Goal: Task Accomplishment & Management: Manage account settings

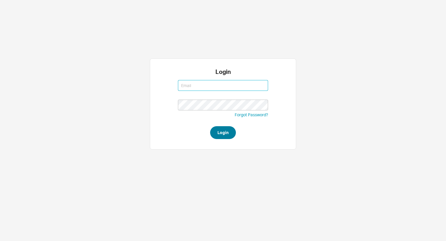
type input "aviw@qualitybath.com"
click at [222, 132] on button "Login" at bounding box center [223, 132] width 26 height 13
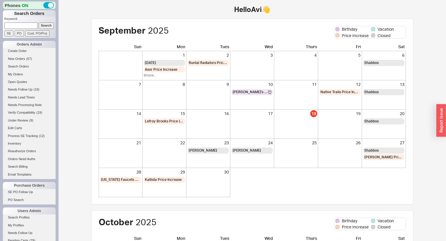
click at [21, 25] on input at bounding box center [20, 26] width 33 height 6
type input "934539"
click at [39, 23] on input "Search" at bounding box center [46, 26] width 15 height 6
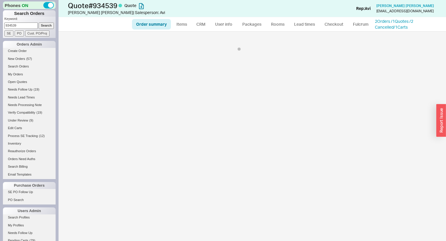
select select "*"
select select "3"
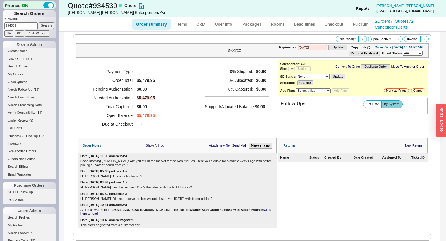
select select "*"
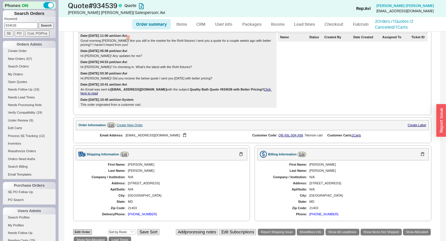
scroll to position [164, 0]
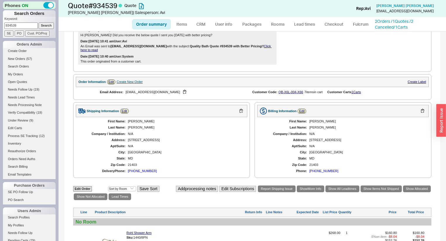
click at [146, 173] on div "(410) 212-3968" at bounding box center [142, 171] width 29 height 4
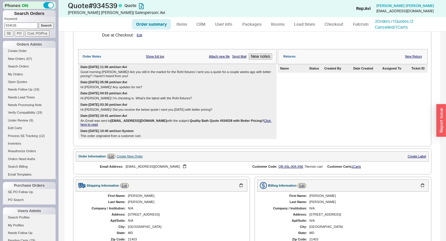
scroll to position [0, 0]
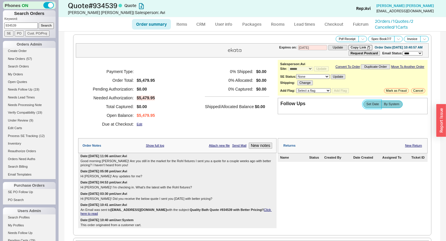
click at [367, 108] on label "Set Date" at bounding box center [372, 104] width 18 height 7
click at [0, 0] on input "Set Date" at bounding box center [0, 0] width 0 height 0
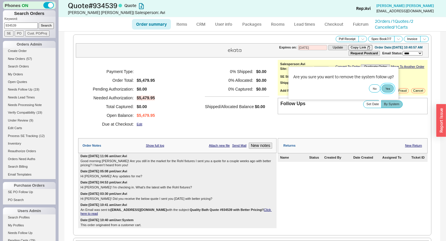
click at [388, 87] on button "Yes" at bounding box center [387, 88] width 12 height 8
select select "LOW"
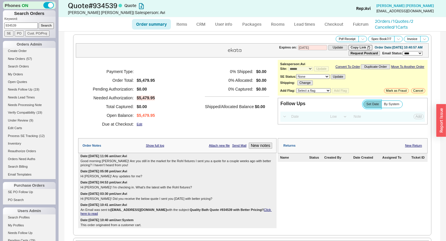
scroll to position [140, 0]
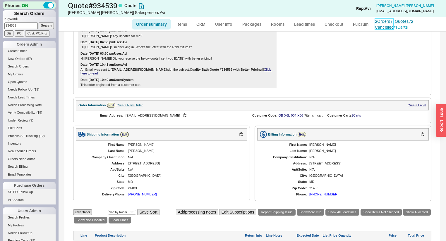
click at [391, 22] on link "2 Orders / 1 Quotes / 2 Cancelled" at bounding box center [394, 24] width 38 height 11
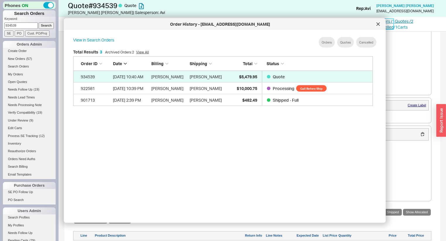
scroll to position [175, 305]
click at [378, 23] on icon at bounding box center [377, 24] width 3 height 3
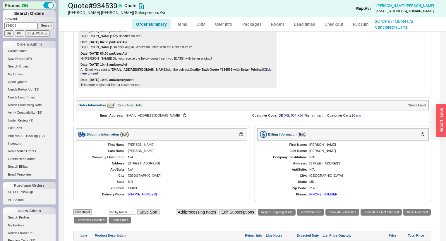
click at [389, 18] on div "Order summary Items CRM User info Packages Rooms Lead times Checkout Fulcrum 2 …" at bounding box center [251, 24] width 387 height 14
click at [391, 21] on link "2 Orders / 1 Quotes / 2 Cancelled" at bounding box center [394, 24] width 38 height 11
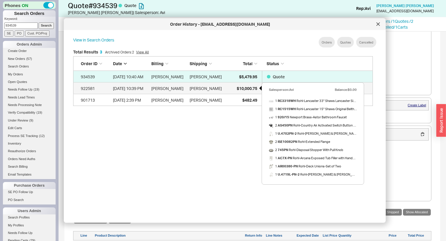
click at [234, 88] on div "$10,000.75" at bounding box center [242, 88] width 29 height 12
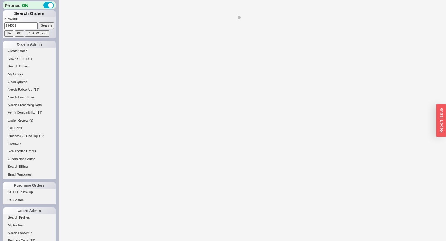
select select "*"
select select "Call Before Ship"
select select "LOW"
select select "3"
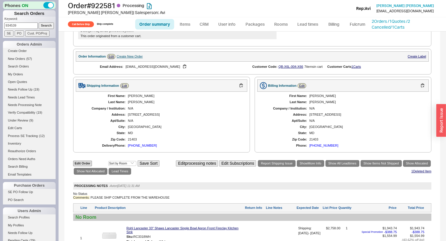
scroll to position [234, 0]
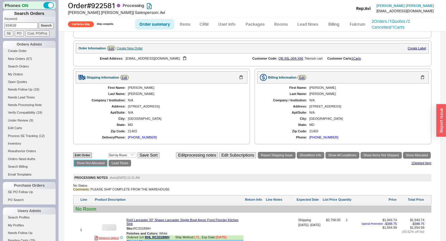
click at [94, 167] on link "Show Not Allocated" at bounding box center [91, 163] width 34 height 7
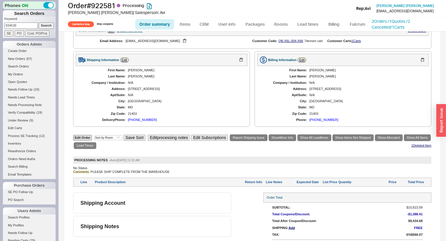
scroll to position [269, 0]
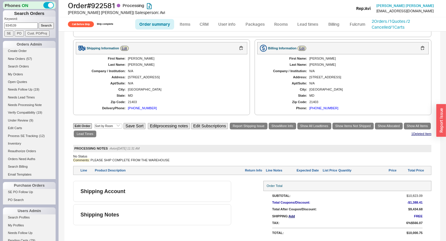
click at [91, 127] on div "Edit Order Select an option Sort by Brand Sort by Room Save Sort Edit processin…" at bounding box center [252, 130] width 358 height 16
click at [403, 129] on link "Show All Items" at bounding box center [416, 126] width 27 height 7
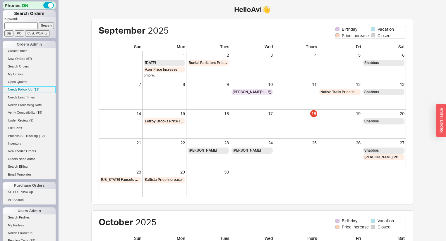
click at [37, 88] on span "( 19 )" at bounding box center [37, 90] width 6 height 4
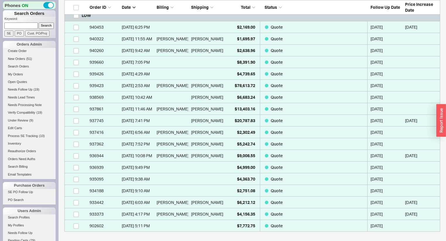
scroll to position [20, 0]
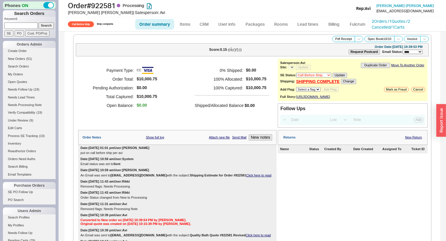
select select "Call Before Ship"
select select "LOW"
select select "3"
select select "*"
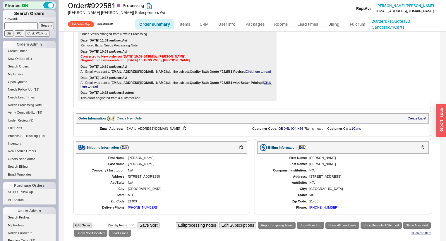
scroll to position [164, 0]
click at [384, 22] on link "2 Orders / 1 Quotes / 2 Cancelled" at bounding box center [390, 24] width 38 height 11
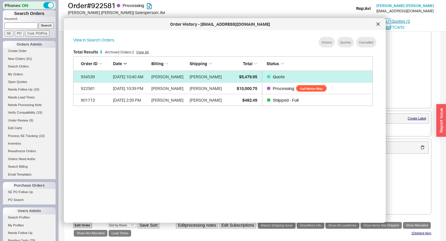
scroll to position [175, 305]
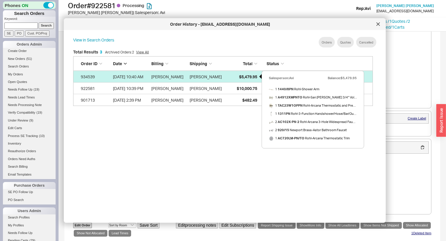
click at [237, 76] on div "$5,479.95" at bounding box center [242, 77] width 29 height 12
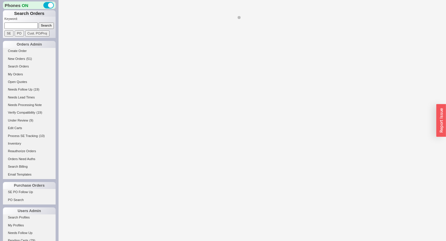
select select "*"
select select "LOW"
select select "3"
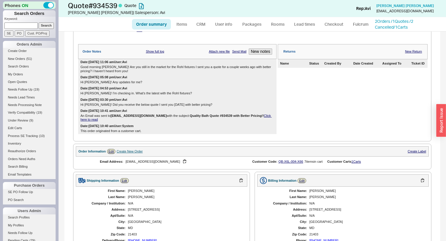
scroll to position [86, 0]
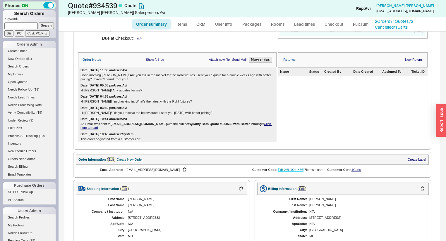
click at [295, 171] on link "QB-X6L-004-X66" at bounding box center [290, 170] width 25 height 4
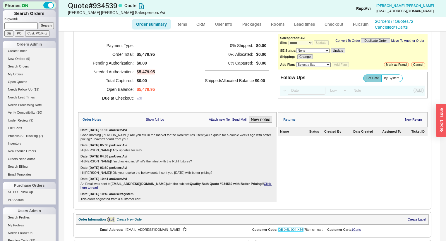
scroll to position [0, 0]
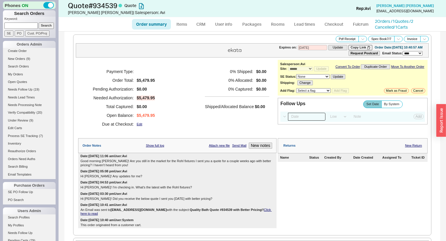
click at [298, 121] on input at bounding box center [306, 117] width 37 height 8
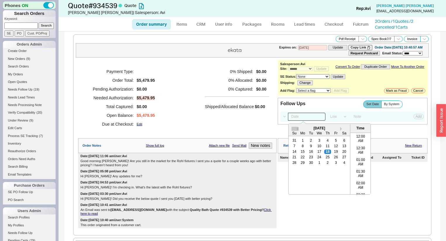
scroll to position [209, 0]
click at [245, 178] on div "Hi Meredith! Any updates for me?" at bounding box center [177, 177] width 194 height 4
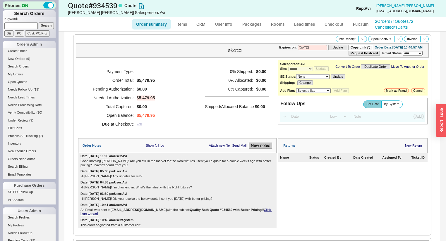
click at [255, 149] on button "New notes" at bounding box center [260, 146] width 23 height 6
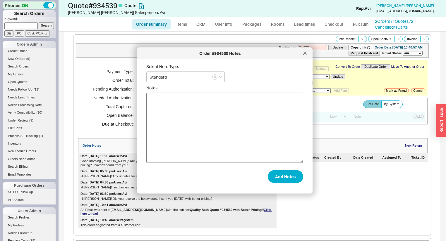
click at [242, 140] on textarea "Notes" at bounding box center [224, 128] width 157 height 70
type textarea "spoke with her, going to go through everything and get back to me with an updat…"
click at [283, 182] on button "Add Notes" at bounding box center [285, 176] width 35 height 13
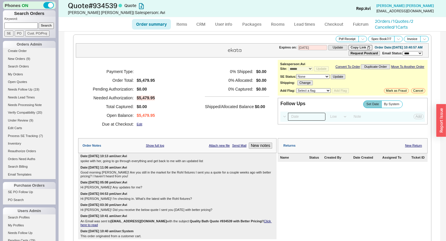
click at [298, 119] on input at bounding box center [306, 117] width 37 height 8
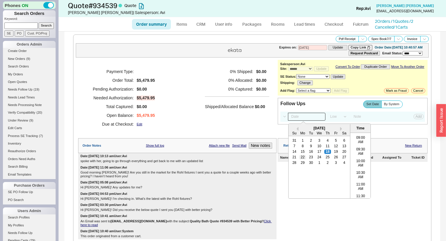
click at [302, 159] on div "22" at bounding box center [302, 157] width 7 height 4
type input "09/22/25 12:00 am"
click at [415, 118] on button "Add" at bounding box center [418, 116] width 10 height 5
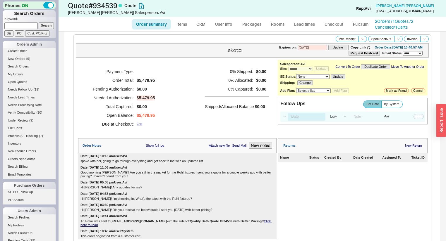
select select "LOW"
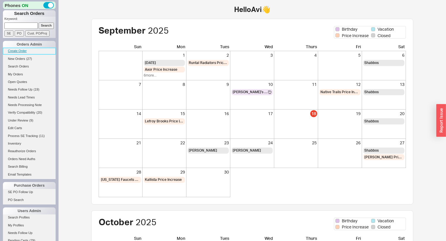
click at [26, 50] on link "Create Order" at bounding box center [29, 51] width 53 height 6
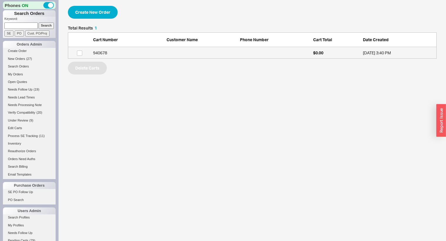
scroll to position [29, 365]
click at [294, 56] on link "940678 $0.00 [DATE] 3:40 PM" at bounding box center [252, 53] width 368 height 12
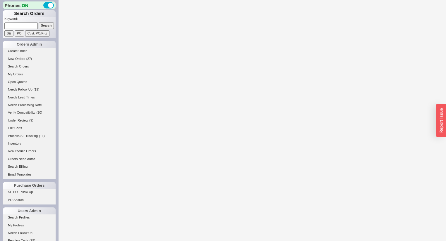
select select "3"
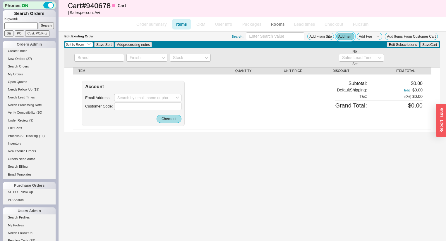
click at [346, 36] on button "Add Item" at bounding box center [345, 36] width 18 height 7
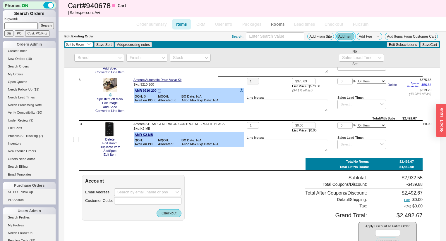
scroll to position [94, 0]
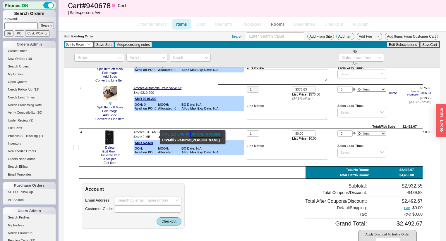
click at [192, 133] on button "[PHONE_NUMBER]" at bounding box center [205, 135] width 31 height 6
click at [193, 134] on button "800-331-0349" at bounding box center [205, 135] width 31 height 6
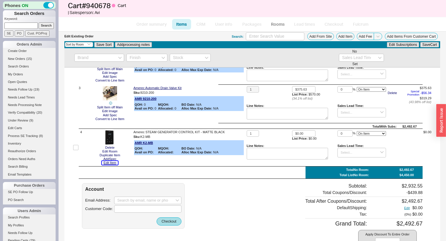
click at [108, 164] on button "Edit Item" at bounding box center [110, 163] width 16 height 4
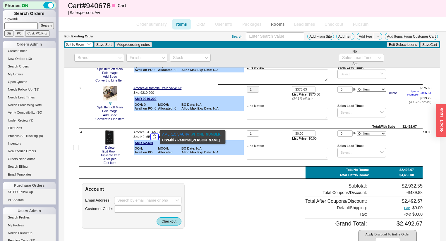
drag, startPoint x: 151, startPoint y: 138, endPoint x: 142, endPoint y: 138, distance: 9.4
click at [142, 138] on div "Sku: K2-MB" at bounding box center [188, 137] width 111 height 6
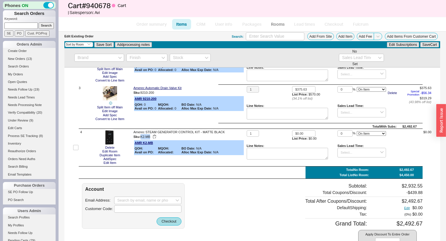
drag, startPoint x: 142, startPoint y: 138, endPoint x: 151, endPoint y: 137, distance: 9.1
click at [151, 137] on div "Sku: K2-MB" at bounding box center [188, 137] width 111 height 6
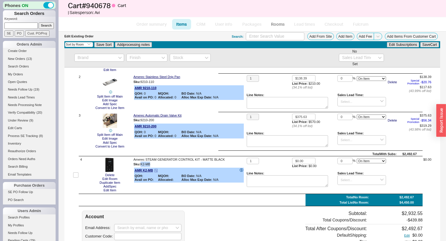
scroll to position [23, 0]
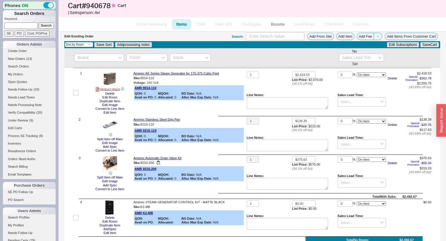
click at [221, 160] on div "Amerec Automatic Drain Valve Kit" at bounding box center [188, 158] width 111 height 4
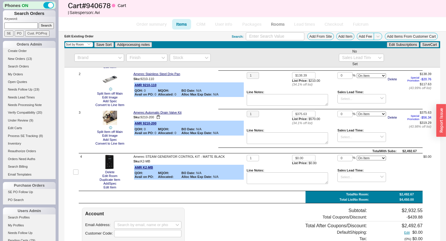
scroll to position [70, 0]
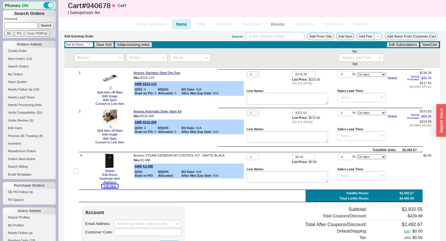
click at [106, 186] on button "Edit Item" at bounding box center [110, 186] width 16 height 4
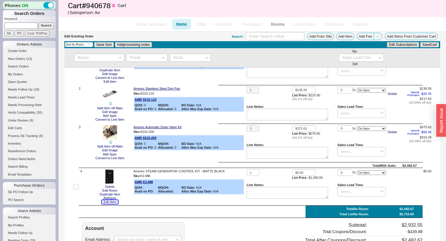
scroll to position [47, 0]
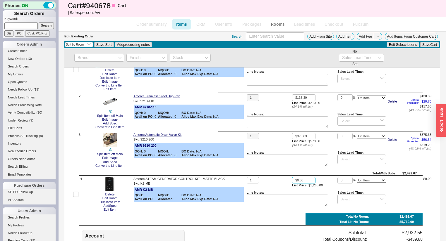
drag, startPoint x: 304, startPoint y: 179, endPoint x: 262, endPoint y: 175, distance: 42.5
click at [262, 175] on div "Check All ITEM QUANTITY UNIT PRICE DISCOUNT ITEM TOTAL No Room 1 PRODUCT SPECS …" at bounding box center [251, 172] width 375 height 303
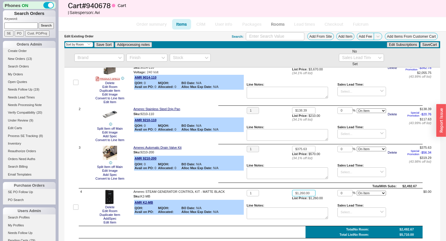
scroll to position [70, 0]
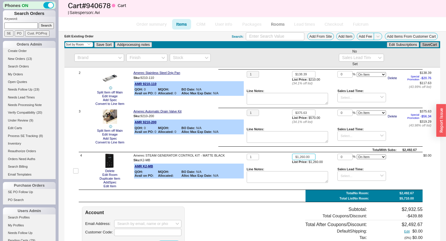
type input "$1,260.00"
click at [423, 46] on button "Save Cart" at bounding box center [429, 44] width 19 height 5
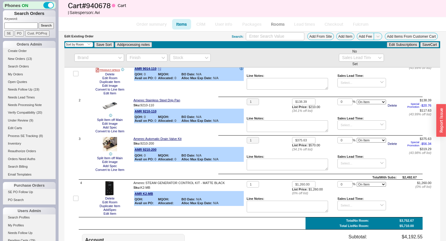
scroll to position [36, 0]
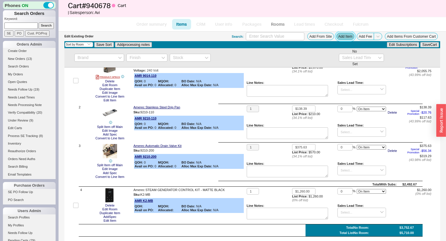
click at [344, 35] on button "Add Item" at bounding box center [345, 36] width 18 height 7
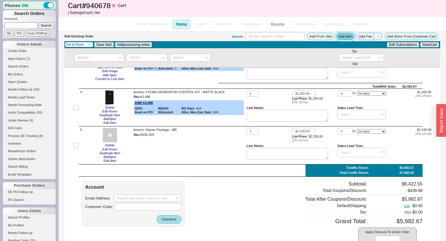
scroll to position [153, 0]
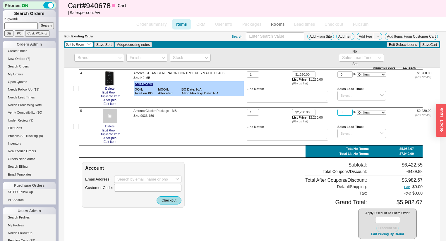
drag, startPoint x: 342, startPoint y: 115, endPoint x: 310, endPoint y: 105, distance: 33.7
click at [312, 105] on div "Check All ITEM QUANTITY UNIT PRICE DISCOUNT ITEM TOTAL No Room 1 PRODUCT SPECS …" at bounding box center [251, 85] width 375 height 340
type input "44"
click at [432, 48] on div "No Lead Time Set" at bounding box center [251, 58] width 375 height 20
click at [430, 44] on button "Save Cart" at bounding box center [429, 44] width 19 height 5
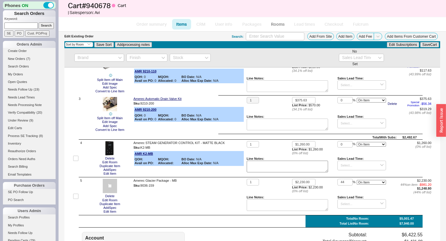
scroll to position [106, 0]
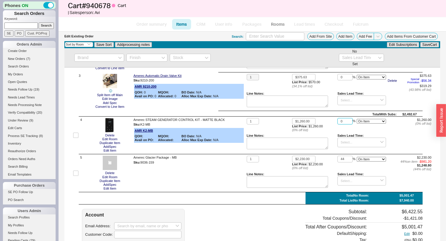
drag, startPoint x: 342, startPoint y: 119, endPoint x: 317, endPoint y: 117, distance: 25.5
click at [318, 118] on div "1 $1,260.00 List Price: $1,260.00 ( 0 % off list) 0 % On Item On Bottom Gift Ca…" at bounding box center [338, 135] width 184 height 35
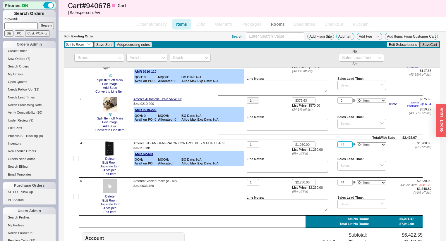
type input "44"
click at [432, 46] on button "Save Cart" at bounding box center [429, 44] width 19 height 5
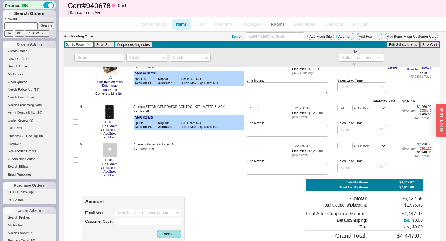
scroll to position [121, 0]
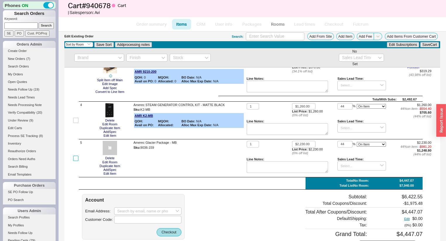
click at [77, 158] on input "checkbox" at bounding box center [75, 158] width 5 height 5
checkbox input "true"
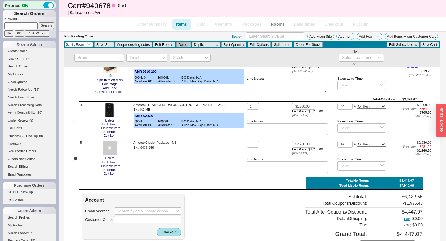
click at [181, 45] on button "Delete" at bounding box center [183, 44] width 14 height 5
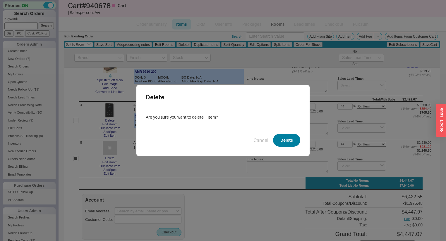
click at [279, 140] on button "Delete" at bounding box center [286, 140] width 27 height 13
checkbox input "false"
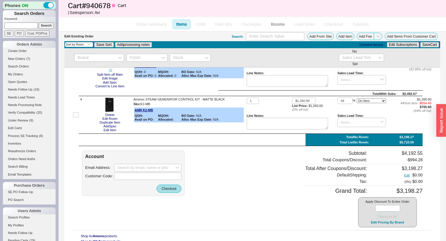
scroll to position [129, 0]
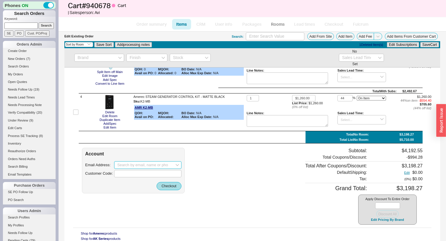
click at [149, 166] on input at bounding box center [147, 165] width 67 height 8
click at [149, 175] on div "apexspine@yahoo.com" at bounding box center [147, 177] width 61 height 9
type input "apexspine@yahoo.com"
click at [163, 186] on button "Checkout" at bounding box center [168, 186] width 25 height 8
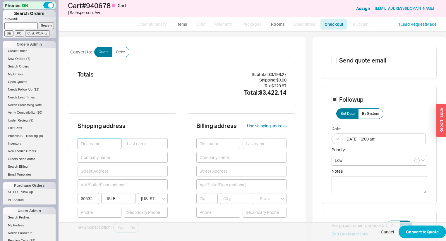
click at [105, 141] on input at bounding box center [99, 143] width 44 height 11
type input "Len"
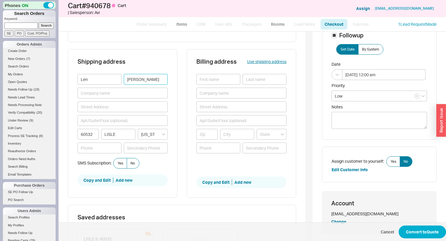
scroll to position [70, 0]
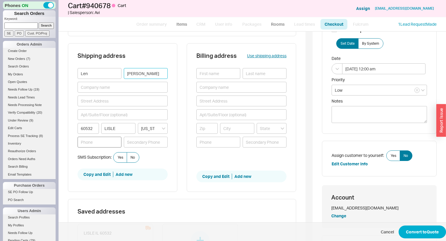
type input "Seward"
click at [107, 142] on input at bounding box center [99, 142] width 44 height 11
type input "630-386-2581"
drag, startPoint x: 411, startPoint y: 222, endPoint x: 419, endPoint y: 230, distance: 11.2
click at [412, 222] on span "Cancel Convert to Quote" at bounding box center [251, 231] width 387 height 19
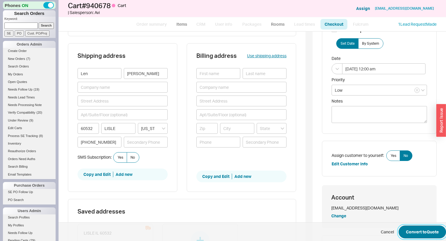
click at [419, 230] on button "Convert to Quote" at bounding box center [421, 232] width 47 height 13
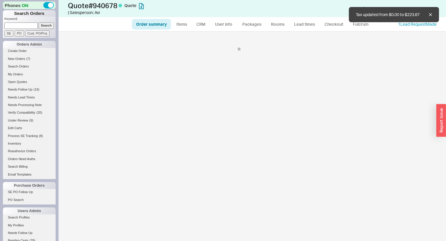
select select "*"
select select "LOW"
select select "3"
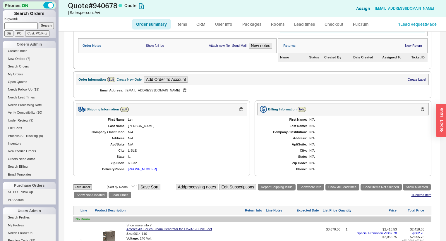
scroll to position [105, 0]
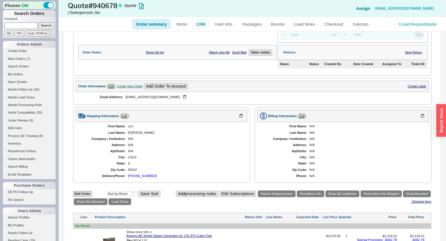
click at [197, 24] on link "CRM" at bounding box center [200, 24] width 17 height 11
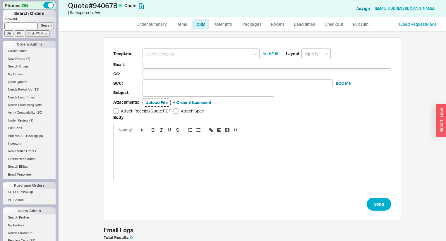
scroll to position [32, 293]
click at [209, 49] on input at bounding box center [200, 54] width 117 height 11
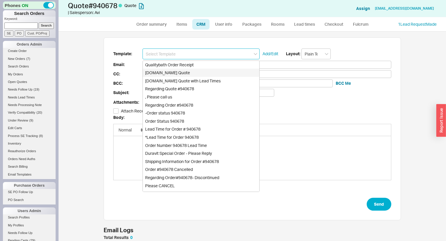
click at [199, 74] on div "[DOMAIN_NAME] Quote" at bounding box center [201, 73] width 116 height 8
type input "Receipt"
type input "apexspine@yahoo.com"
type input "Quality Bath Quote #940678"
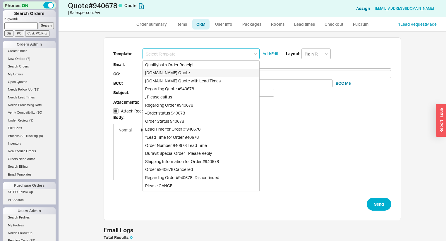
checkbox input "true"
type input "[DOMAIN_NAME] Quote"
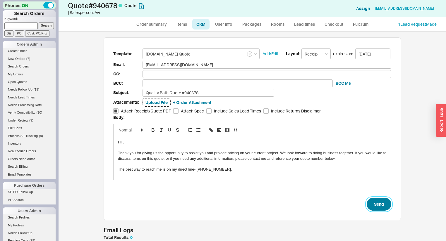
click at [380, 202] on button "Send" at bounding box center [378, 204] width 25 height 13
select select "*"
select select "LOW"
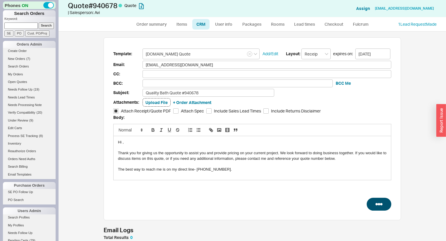
select select "3"
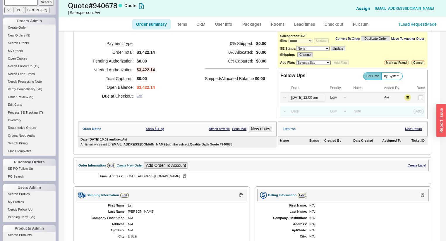
scroll to position [23, 0]
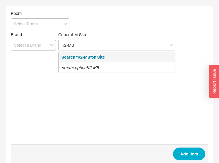
type input "K2-MB"
click at [26, 48] on input at bounding box center [33, 45] width 45 height 11
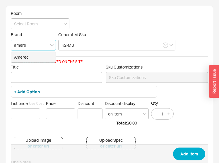
click at [23, 59] on div "Amerec" at bounding box center [33, 57] width 44 height 11
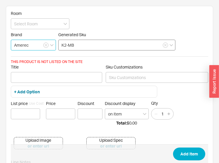
type input "Amerec"
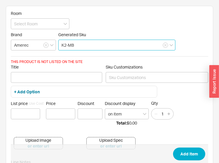
click at [85, 44] on input "K2-MB" at bounding box center [116, 45] width 117 height 11
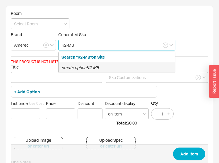
click at [94, 67] on icon "create option K2-MB" at bounding box center [79, 67] width 37 height 5
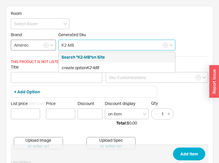
drag, startPoint x: 89, startPoint y: 45, endPoint x: 32, endPoint y: 44, distance: 56.7
click at [32, 44] on div "Brand Amerec Generated Sku K2-MB Search "K2-MB"on Site create option K2-MB" at bounding box center [109, 41] width 197 height 18
paste input "9014-110"
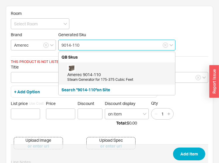
click at [96, 69] on div "Amerec 9014-110 Steam Generator for 175-375 Cubic Feet" at bounding box center [119, 74] width 105 height 18
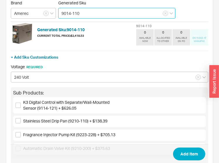
scroll to position [47, 0]
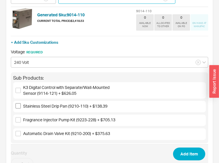
type input "9014-110"
click at [16, 108] on input "Stainless Steel Drip Pan (9210-110) + $138.39" at bounding box center [17, 105] width 5 height 5
checkbox input "true"
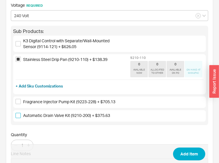
click at [18, 117] on input "Automatic Drain Valve Kit (9210-200) + $375.63" at bounding box center [17, 115] width 5 height 5
checkbox input "true"
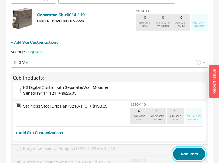
click at [185, 152] on button "Add Item" at bounding box center [189, 154] width 32 height 13
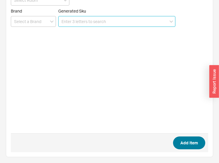
scroll to position [23, 0]
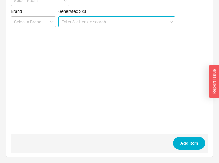
click at [143, 21] on input at bounding box center [116, 21] width 117 height 11
paste input "K2-MB"
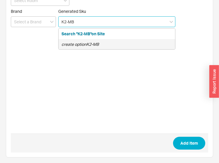
click at [122, 43] on div "create option K2-MB" at bounding box center [116, 44] width 116 height 11
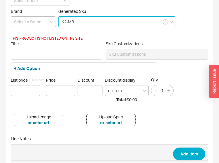
type input "K2-MB"
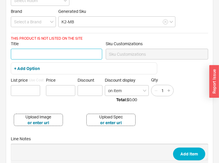
click at [54, 55] on input "Title" at bounding box center [56, 54] width 91 height 11
paste input "STEAM GENERATOR CONTROL KIT"
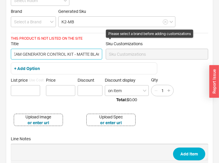
scroll to position [0, 11]
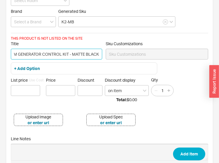
type input "STEAM GENERATOR CONTROL KIT - MATTE BLACK"
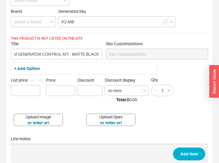
scroll to position [0, 0]
click at [16, 89] on input at bounding box center [25, 90] width 29 height 11
type input "$ 00"
click at [59, 90] on input "Price" at bounding box center [60, 90] width 29 height 11
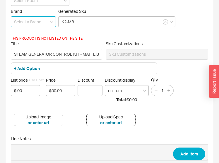
type input "$0.00"
click at [28, 17] on input at bounding box center [33, 21] width 45 height 11
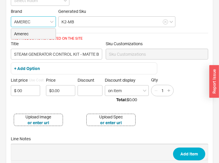
click at [33, 34] on div "Amerec" at bounding box center [33, 34] width 44 height 11
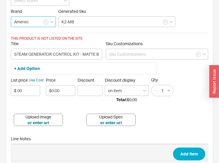
type input "Amerec"
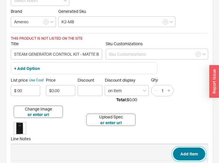
click at [182, 153] on button "Add Item" at bounding box center [189, 154] width 32 height 13
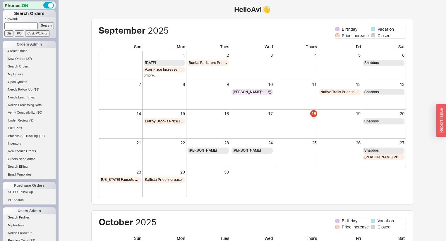
click at [29, 27] on input at bounding box center [20, 26] width 33 height 6
type input "[PERSON_NAME]"
click at [39, 23] on input "Search" at bounding box center [46, 26] width 15 height 6
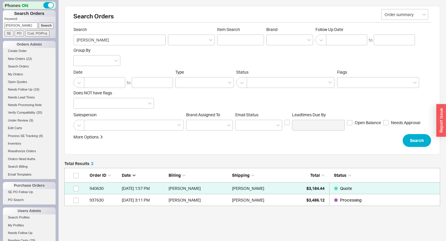
scroll to position [4, 4]
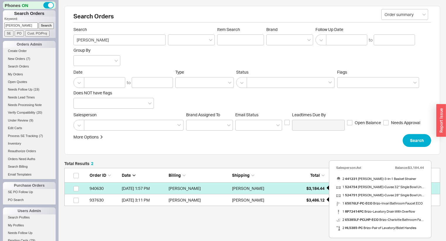
click at [316, 187] on span "$3,184.44" at bounding box center [315, 188] width 18 height 5
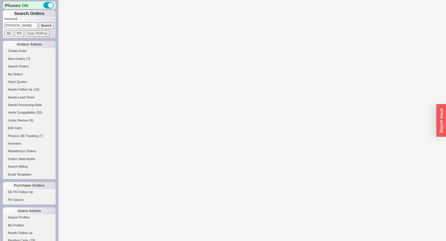
select select "*"
select select "LOW"
select select "3"
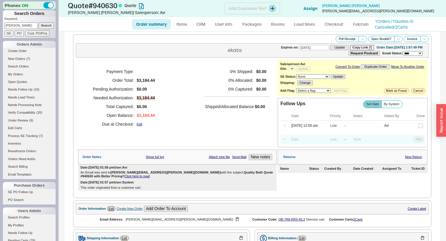
select select "*"
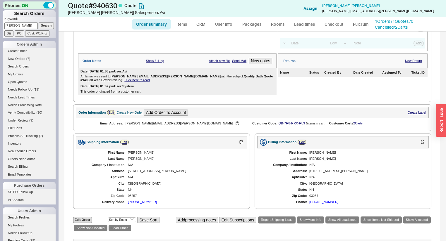
scroll to position [94, 0]
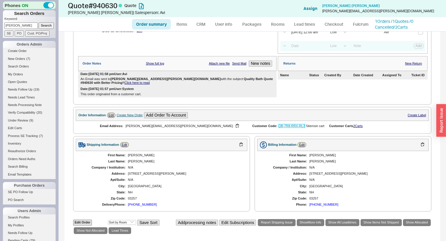
click at [284, 126] on link "QB-7R8-RRX-RL3" at bounding box center [291, 126] width 26 height 4
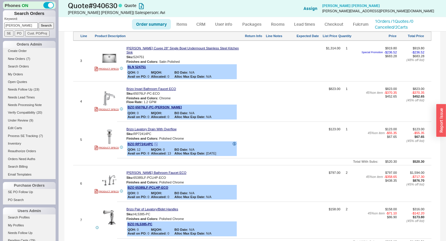
scroll to position [394, 0]
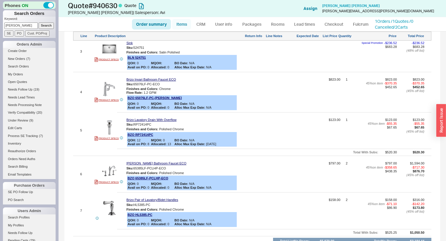
click at [182, 22] on link "Items" at bounding box center [181, 24] width 19 height 11
select select "3"
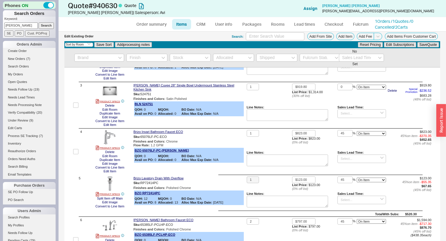
scroll to position [140, 0]
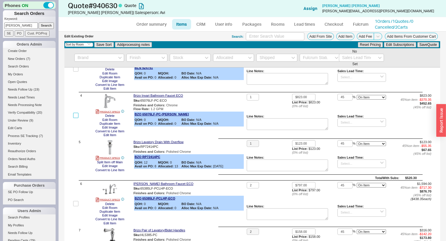
click at [75, 115] on input "checkbox" at bounding box center [75, 115] width 5 height 5
checkbox input "true"
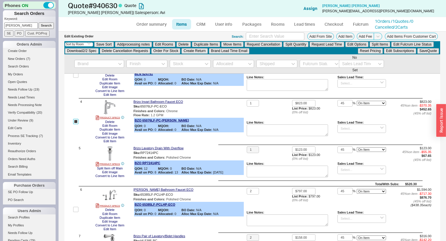
scroll to position [146, 0]
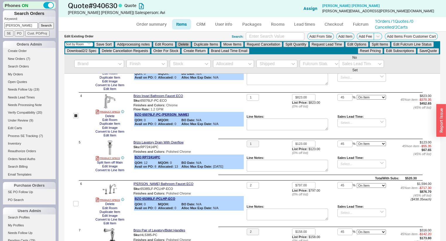
click at [189, 46] on button "Delete" at bounding box center [183, 44] width 14 height 5
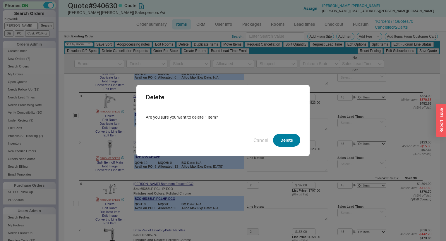
click at [292, 138] on button "Delete" at bounding box center [286, 140] width 27 height 13
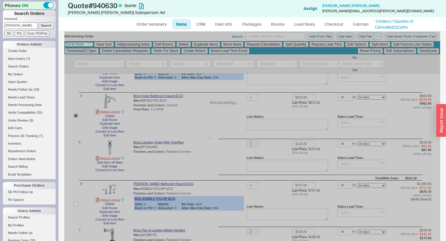
checkbox input "false"
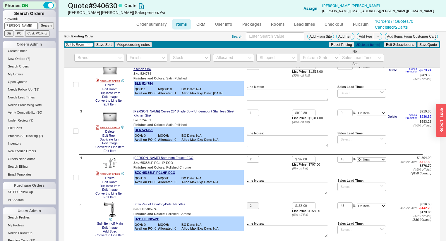
scroll to position [70, 0]
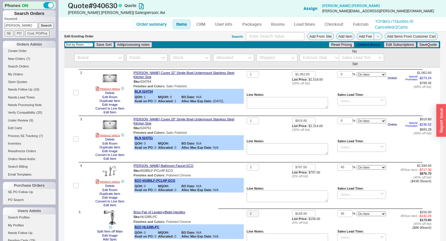
click at [149, 24] on link "Order summary" at bounding box center [151, 24] width 39 height 11
select select "*"
select select "LOW"
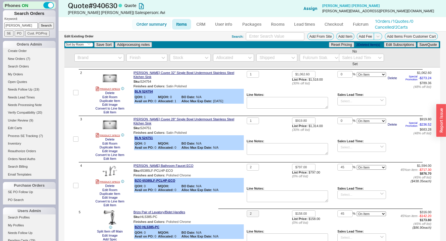
select select "3"
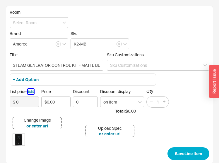
click at [31, 91] on button "Edit" at bounding box center [31, 91] width 6 height 5
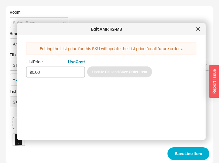
drag, startPoint x: 58, startPoint y: 71, endPoint x: -8, endPoint y: 69, distance: 66.7
click at [0, 69] on html "Room Brand Amerec Sku K2-MB Title STEAM GENERATOR CONTROL KIT - MATTE BLACK Sku…" at bounding box center [109, 85] width 219 height 170
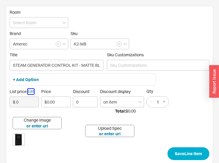
click at [29, 90] on button "Edit" at bounding box center [31, 91] width 6 height 5
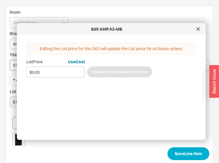
drag, startPoint x: 62, startPoint y: 74, endPoint x: 10, endPoint y: 67, distance: 52.5
click at [10, 67] on body "Room Brand Amerec Sku K2-MB Title STEAM GENERATOR CONTROL KIT - MATTE BLACK Sku…" at bounding box center [109, 85] width 219 height 170
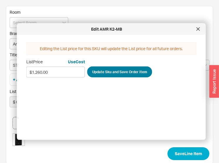
type input "$1,260.00"
click at [104, 70] on button "Update Sku and Save Order Item" at bounding box center [119, 71] width 65 height 11
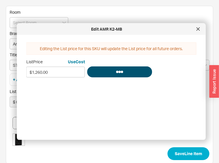
type input "$ 1260"
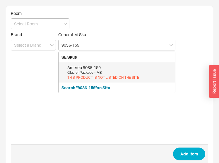
click at [128, 70] on div "Glacier Package - MB" at bounding box center [119, 72] width 105 height 5
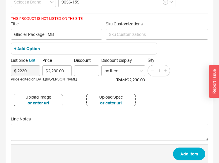
scroll to position [47, 0]
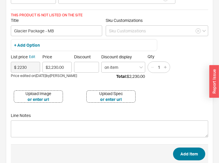
type input "9036-159"
click at [184, 151] on button "Add Item" at bounding box center [189, 154] width 32 height 13
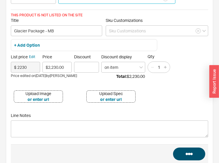
scroll to position [23, 0]
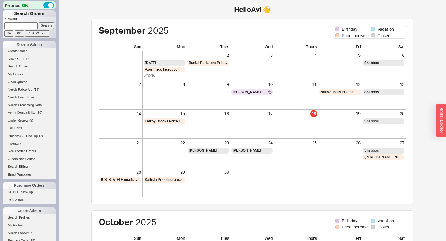
click at [27, 23] on input at bounding box center [20, 26] width 33 height 6
type input "qb-r08-004-w3l"
click at [39, 23] on input "Search" at bounding box center [46, 26] width 15 height 6
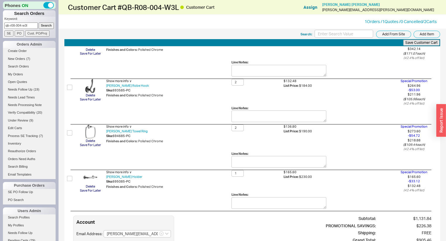
scroll to position [78, 0]
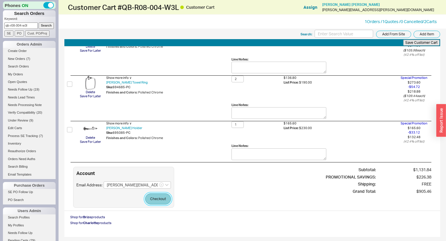
click at [156, 197] on button "Checkout" at bounding box center [158, 199] width 26 height 11
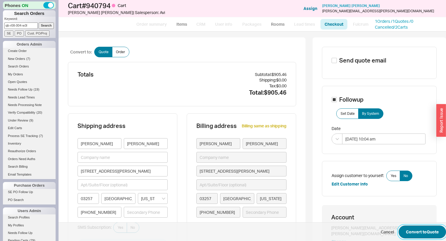
click at [434, 230] on button "Convert to Quote" at bounding box center [421, 232] width 47 height 13
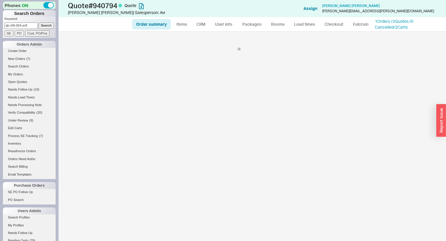
select select "*"
select select "3"
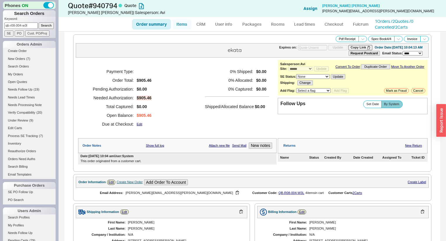
click at [176, 26] on link "Items" at bounding box center [181, 24] width 19 height 11
select select "3"
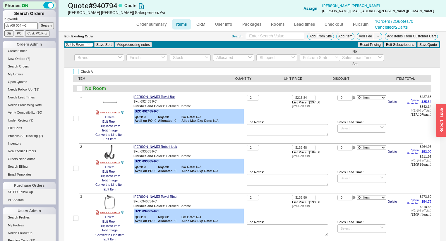
click at [75, 71] on input "Check All" at bounding box center [75, 71] width 5 height 5
checkbox input "true"
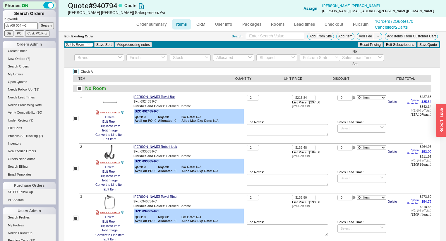
checkbox input "true"
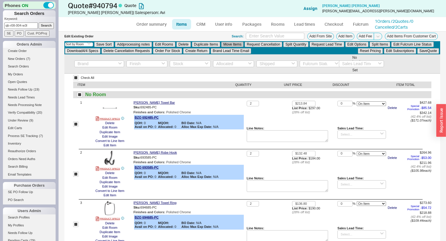
click at [229, 44] on button "Move Items" at bounding box center [232, 44] width 22 height 5
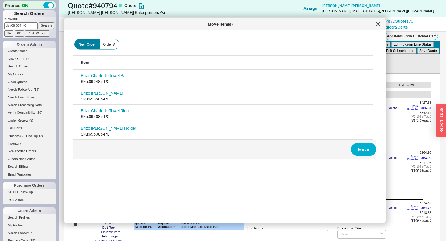
scroll to position [175, 305]
click at [112, 42] on span "Order #" at bounding box center [109, 44] width 12 height 5
click at [0, 0] on input "Order #" at bounding box center [0, 0] width 0 height 0
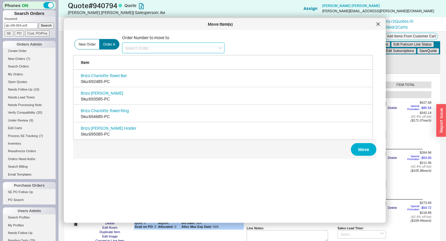
click at [140, 53] on input at bounding box center [173, 48] width 102 height 11
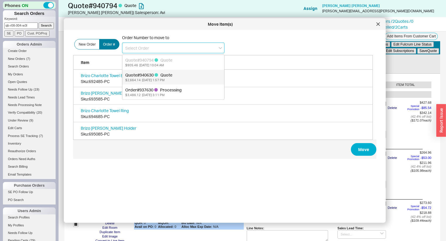
click at [140, 78] on div "$2,664.14 09/17/2025 1:57 PM" at bounding box center [173, 80] width 96 height 4
type input "940630"
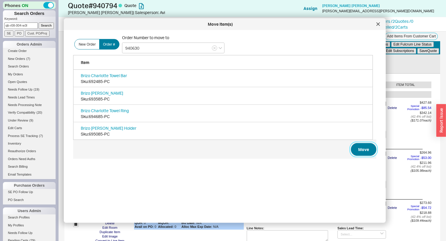
click at [363, 152] on button "Move" at bounding box center [363, 149] width 25 height 13
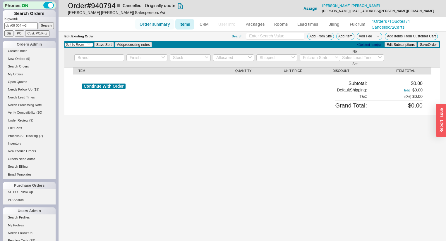
click at [158, 26] on link "Order summary" at bounding box center [154, 24] width 39 height 11
select select "*"
select select "LOW"
select select "3"
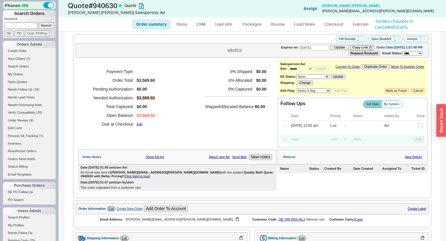
select select "*"
select select "LOW"
select select "3"
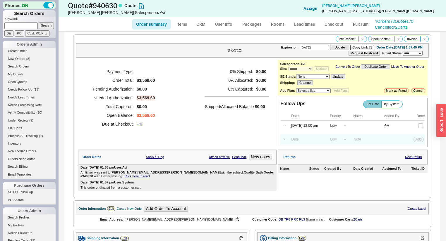
click at [149, 175] on link "Click here to read" at bounding box center [136, 177] width 25 height 4
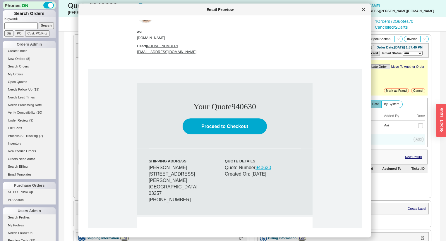
scroll to position [220, 0]
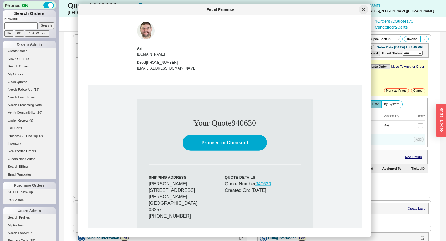
click at [365, 9] on div at bounding box center [362, 9] width 9 height 9
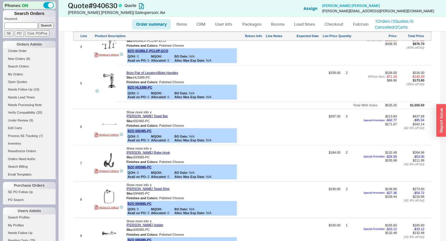
scroll to position [526, 0]
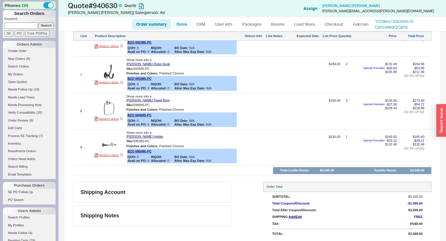
click at [184, 23] on link "Items" at bounding box center [181, 24] width 19 height 11
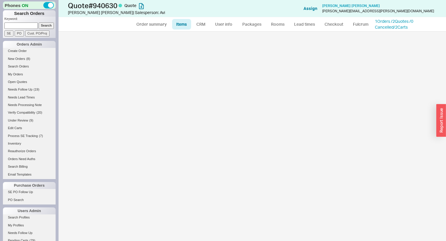
select select "3"
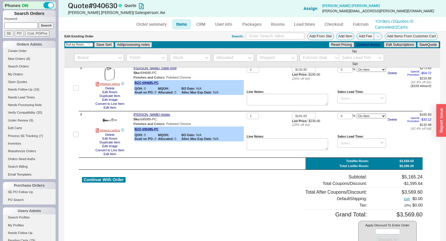
scroll to position [394, 0]
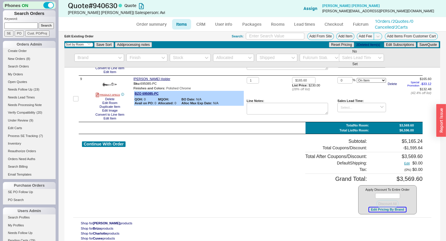
click at [386, 209] on button "Edit Pricing By Brand" at bounding box center [387, 210] width 37 height 4
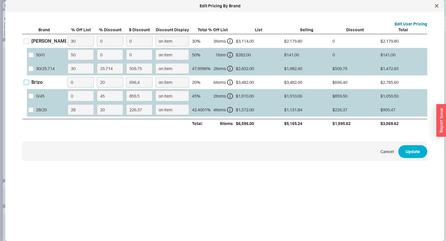
click at [25, 82] on input "Brizo" at bounding box center [26, 82] width 5 height 5
checkbox input "true"
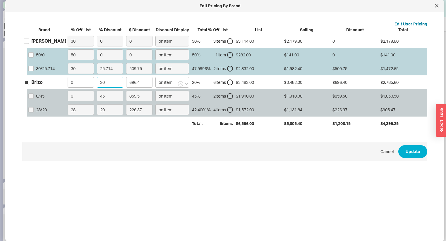
drag, startPoint x: 113, startPoint y: 82, endPoint x: 51, endPoint y: 91, distance: 63.2
click at [0, 0] on div "Brizo 0 20 696.4 on item 20 % 6 item s $3,482.00 $3,482.00 $696.40 $2,785.60 0 …" at bounding box center [0, 0] width 0 height 0
type input "4"
type input "139.28"
type input "45"
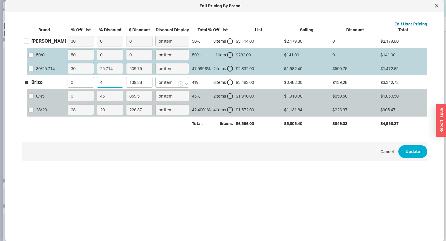
type input "1566.9"
type input "45"
click at [407, 151] on button "Update" at bounding box center [412, 151] width 29 height 13
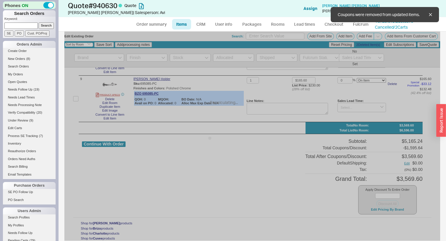
type input "$297.00"
type input "45"
type input "$184.00"
type input "45"
type input "$190.00"
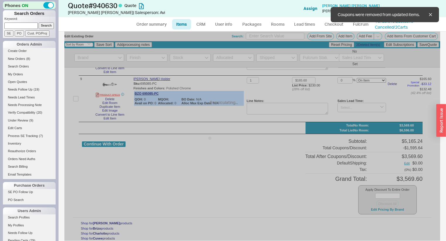
type input "45"
type input "$230.00"
type input "45"
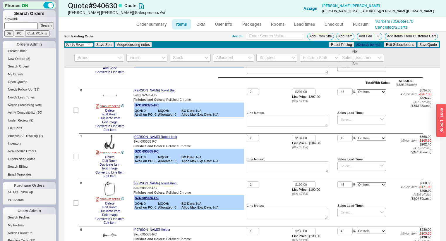
scroll to position [234, 0]
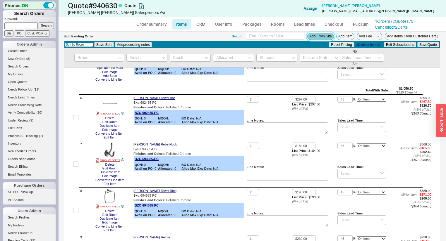
click at [322, 36] on button "Add From Site" at bounding box center [320, 36] width 27 height 7
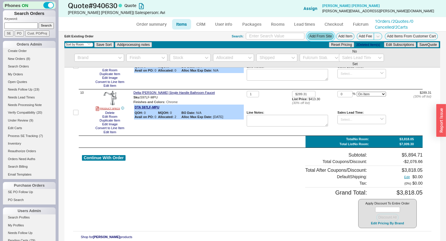
scroll to position [405, 0]
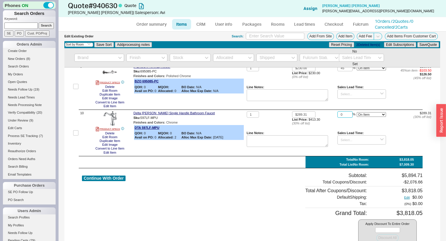
drag, startPoint x: 346, startPoint y: 117, endPoint x: 249, endPoint y: 121, distance: 97.4
click at [281, 121] on div "1 $289.31 List Price: $413.30 ( 30 % off list) 0 % On Item On Bottom Gift Card …" at bounding box center [338, 132] width 184 height 43
type input "7"
click at [434, 42] on button "Save Quote" at bounding box center [428, 44] width 22 height 5
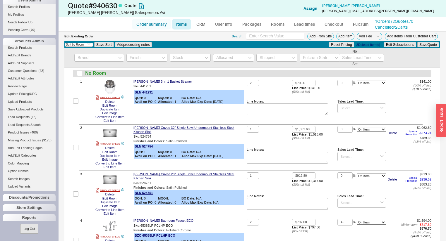
scroll to position [23, 0]
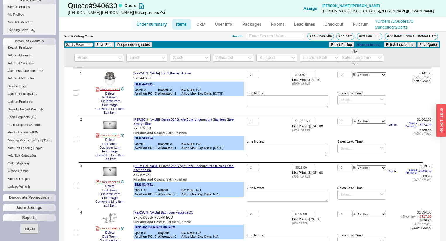
click at [145, 25] on link "Order summary" at bounding box center [151, 24] width 39 height 11
select select "*"
select select "LOW"
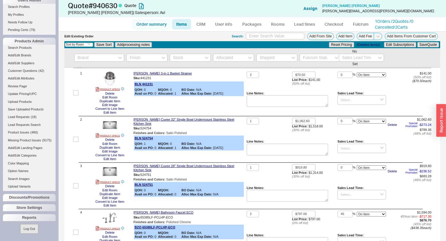
select select "3"
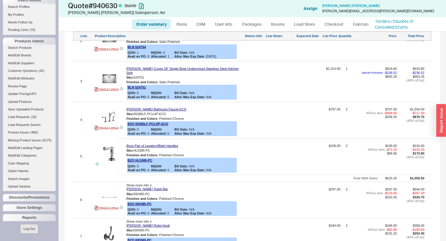
scroll to position [142, 0]
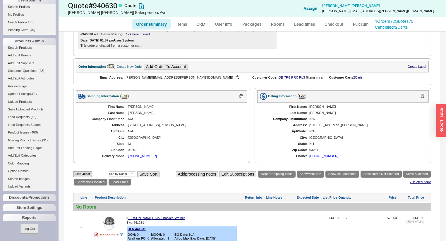
select select "3"
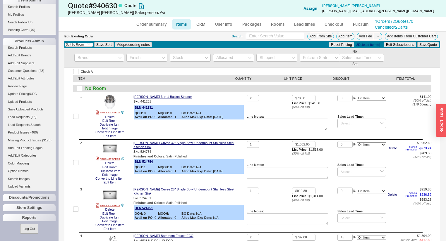
select select "*"
select select "LOW"
select select "3"
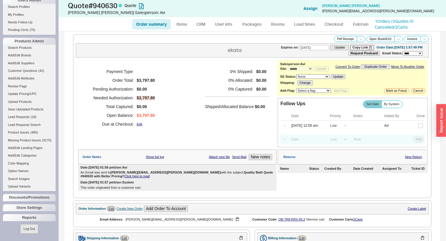
click at [202, 82] on div "Payment Type: Order Total: $3,797.80 Pending Authorization: $0.00 Needed Author…" at bounding box center [177, 98] width 198 height 76
click at [327, 22] on link "Checkout" at bounding box center [333, 24] width 27 height 11
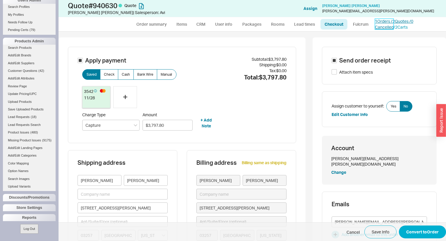
click at [413, 20] on link "1 Orders / 2 Quotes / 0 Cancelled" at bounding box center [394, 24] width 38 height 11
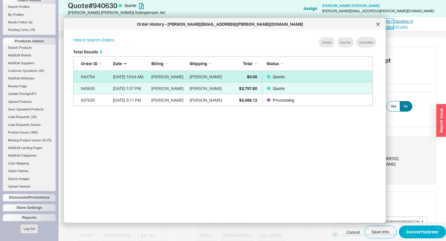
scroll to position [175, 305]
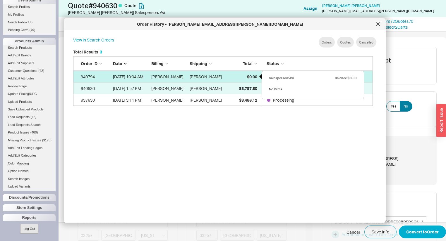
click at [244, 76] on div "$0.00" at bounding box center [242, 77] width 29 height 12
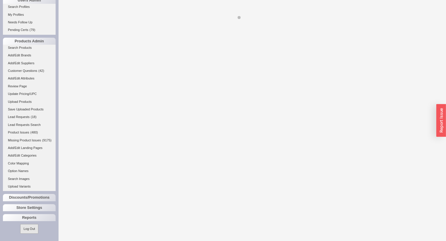
select select "*"
select select "3"
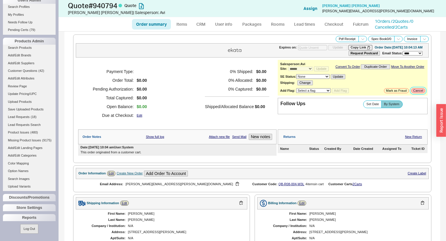
click at [416, 92] on button "Cancel" at bounding box center [418, 90] width 14 height 5
select select "LOW"
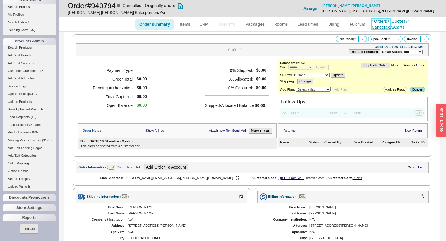
click at [403, 22] on link "1 Orders / 1 Quotes / 1 Cancelled" at bounding box center [390, 24] width 38 height 11
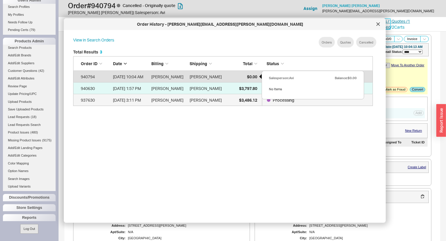
scroll to position [175, 305]
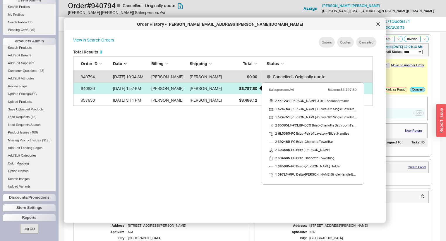
click at [240, 93] on div "$3,797.80" at bounding box center [242, 88] width 29 height 12
select select "*"
select select "LOW"
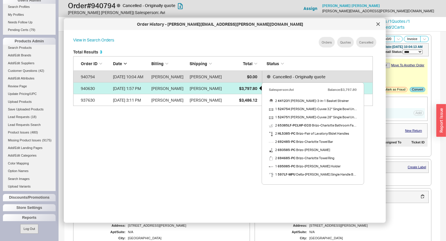
select select "3"
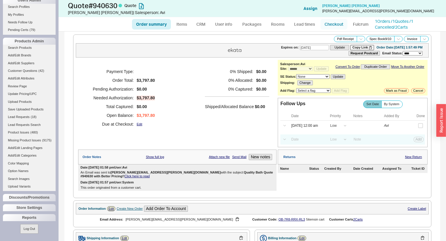
click at [330, 23] on link "Checkout" at bounding box center [333, 24] width 27 height 11
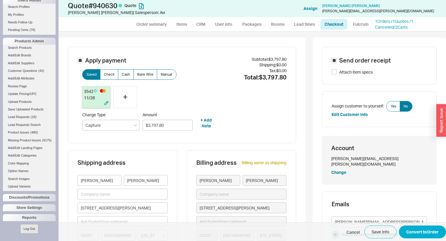
click at [101, 97] on div "11 / 28" at bounding box center [96, 98] width 25 height 6
click at [435, 232] on button "Convert to Order" at bounding box center [421, 232] width 47 height 13
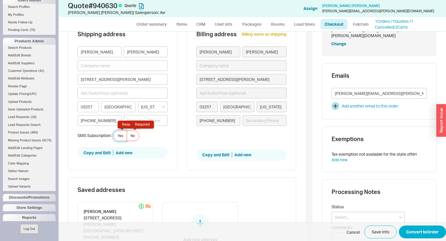
scroll to position [129, 0]
click at [140, 134] on div "SMS Subscription: Yes Required No Required" at bounding box center [122, 136] width 90 height 11
click at [135, 133] on label "No Required" at bounding box center [133, 136] width 13 height 11
click at [0, 0] on input "No Required" at bounding box center [0, 0] width 0 height 0
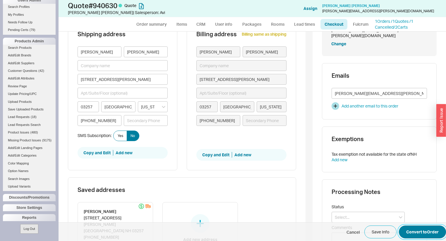
click at [428, 235] on button "Convert to Order" at bounding box center [421, 232] width 47 height 13
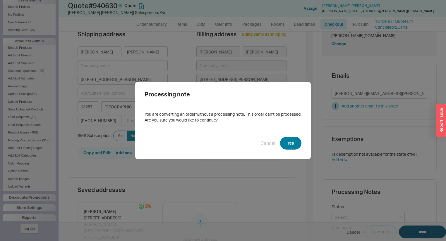
click at [287, 139] on button "Yes" at bounding box center [290, 143] width 21 height 13
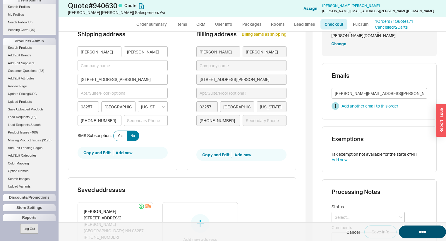
select select "*"
select select "LOW"
select select "3"
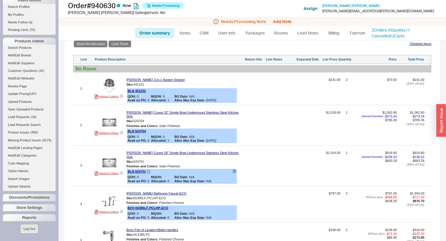
scroll to position [334, 0]
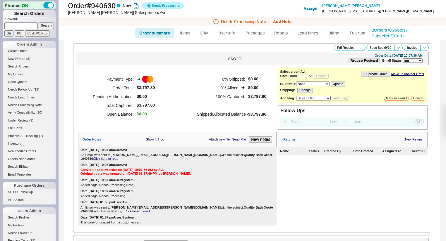
select select "*"
select select "LOW"
select select "3"
click at [279, 20] on button "Add Note" at bounding box center [282, 21] width 18 height 5
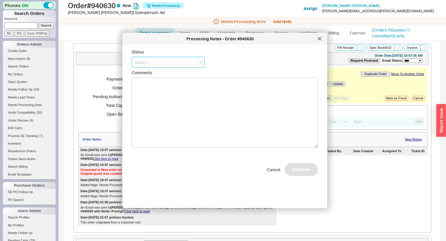
click at [175, 64] on input at bounding box center [168, 62] width 73 height 11
click at [173, 106] on div "No Status" at bounding box center [168, 105] width 73 height 11
type input "No Status"
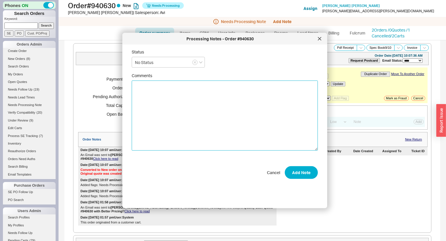
click at [174, 104] on textarea "Comments" at bounding box center [225, 116] width 186 height 70
type textarea "PLEASE SHIP COMPLETE"
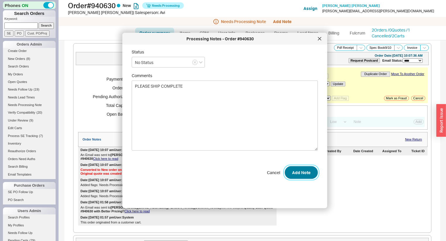
click at [303, 171] on button "Add Note" at bounding box center [300, 172] width 33 height 13
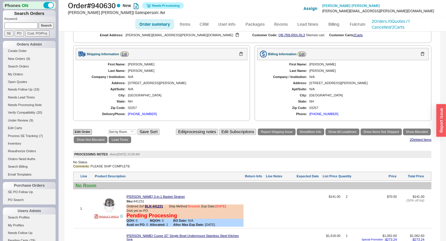
scroll to position [47, 0]
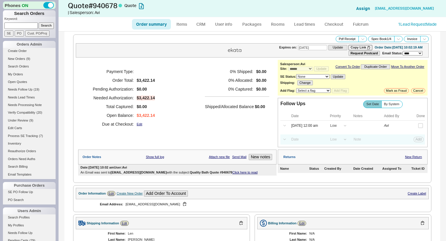
select select "*"
select select "LOW"
select select "3"
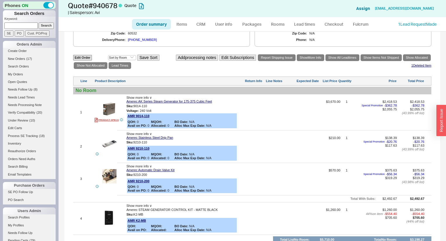
scroll to position [179, 0]
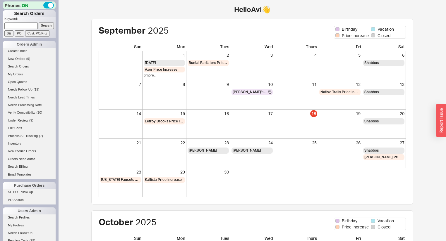
click at [27, 27] on input at bounding box center [20, 26] width 33 height 6
paste input "QB-846-00L-X96"
type input "QB-846-00L-X96"
click at [40, 27] on input "Search" at bounding box center [46, 26] width 15 height 6
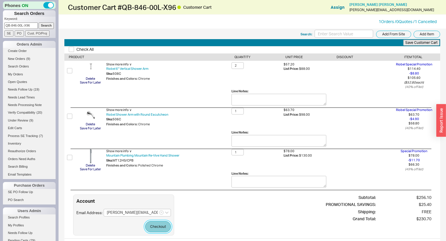
click at [154, 223] on button "Checkout" at bounding box center [158, 226] width 26 height 11
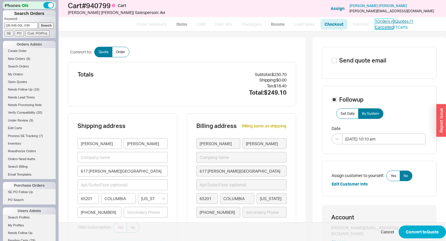
click at [378, 21] on link "1 Orders / 0 Quotes / 1 Cancelled" at bounding box center [394, 24] width 38 height 11
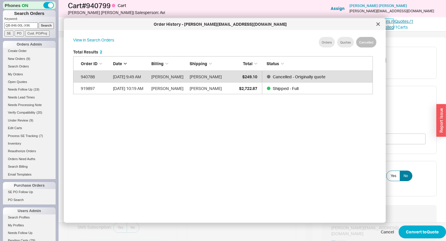
scroll to position [175, 305]
click at [376, 27] on div at bounding box center [377, 24] width 9 height 9
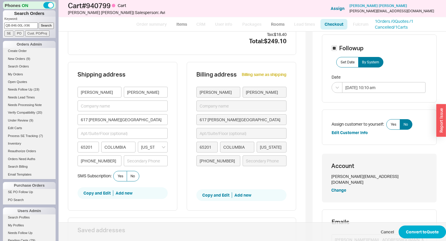
scroll to position [70, 0]
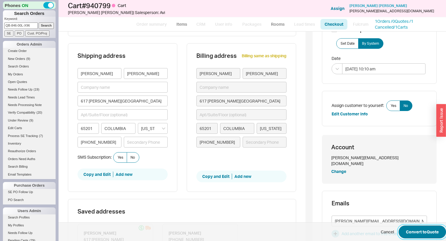
click at [410, 229] on button "Convert to Quote" at bounding box center [421, 232] width 47 height 13
select select "*"
select select "3"
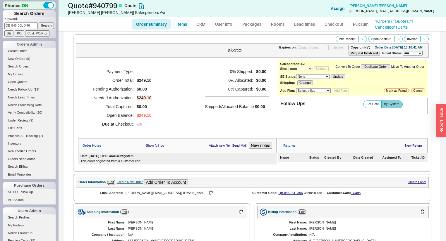
click at [182, 24] on link "Items" at bounding box center [181, 24] width 19 height 11
select select "3"
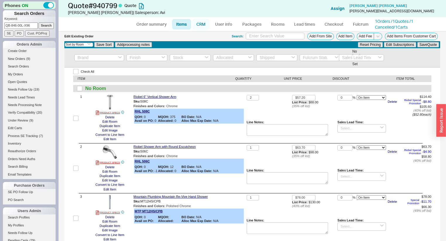
click at [201, 21] on link "CRM" at bounding box center [200, 24] width 17 height 11
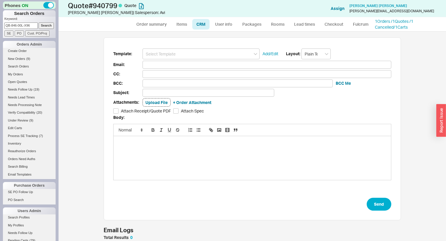
scroll to position [206, 380]
click at [204, 54] on input at bounding box center [200, 54] width 117 height 11
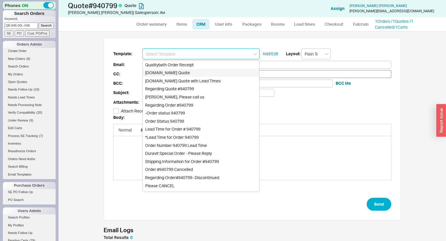
click at [198, 73] on div "[DOMAIN_NAME] Quote" at bounding box center [201, 73] width 116 height 8
type input "[DOMAIN_NAME] Quote"
type input "Receipt"
type input "[PERSON_NAME][EMAIL_ADDRESS][DOMAIN_NAME]"
type input "sean.brady1@gmail.com"
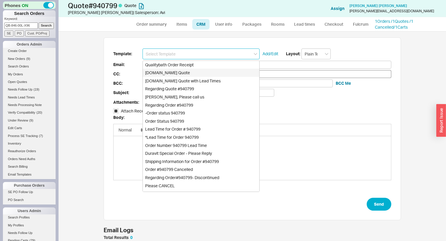
type input "Quality Bath Quote #940799"
checkbox input "true"
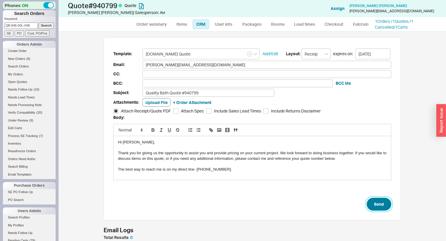
click at [377, 202] on button "Send" at bounding box center [378, 204] width 25 height 13
select select "*"
select select "3"
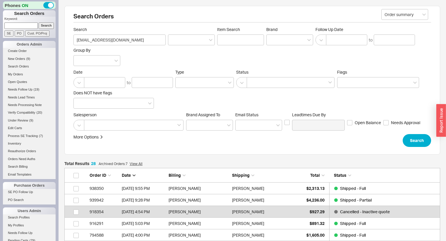
scroll to position [338, 372]
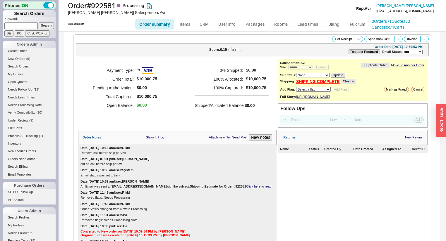
select select "*"
select select "LOW"
select select "3"
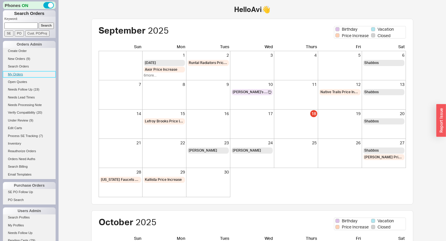
click at [18, 75] on link "My Orders" at bounding box center [29, 74] width 53 height 6
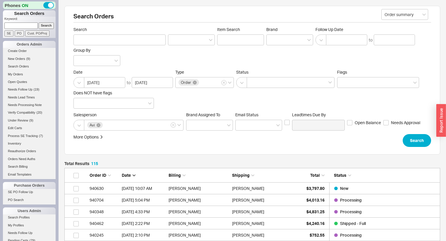
scroll to position [1356, 372]
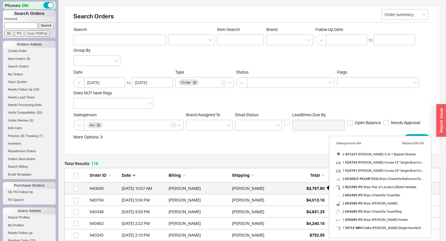
click at [309, 189] on span "$3,797.80" at bounding box center [315, 188] width 18 height 5
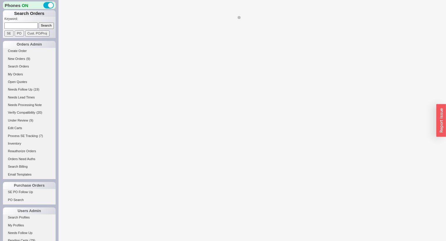
select select "*"
select select "LOW"
select select "3"
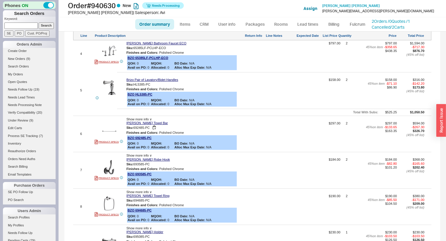
scroll to position [351, 0]
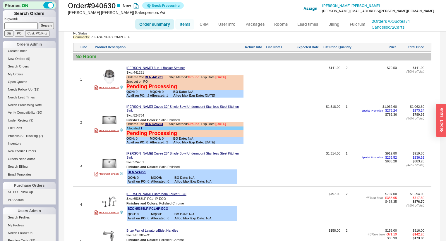
click at [187, 27] on link "Items" at bounding box center [184, 24] width 19 height 11
select select "3"
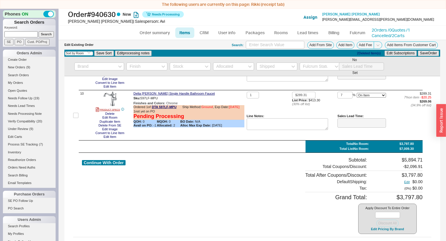
scroll to position [436, 0]
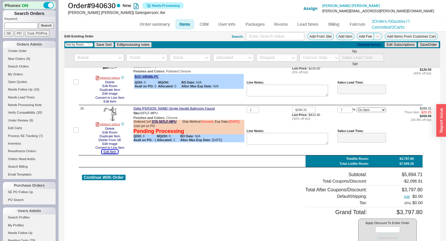
click at [111, 154] on button "Edit Item" at bounding box center [110, 152] width 16 height 4
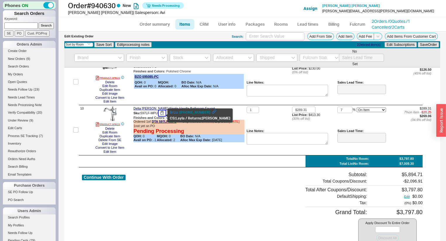
click at [163, 115] on button "button" at bounding box center [161, 114] width 7 height 6
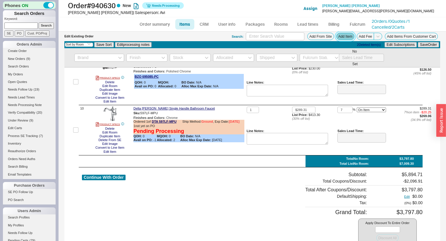
click at [337, 36] on button "Add Item" at bounding box center [345, 36] width 18 height 7
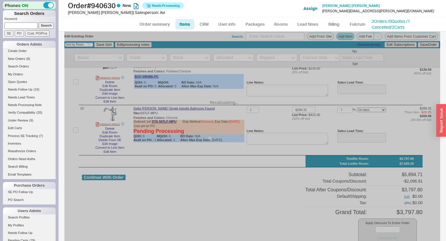
scroll to position [479, 0]
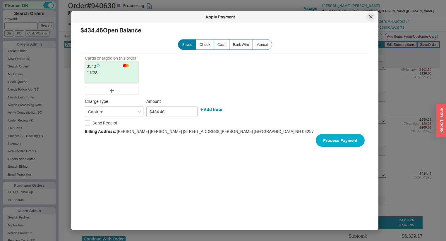
click at [373, 19] on div at bounding box center [370, 16] width 9 height 9
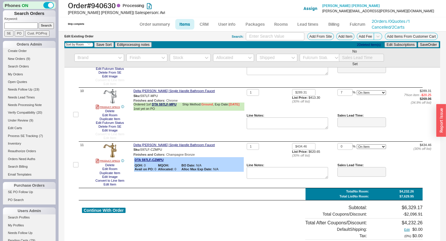
scroll to position [573, 0]
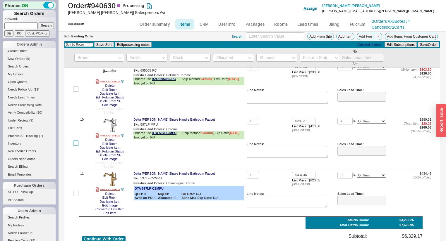
click at [75, 145] on input "checkbox" at bounding box center [75, 143] width 5 height 5
checkbox input "true"
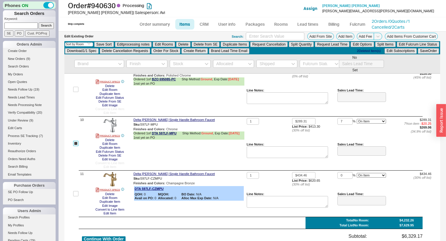
click at [77, 146] on input "checkbox" at bounding box center [75, 143] width 5 height 5
checkbox input "false"
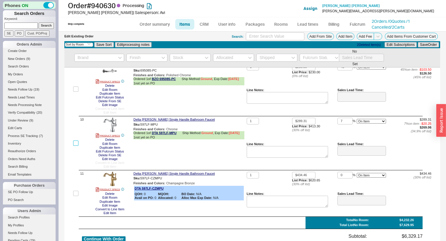
click at [77, 146] on input "checkbox" at bounding box center [75, 143] width 5 height 5
checkbox input "true"
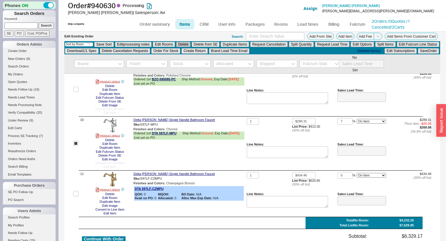
click at [185, 43] on button "Delete" at bounding box center [183, 44] width 14 height 5
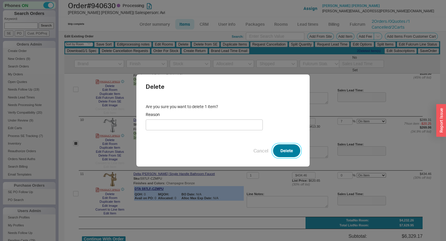
click at [284, 151] on button "Delete" at bounding box center [286, 150] width 27 height 13
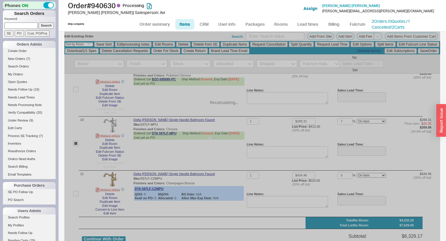
checkbox input "false"
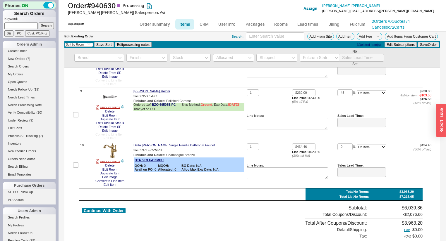
scroll to position [433, 0]
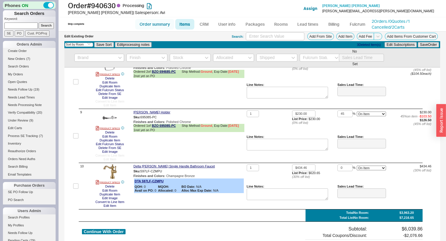
click at [158, 19] on link "Order summary" at bounding box center [154, 24] width 39 height 11
select select "*"
select select "LOW"
select select "3"
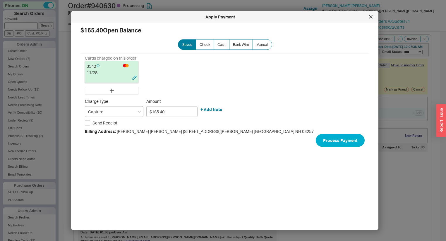
click at [100, 65] on div "3542" at bounding box center [103, 66] width 33 height 7
click at [367, 16] on div at bounding box center [370, 16] width 9 height 9
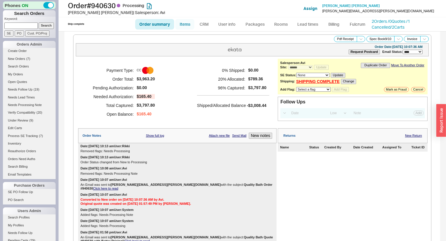
click at [180, 25] on link "Items" at bounding box center [184, 24] width 19 height 11
select select "3"
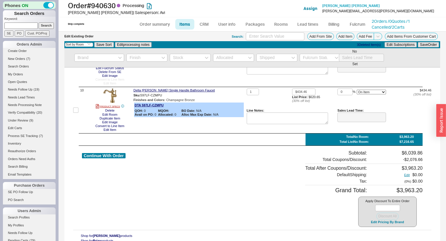
scroll to position [534, 0]
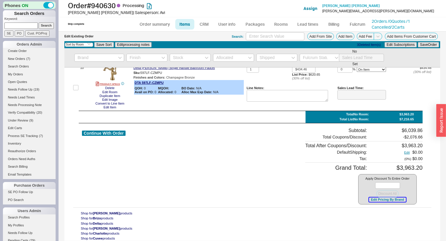
click at [371, 201] on button "Edit Pricing By Brand" at bounding box center [387, 200] width 37 height 4
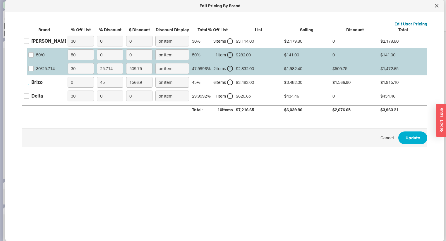
click at [27, 81] on input "Brizo" at bounding box center [26, 82] width 5 height 5
click at [26, 82] on input "Brizo" at bounding box center [26, 82] width 5 height 5
checkbox input "false"
click at [29, 97] on label "Delta" at bounding box center [33, 96] width 19 height 6
click at [29, 97] on input "Delta" at bounding box center [26, 96] width 5 height 5
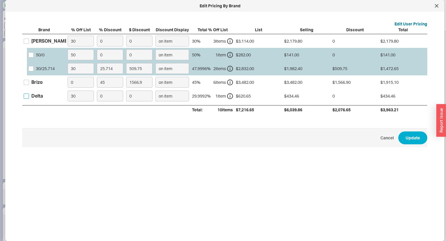
checkbox input "true"
click at [87, 87] on div "Brand % Off List % Discount $ Discount Discount Display Total % Off List List S…" at bounding box center [224, 70] width 405 height 87
type input "7"
type input "30.41"
type input "7"
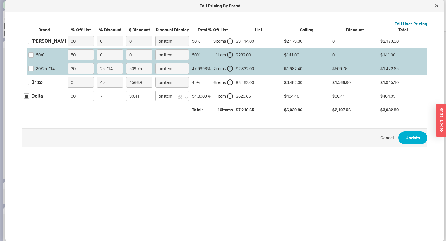
click at [415, 144] on span "Cancel Update" at bounding box center [224, 137] width 405 height 19
click at [414, 142] on button "Update" at bounding box center [412, 138] width 29 height 13
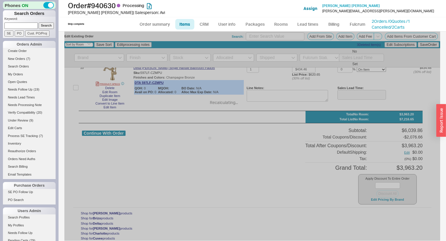
type input "7"
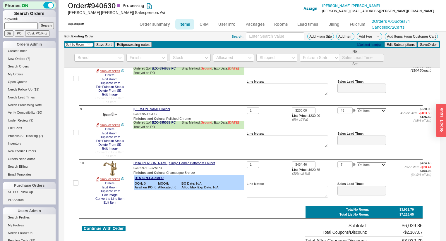
scroll to position [487, 0]
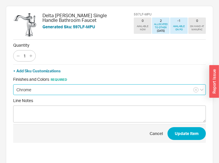
click at [42, 89] on input "Chrome" at bounding box center [109, 89] width 192 height 11
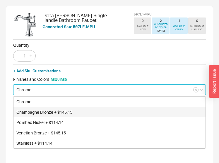
click at [39, 111] on div "Champagne Bronze + $145.15" at bounding box center [109, 112] width 192 height 11
type input "Champagne Bronze + $145.15"
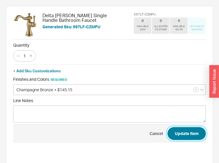
click at [193, 137] on button "Update Item" at bounding box center [186, 133] width 38 height 13
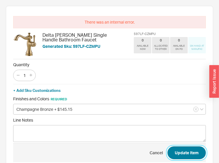
click at [182, 149] on button "Update Item" at bounding box center [186, 153] width 38 height 13
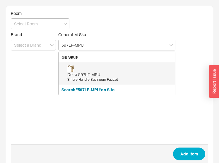
click at [118, 71] on div "Delta 597LF-MPU Single Handle Bathroom Faucet" at bounding box center [119, 74] width 105 height 18
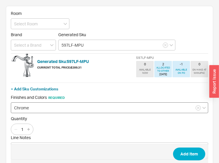
type input "597LF-MPU"
click at [76, 111] on input "Chrome" at bounding box center [109, 108] width 197 height 11
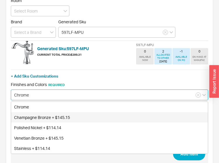
scroll to position [25, 0]
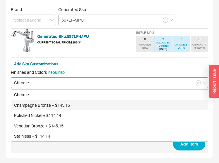
click at [52, 105] on div "Champagne Bronze + $145.15" at bounding box center [109, 105] width 196 height 11
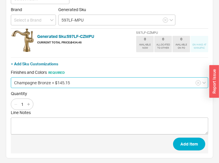
type input "Champagne Bronze + $145.15"
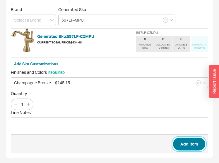
click at [185, 143] on button "Add Item" at bounding box center [189, 144] width 32 height 13
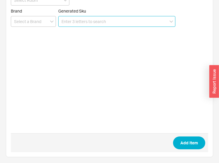
scroll to position [23, 0]
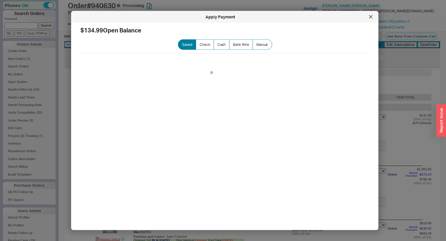
select select "3"
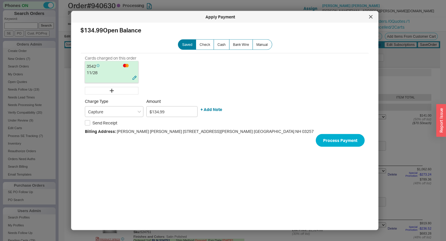
click at [105, 65] on div "3542" at bounding box center [103, 66] width 33 height 7
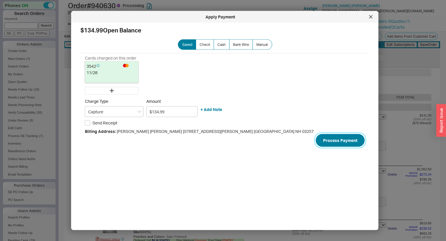
click at [348, 140] on button "Process Payment" at bounding box center [339, 140] width 49 height 13
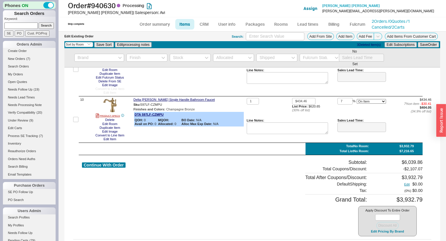
scroll to position [464, 0]
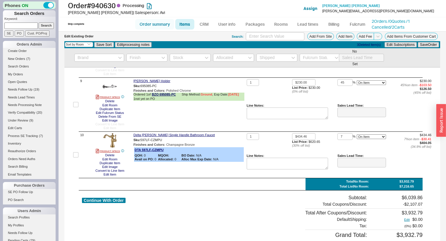
click at [157, 27] on link "Order summary" at bounding box center [154, 24] width 39 height 11
select select "*"
select select "LOW"
select select "3"
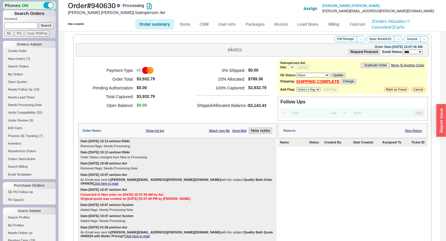
select select "*"
click at [313, 89] on select "Select a flag Under Review Hold Verify Compatibility Needs Processing Cannot Be…" at bounding box center [313, 89] width 34 height 5
select select "11"
click at [296, 87] on select "Select a flag Under Review Hold Verify Compatibility Needs Processing Cannot Be…" at bounding box center [313, 89] width 34 height 5
click at [335, 88] on button "Add Flag" at bounding box center [340, 89] width 17 height 5
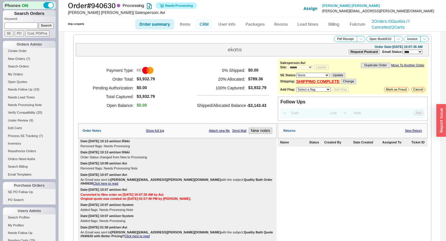
click at [207, 25] on link "CRM" at bounding box center [203, 24] width 17 height 11
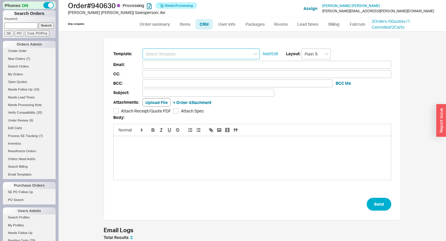
scroll to position [41, 293]
click at [190, 53] on input at bounding box center [200, 54] width 117 height 11
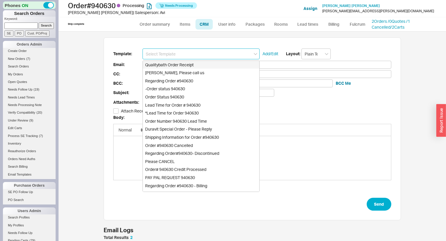
click at [188, 63] on div "Qualitybath Order Receipt" at bounding box center [201, 65] width 116 height 8
type input "Receipt"
type input "spencer.l.beane@gmail.com"
type input "Quality Bath Order # 940630 Receipt"
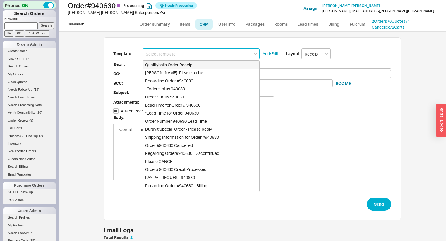
checkbox input "true"
type input "Qualitybath Order Receipt"
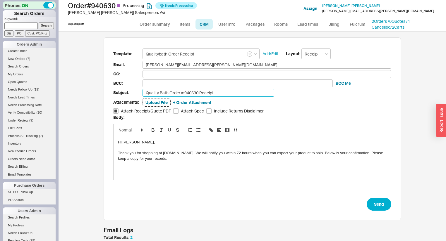
click at [234, 92] on input "Quality Bath Order # 940630 Receipt" at bounding box center [208, 93] width 132 height 8
click at [218, 94] on input "Quality Bath Order # 940630 Receipt REvised" at bounding box center [208, 93] width 132 height 8
type input "Quality Bath Order # 940630 Receipt Revised"
click at [378, 200] on button "Send" at bounding box center [378, 204] width 25 height 13
select select "*"
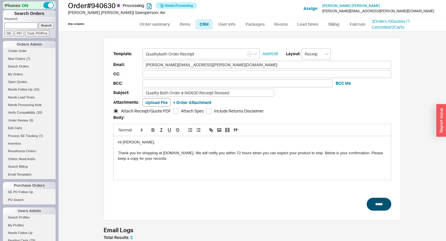
select select "*"
select select "LOW"
select select "3"
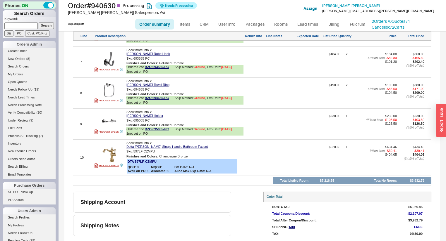
scroll to position [123, 0]
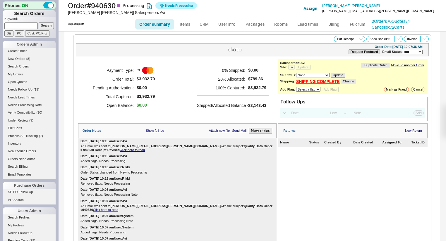
select select "*"
select select "LOW"
select select "3"
select select "*"
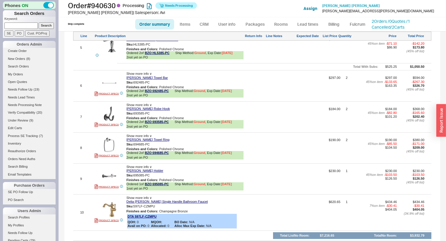
scroll to position [561, 0]
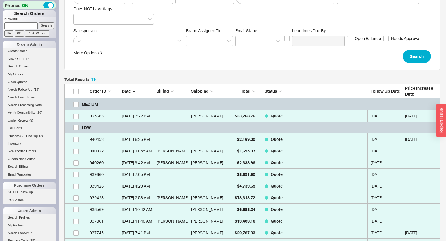
scroll to position [164, 0]
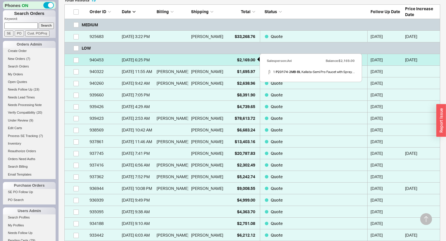
click at [238, 56] on div "$2,169.00" at bounding box center [240, 60] width 29 height 12
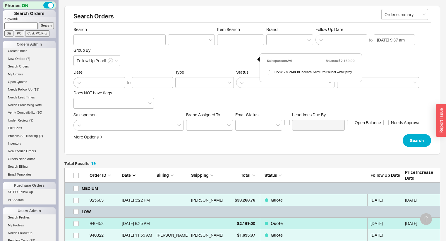
select select "*"
select select "LOW"
select select "3"
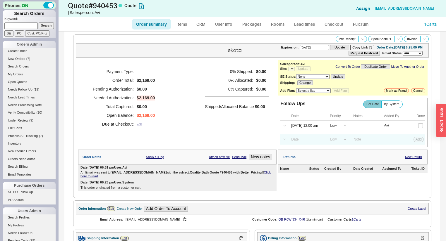
select select "*"
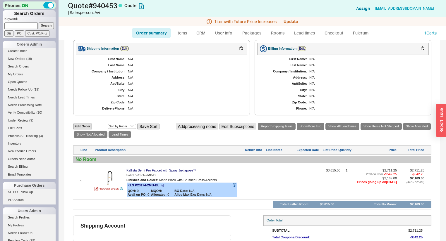
scroll to position [191, 0]
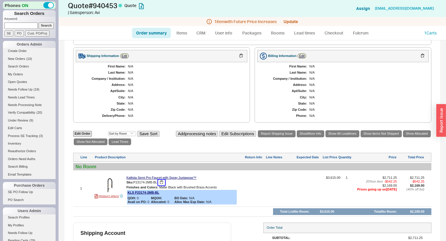
click at [161, 185] on button "button" at bounding box center [161, 183] width 7 height 6
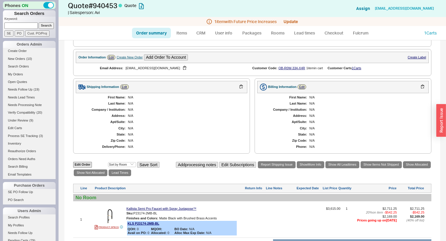
scroll to position [121, 0]
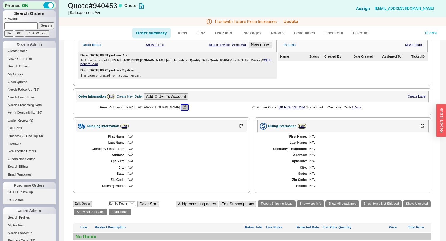
click at [186, 109] on button "button" at bounding box center [184, 108] width 7 height 6
drag, startPoint x: 215, startPoint y: 178, endPoint x: 206, endPoint y: 178, distance: 9.1
click at [215, 178] on div "First Name: N/A Last Name: N/A Company / Institution: N/A Address: N/A Apt/Suit…" at bounding box center [161, 161] width 171 height 58
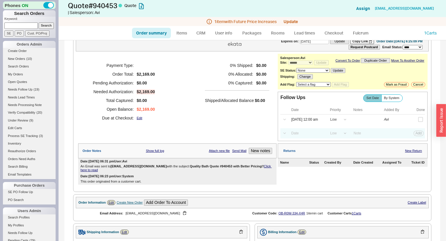
scroll to position [23, 0]
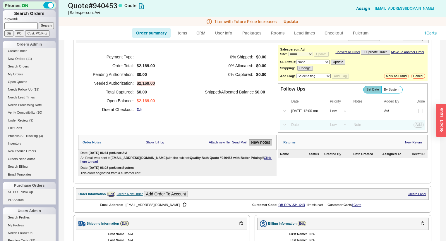
click at [260, 144] on button "New notes" at bounding box center [260, 142] width 23 height 6
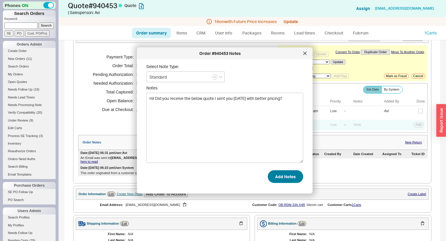
type textarea "Hi! Did you receive the below quote I sent you on Tuesday with better pricing?"
click at [281, 173] on button "Add Notes" at bounding box center [285, 176] width 35 height 13
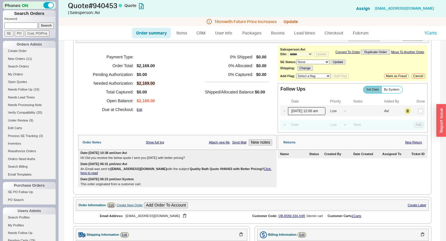
click at [306, 115] on input "09/18/25 12:00 am" at bounding box center [306, 111] width 37 height 8
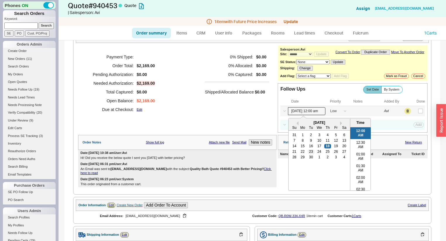
click at [310, 154] on div "23" at bounding box center [310, 152] width 7 height 4
type input "09/23/25 12:00 am"
click at [412, 114] on button "Save" at bounding box center [418, 110] width 12 height 5
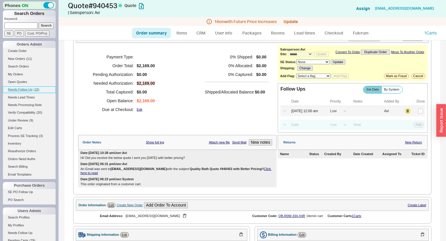
click at [32, 91] on link "Needs Follow Up ( 18 )" at bounding box center [29, 90] width 53 height 6
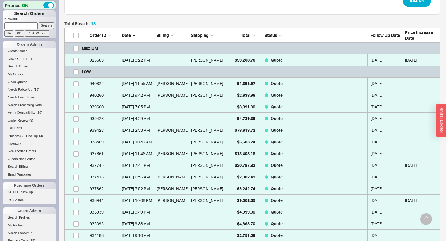
scroll to position [140, 0]
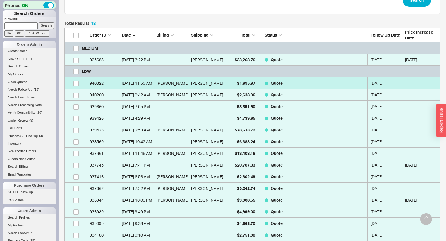
click at [223, 86] on link "940322 9/16/25 11:55 AM Laura Rice Laura Rice $1,695.97 Quote 09/18/2025" at bounding box center [251, 83] width 375 height 12
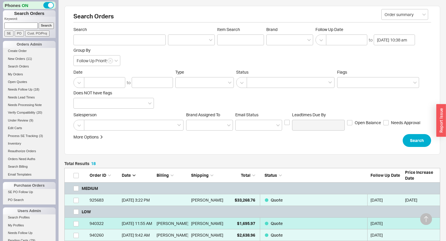
select select "*"
select select "LOW"
select select "3"
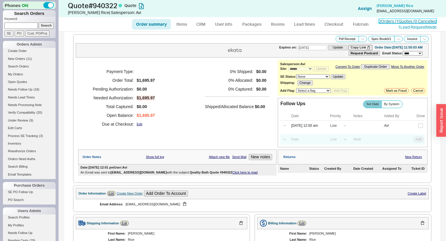
click at [385, 20] on link "2 Orders / 1 Quotes / 0 Cancelled" at bounding box center [407, 21] width 58 height 5
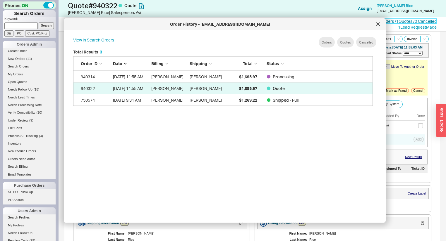
scroll to position [175, 305]
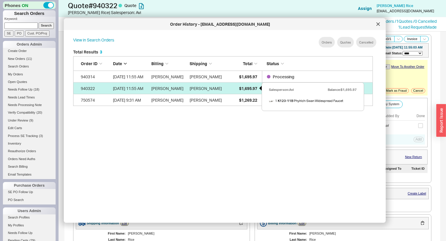
click at [245, 89] on span "$1,695.97" at bounding box center [248, 88] width 18 height 5
select select "*"
select select "LOW"
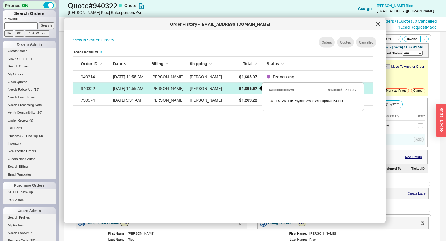
select select "3"
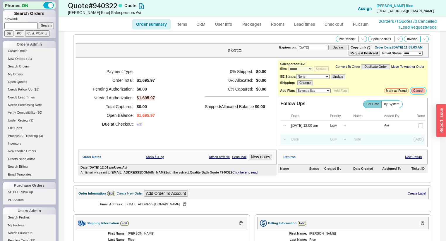
click at [413, 91] on button "Cancel" at bounding box center [418, 90] width 14 height 5
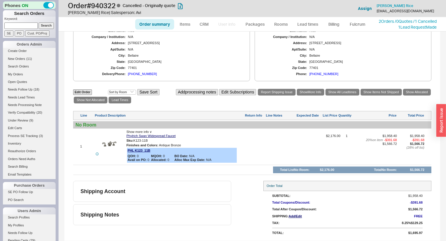
scroll to position [0, 0]
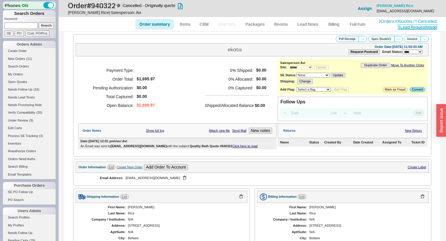
click at [408, 29] on link "1 Lead Request Made" at bounding box center [417, 27] width 39 height 5
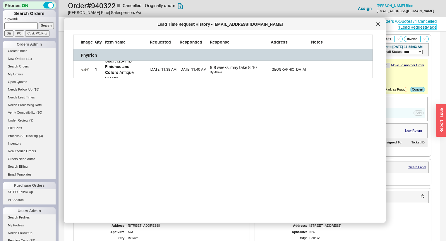
scroll to position [175, 305]
click at [377, 26] on icon at bounding box center [378, 25] width 4 height 4
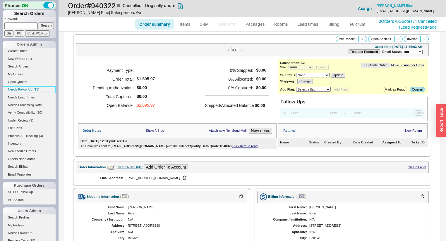
click at [34, 90] on span "( 18 )" at bounding box center [37, 90] width 6 height 4
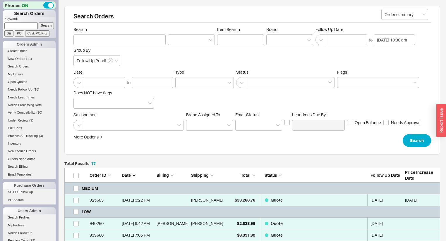
scroll to position [117, 0]
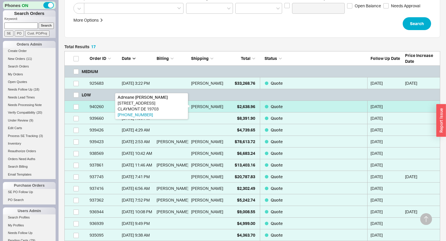
click at [216, 105] on div "Adreane Owens" at bounding box center [207, 107] width 32 height 12
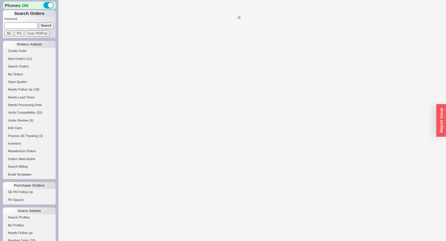
select select "*"
select select "LOW"
select select "3"
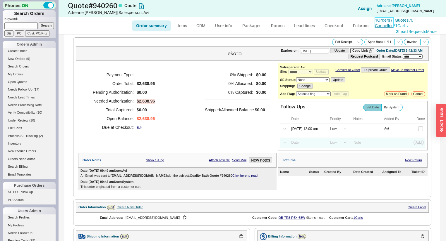
click at [391, 18] on link "1 Orders / 1 Quotes / 0 Cancelled" at bounding box center [394, 23] width 38 height 11
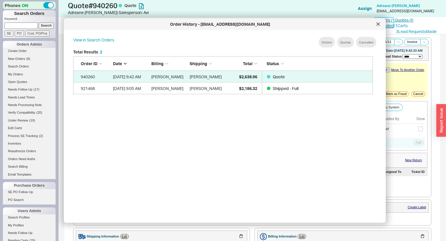
scroll to position [175, 305]
click at [377, 25] on icon at bounding box center [378, 25] width 4 height 4
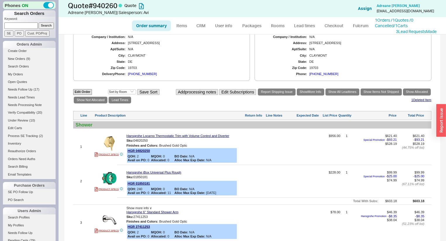
scroll to position [82, 0]
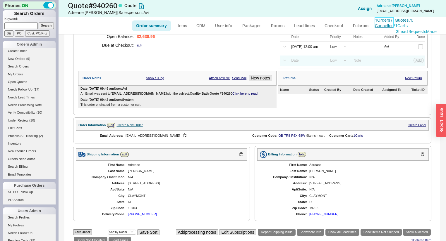
click at [403, 20] on link "1 Orders / 1 Quotes / 0 Cancelled" at bounding box center [394, 23] width 38 height 11
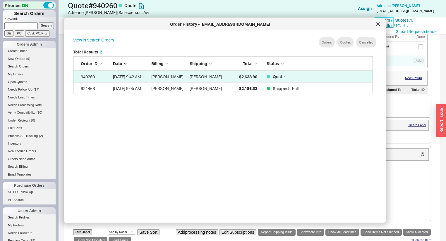
scroll to position [175, 305]
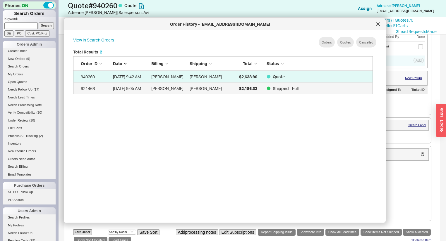
click at [250, 85] on div "$2,186.32" at bounding box center [242, 88] width 29 height 12
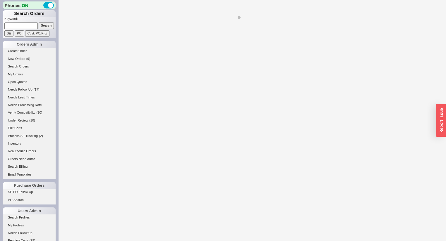
select select "*"
select select "LOW"
select select "3"
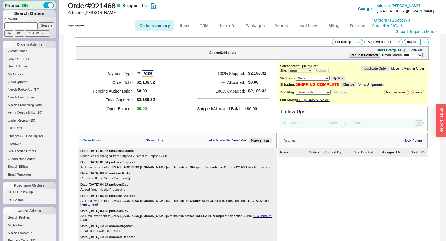
select select "*"
select select "LOW"
select select "3"
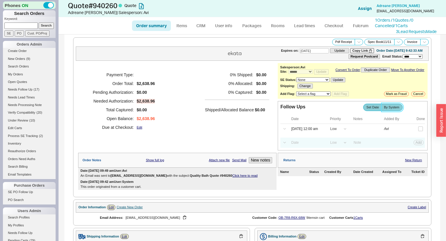
click at [396, 109] on span "By System" at bounding box center [391, 108] width 15 height 4
click at [0, 0] on input "By System" at bounding box center [0, 0] width 0 height 0
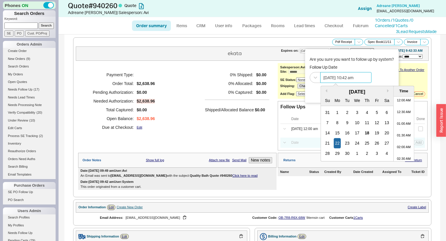
click at [337, 77] on input "09/22/2025 10:42 am" at bounding box center [345, 77] width 51 height 11
click at [365, 133] on div "18" at bounding box center [366, 133] width 7 height 10
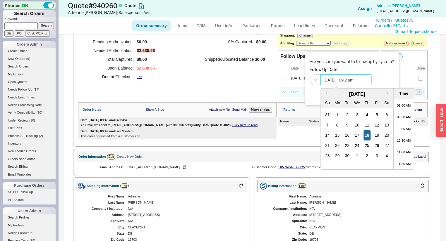
scroll to position [47, 0]
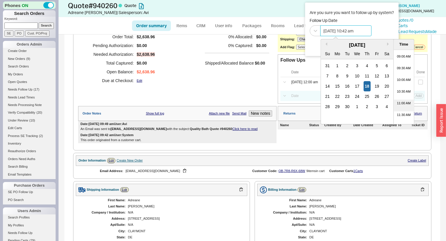
click at [402, 106] on li "11:00 AM" at bounding box center [403, 105] width 20 height 12
type input "09/18/2025 11:00 am"
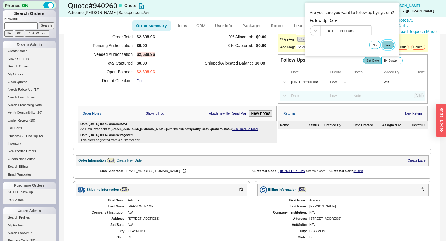
click at [386, 46] on button "Yes" at bounding box center [387, 45] width 12 height 8
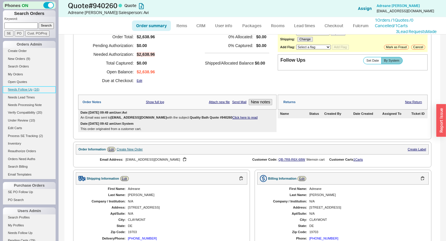
click at [29, 88] on span "Needs Follow Up" at bounding box center [20, 90] width 25 height 4
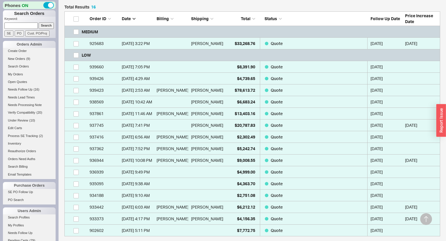
scroll to position [164, 0]
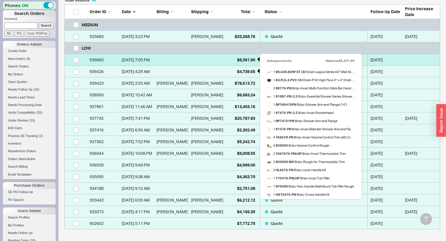
click at [240, 59] on span "$8,391.90" at bounding box center [246, 59] width 18 height 5
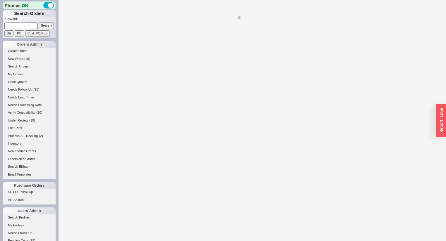
select select "*"
select select "LOW"
select select "3"
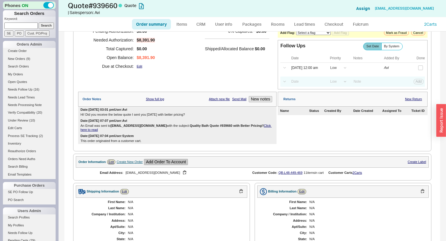
scroll to position [94, 0]
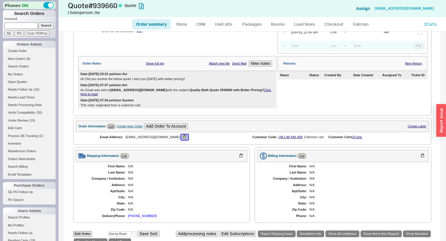
click at [181, 139] on button "button" at bounding box center [184, 137] width 7 height 6
click at [242, 208] on div "First Name: N/A Last Name: N/A Company / Institution: N/A Address: N/A Apt/Suit…" at bounding box center [161, 191] width 171 height 58
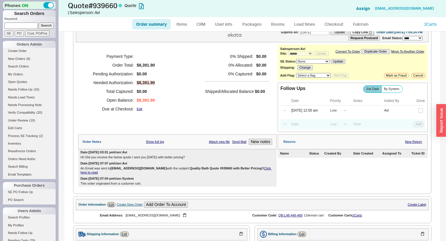
scroll to position [0, 0]
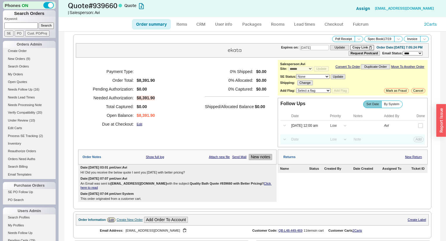
click at [261, 159] on button "New notes" at bounding box center [260, 157] width 23 height 6
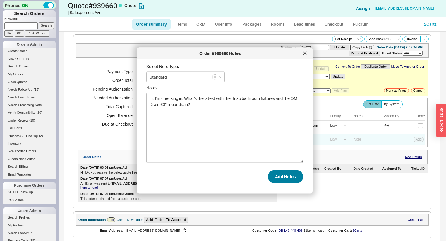
type textarea "Hi! I'm checking in. What's the latest with the Brizo bathroom fixtures and the…"
click at [282, 177] on button "Add Notes" at bounding box center [285, 176] width 35 height 13
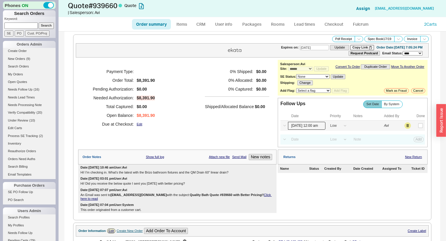
click at [298, 130] on input "09/18/25 12:00 am" at bounding box center [306, 126] width 37 height 8
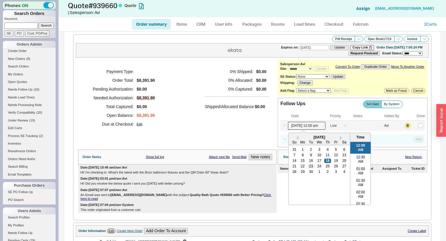
click at [307, 167] on div "23" at bounding box center [310, 166] width 7 height 4
type input "09/23/25 12:00 am"
click at [418, 127] on button "Save" at bounding box center [418, 125] width 12 height 5
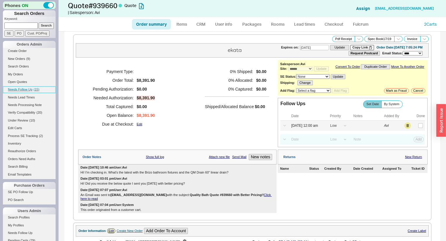
click at [31, 88] on span "Needs Follow Up" at bounding box center [20, 90] width 25 height 4
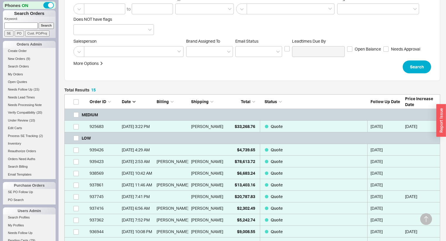
scroll to position [140, 0]
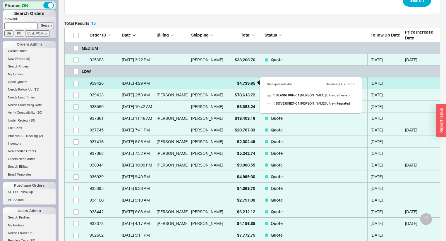
click at [241, 84] on span "$4,739.65" at bounding box center [246, 83] width 18 height 5
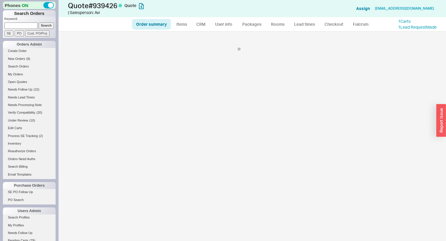
select select "*"
select select "LOW"
select select "3"
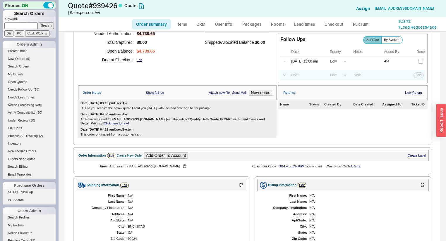
scroll to position [117, 0]
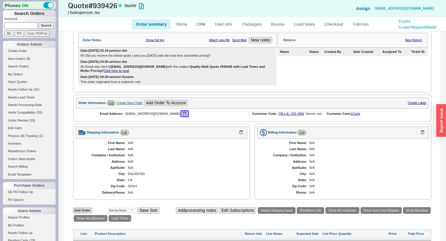
click at [181, 114] on button "button" at bounding box center [184, 114] width 7 height 6
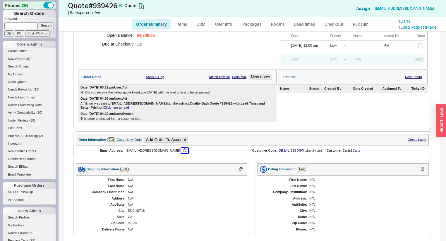
scroll to position [97, 0]
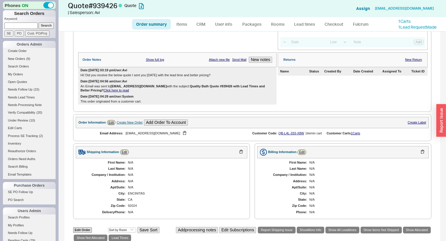
click at [219, 177] on div "N/A" at bounding box center [184, 175] width 113 height 4
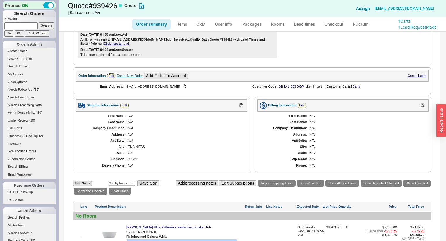
scroll to position [284, 0]
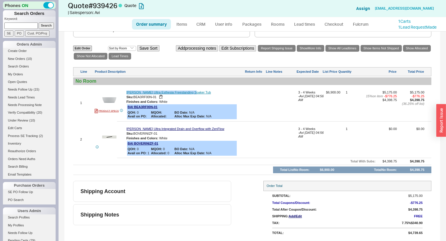
drag, startPoint x: 191, startPoint y: 92, endPoint x: 127, endPoint y: 91, distance: 64.3
click at [127, 91] on div "Bain Ultra Esthesia Freestanding Soaker Tub" at bounding box center [184, 93] width 117 height 4
copy link "Bain Ultra Esthesia Freestanding Soaker Tub"
click at [247, 98] on div at bounding box center [254, 105] width 20 height 29
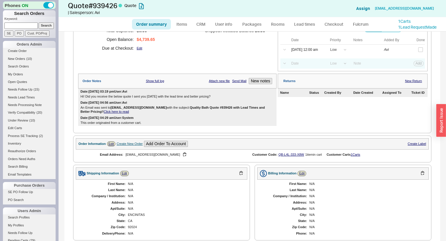
scroll to position [74, 0]
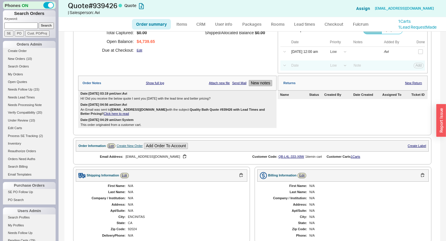
click at [260, 82] on div "Order Notes Show full log Attach new file Send Mail New notes" at bounding box center [177, 83] width 198 height 15
click at [262, 85] on button "New notes" at bounding box center [260, 83] width 23 height 6
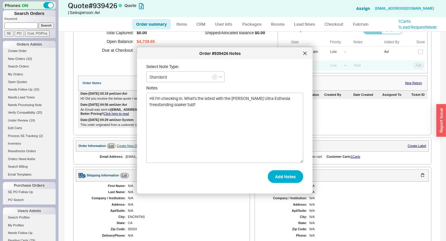
type textarea "Hi! I'm checking in. What's the latest with the Bain Ultra Esthesia freestandin…"
click at [298, 169] on form "Select Note Type: Standard Notes Hi! I'm checking in. What's the latest with th…" at bounding box center [224, 123] width 157 height 119
drag, startPoint x: 288, startPoint y: 172, endPoint x: 284, endPoint y: 170, distance: 4.8
click at [288, 172] on button "Add Notes" at bounding box center [285, 176] width 35 height 13
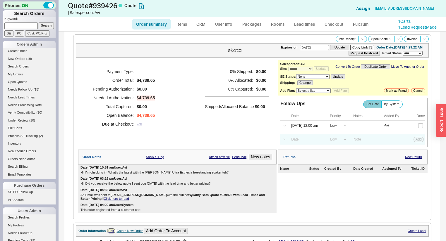
scroll to position [0, 0]
click at [305, 129] on input "09/18/25 12:00 am" at bounding box center [306, 126] width 37 height 8
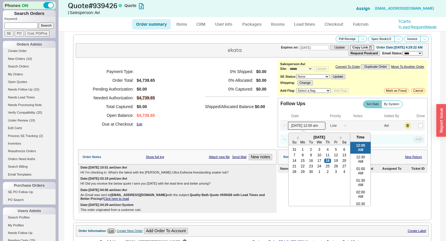
click at [308, 166] on div "21 22 23 24 25 26 27" at bounding box center [319, 167] width 58 height 6
click at [308, 168] on div "23" at bounding box center [310, 166] width 7 height 4
type input "09/23/25 12:00 am"
click at [415, 126] on button "Save" at bounding box center [418, 125] width 12 height 5
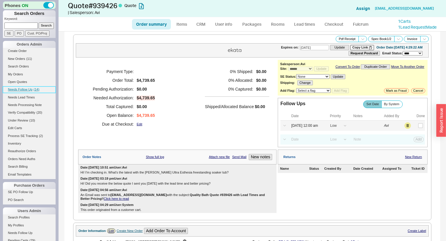
click at [27, 89] on span "Needs Follow Up" at bounding box center [20, 90] width 25 height 4
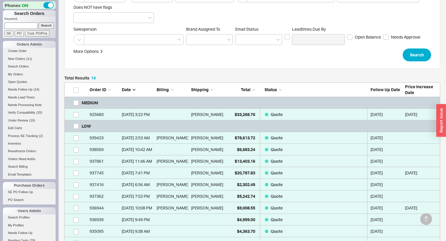
scroll to position [140, 0]
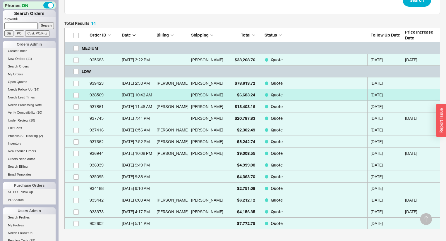
click at [224, 95] on link "938569 9/8/25 10:42 AM Angela $6,683.24 Quote 09/18/2025" at bounding box center [251, 95] width 375 height 12
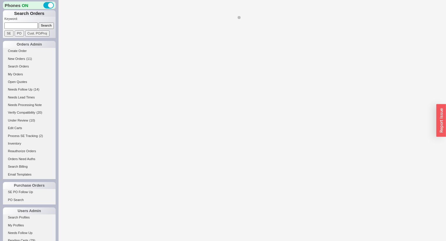
select select "*"
select select "LOW"
select select "3"
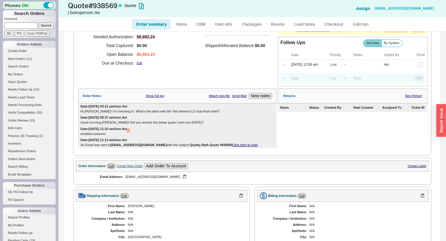
scroll to position [70, 0]
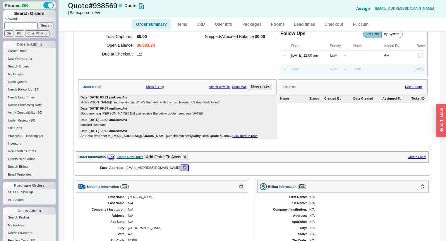
click at [181, 170] on button "button" at bounding box center [184, 168] width 7 height 6
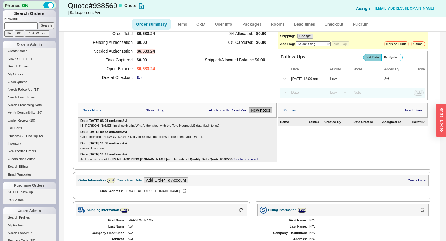
click at [262, 113] on button "New notes" at bounding box center [260, 110] width 23 height 6
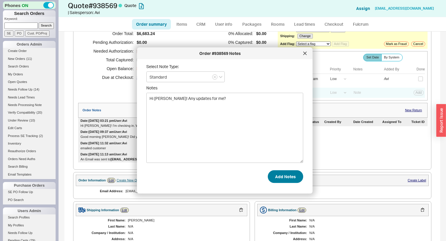
type textarea "Hi Angela! Any updates for me?"
click at [281, 178] on button "Add Notes" at bounding box center [285, 176] width 35 height 13
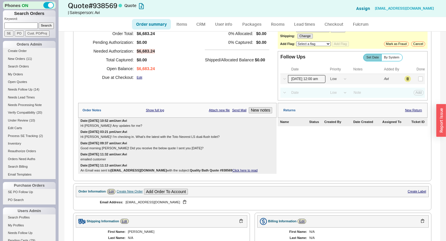
click at [307, 79] on input "09/18/25 12:00 am" at bounding box center [306, 79] width 37 height 8
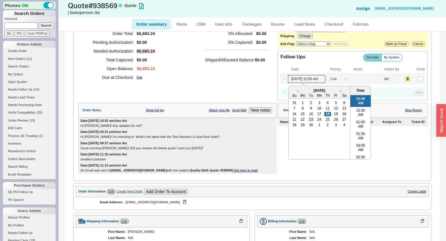
click at [311, 122] on div "23" at bounding box center [310, 120] width 7 height 4
type input "09/23/25 12:00 am"
click at [416, 81] on button "Save" at bounding box center [418, 78] width 12 height 5
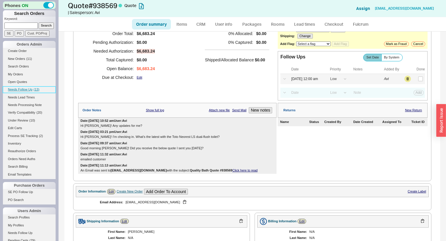
click at [26, 89] on span "Needs Follow Up" at bounding box center [20, 90] width 25 height 4
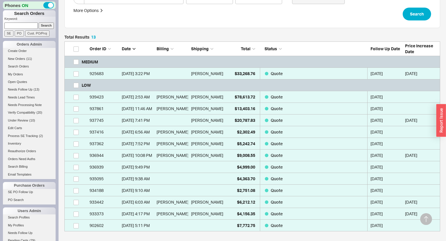
scroll to position [140, 0]
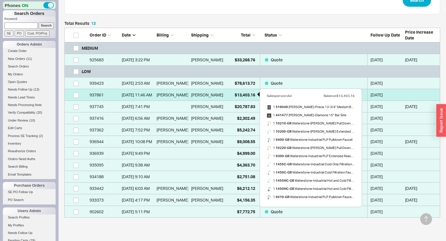
click at [226, 96] on div "$13,403.16" at bounding box center [240, 95] width 29 height 12
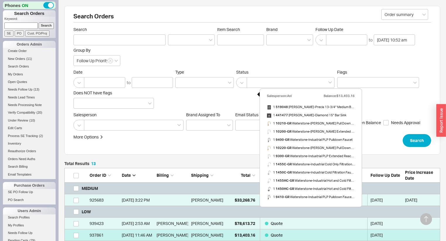
select select "*"
select select "LOW"
select select "3"
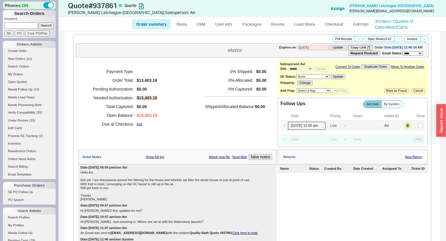
click at [306, 130] on input "09/18/25 12:00 am" at bounding box center [306, 126] width 37 height 8
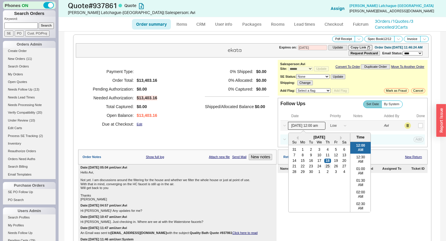
click at [325, 168] on div "25" at bounding box center [327, 166] width 7 height 4
type input "09/25/25 12:00 am"
click at [415, 126] on button "Save" at bounding box center [418, 125] width 12 height 5
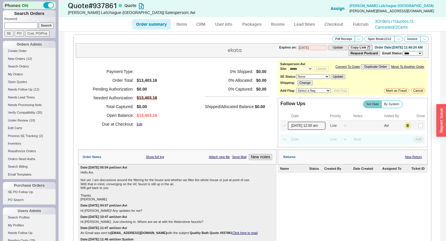
click at [296, 126] on input "09/25/25 12:00 am" at bounding box center [306, 126] width 37 height 8
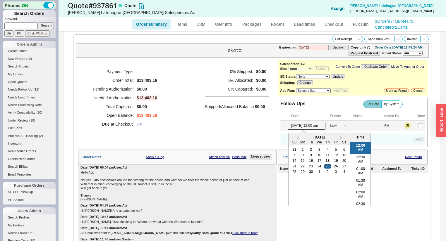
click at [326, 168] on div "25" at bounding box center [327, 166] width 7 height 4
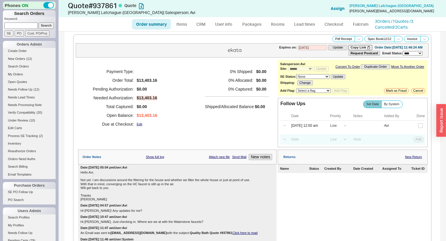
click at [211, 136] on div "Payment Type: Order Total: $13,403.16 Pending Authorization: $0.00 Needed Autho…" at bounding box center [177, 98] width 198 height 76
click at [27, 90] on span "Needs Follow Up" at bounding box center [20, 90] width 25 height 4
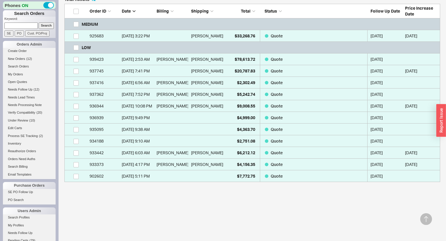
scroll to position [172, 0]
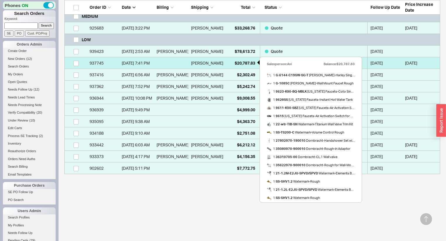
click at [227, 62] on div "$20,787.83" at bounding box center [240, 63] width 29 height 12
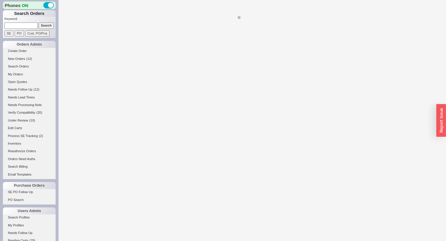
select select "*"
select select "LOW"
select select "3"
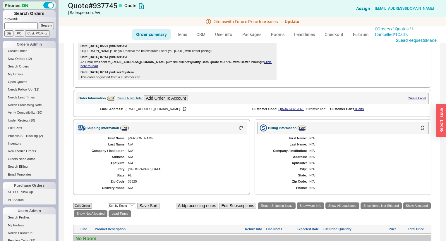
scroll to position [164, 0]
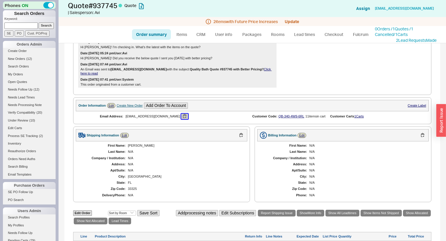
click at [183, 118] on button "button" at bounding box center [184, 117] width 7 height 6
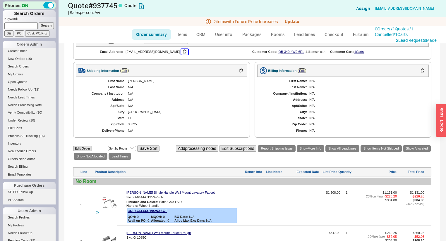
scroll to position [187, 0]
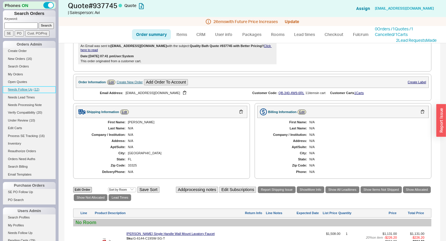
click at [28, 91] on link "Needs Follow Up ( 12 )" at bounding box center [29, 90] width 53 height 6
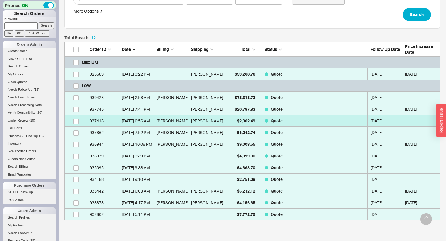
scroll to position [125, 0]
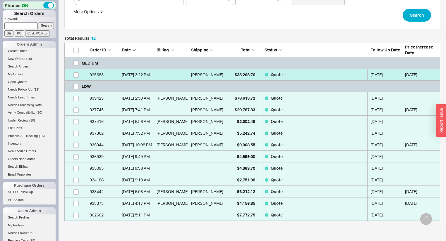
click at [225, 73] on link "925683 6/30/25 3:22 PM Olivia Kitzen $33,268.76 Quote 09/18/2025 9/29/25" at bounding box center [251, 75] width 375 height 12
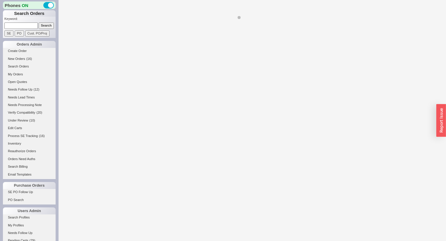
select select "*"
select select "MEDIUM"
select select "LOW"
select select "3"
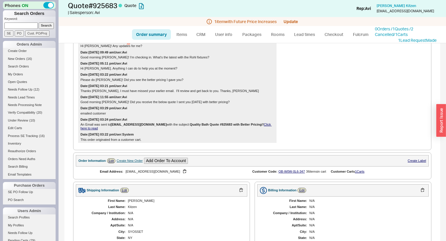
scroll to position [327, 0]
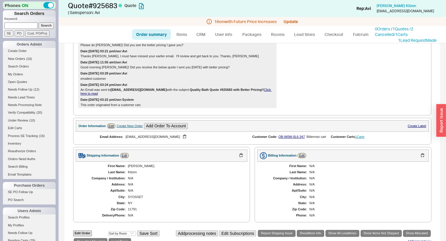
click at [359, 137] on div "Email Address: oesslinger@gmail.com Customer Code: QB-W0W-0L6-347 36 item s in …" at bounding box center [252, 137] width 353 height 10
click at [360, 138] on link "1 Carts" at bounding box center [359, 137] width 9 height 4
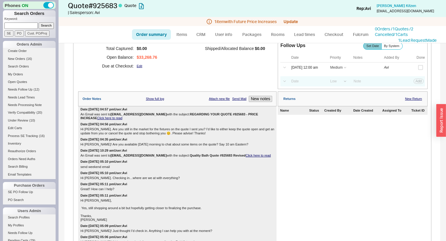
scroll to position [70, 0]
click at [25, 90] on span "Needs Follow Up" at bounding box center [20, 90] width 25 height 4
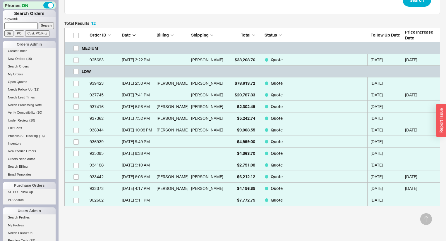
scroll to position [164, 0]
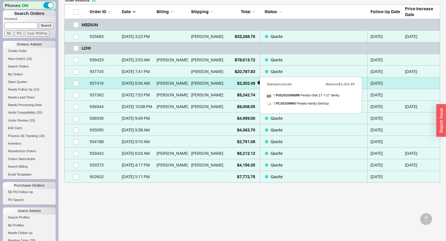
click at [233, 84] on div "$2,302.49" at bounding box center [240, 83] width 29 height 12
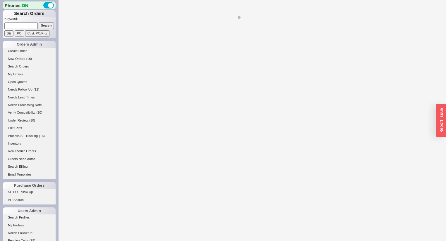
select select "*"
select select "LOW"
select select "3"
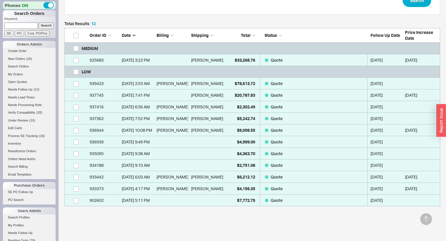
scroll to position [140, 0]
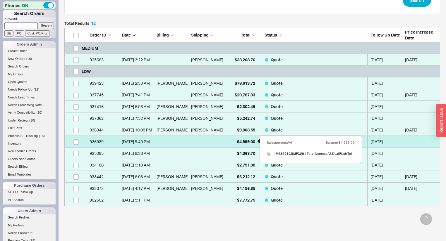
click at [245, 139] on span "$4,999.00" at bounding box center [246, 141] width 18 height 5
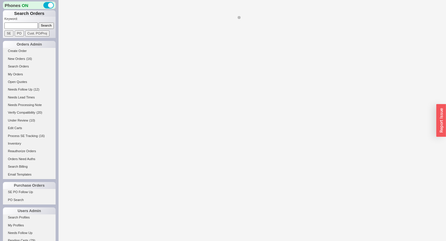
select select "*"
select select "LOW"
select select "3"
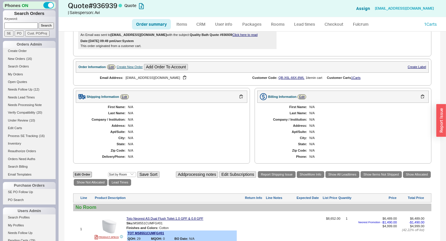
scroll to position [187, 0]
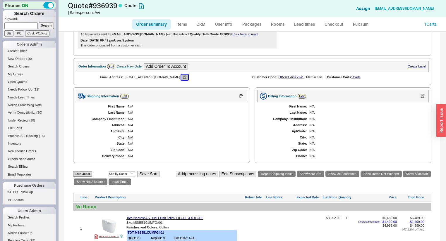
click at [181, 80] on button "button" at bounding box center [184, 78] width 7 height 6
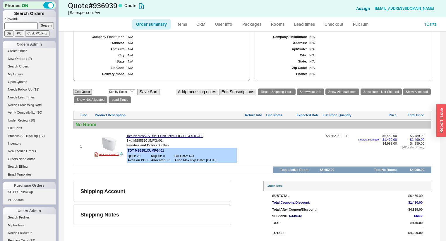
scroll to position [274, 0]
drag, startPoint x: 206, startPoint y: 135, endPoint x: 126, endPoint y: 132, distance: 80.7
click at [125, 132] on div "1 PRODUCT SPECS Toto Neorest AS Dual Flush Toilet-1.0 GPF & 0.8 GPF Sku: MS8551…" at bounding box center [252, 146] width 358 height 33
copy link "Toto Neorest AS Dual Flush Toilet-1.0 GPF & 0.8 GPF"
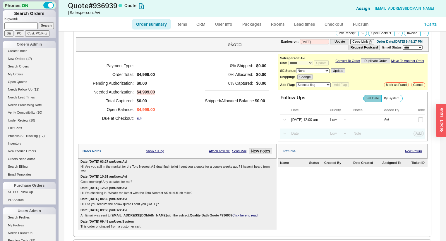
scroll to position [0, 0]
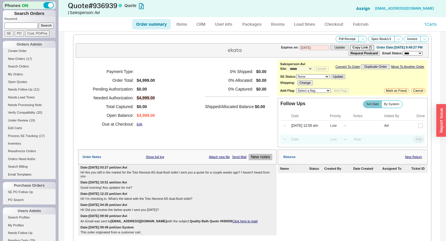
click at [260, 158] on button "New notes" at bounding box center [260, 157] width 23 height 6
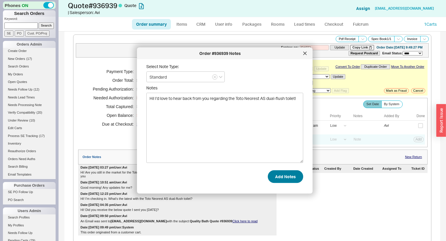
type textarea "Hi! I’d love to hear back from you regarding the Toto Neorest AS dual-flush toi…"
click at [276, 178] on button "Add Notes" at bounding box center [285, 176] width 35 height 13
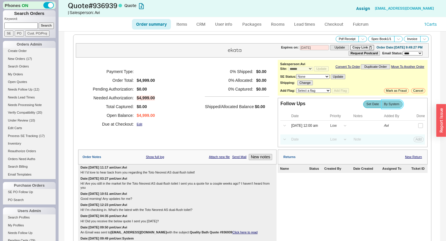
click at [391, 104] on label "By System" at bounding box center [391, 104] width 21 height 7
click at [0, 0] on input "By System" at bounding box center [0, 0] width 0 height 0
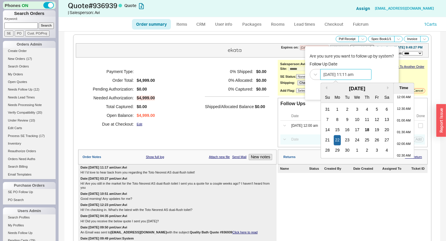
click at [342, 76] on input "09/22/2025 11:11 am" at bounding box center [345, 74] width 51 height 11
click at [405, 160] on li "12:30 PM" at bounding box center [403, 161] width 20 height 12
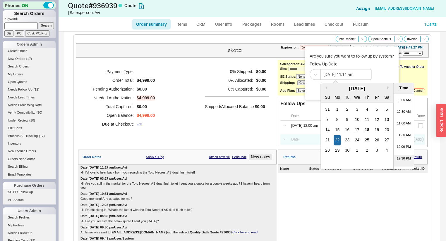
type input "09/22/2025 12:30 pm"
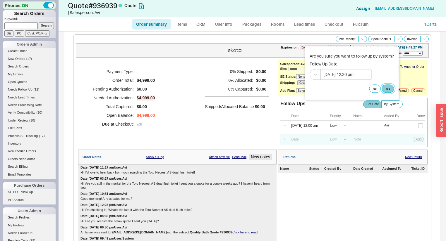
drag, startPoint x: 388, startPoint y: 87, endPoint x: 389, endPoint y: 90, distance: 3.0
click at [389, 91] on button "Yes" at bounding box center [387, 88] width 12 height 8
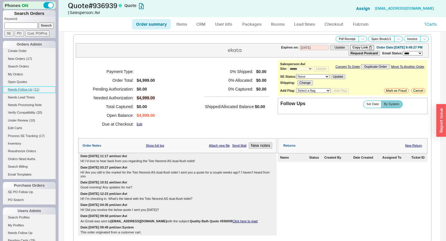
click at [26, 88] on span "Needs Follow Up" at bounding box center [20, 90] width 25 height 4
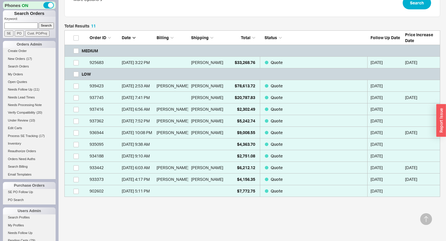
scroll to position [161, 0]
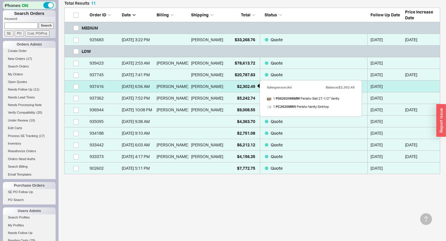
click at [235, 85] on div "$2,302.49" at bounding box center [240, 87] width 29 height 12
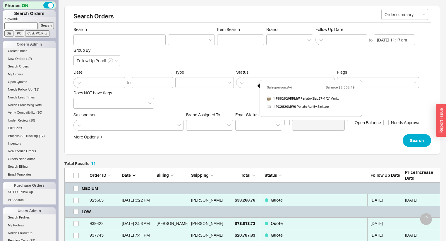
select select "*"
select select "LOW"
select select "3"
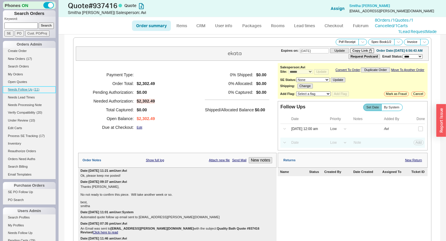
click at [18, 88] on span "Needs Follow Up" at bounding box center [20, 90] width 25 height 4
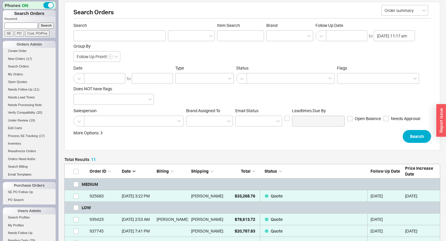
scroll to position [117, 0]
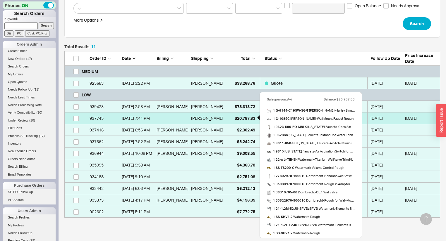
click at [244, 116] on span "$20,787.83" at bounding box center [244, 118] width 20 height 5
select select "*"
select select "LOW"
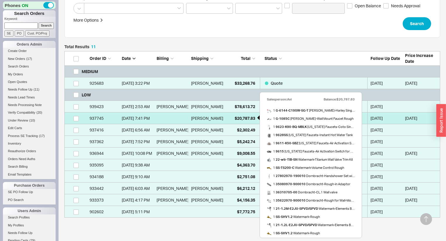
select select "3"
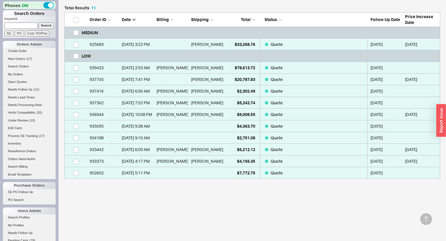
scroll to position [161, 0]
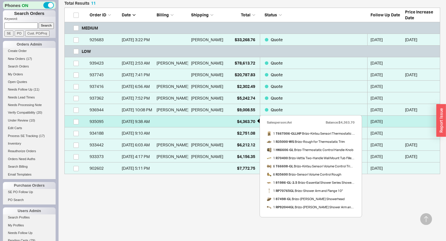
click at [243, 119] on span "$4,363.70" at bounding box center [246, 121] width 18 height 5
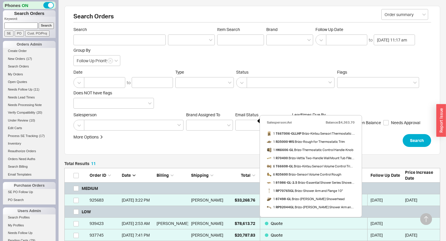
select select "*"
select select "LOW"
select select "3"
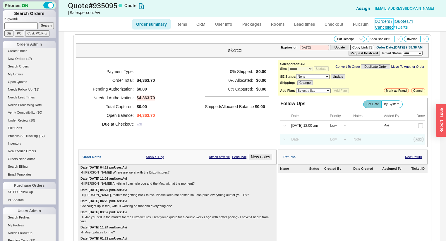
click at [411, 23] on link "0 Orders / 4 Quotes / 1 Cancelled" at bounding box center [394, 24] width 38 height 11
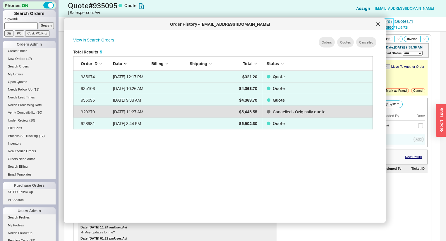
scroll to position [175, 305]
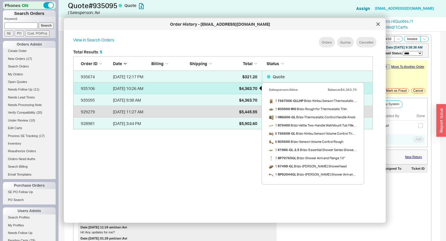
click at [249, 86] on span "$4,363.70" at bounding box center [248, 88] width 18 height 5
select select "*"
select select "LOW"
select select "3"
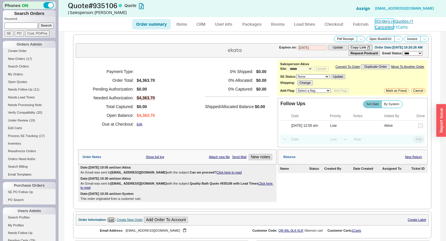
click at [390, 22] on link "0 Orders / 4 Quotes / 1 Cancelled" at bounding box center [394, 24] width 38 height 11
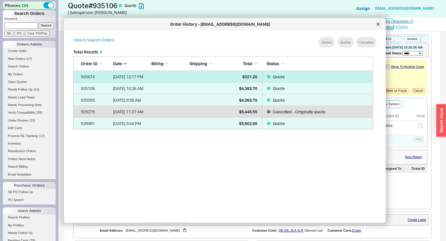
scroll to position [175, 305]
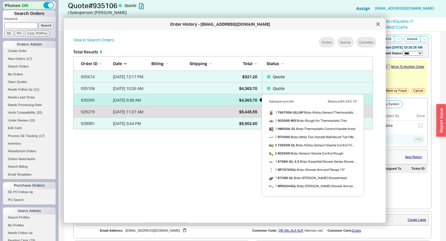
click at [249, 99] on span "$4,363.70" at bounding box center [248, 99] width 18 height 5
select select "*"
select select "LOW"
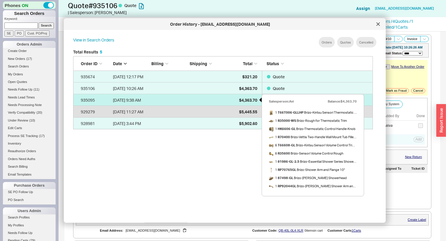
select select "3"
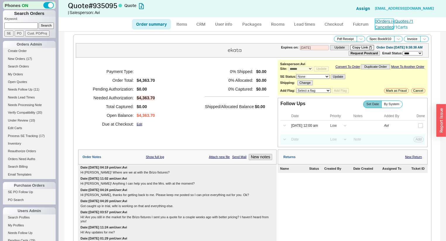
click at [390, 21] on link "0 Orders / 4 Quotes / 1 Cancelled" at bounding box center [394, 24] width 38 height 11
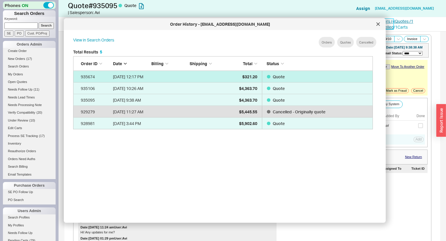
scroll to position [175, 305]
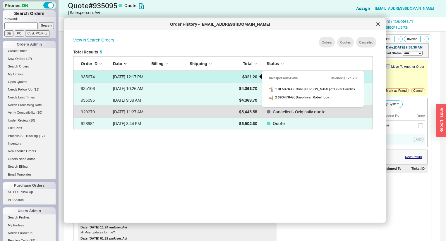
click at [233, 78] on div "$321.20" at bounding box center [242, 77] width 29 height 12
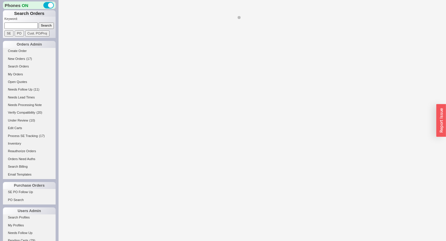
select select "*"
select select "3"
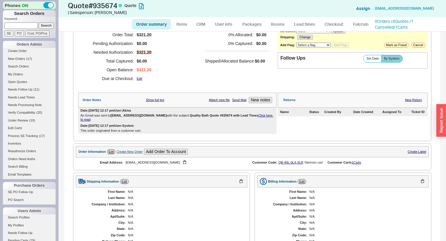
scroll to position [41, 0]
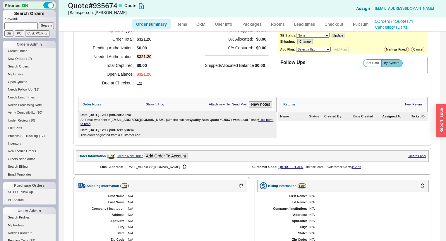
select select "*"
select select "LOW"
select select "3"
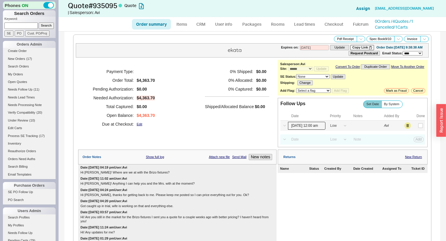
click at [297, 130] on input "09/18/25 12:00 am" at bounding box center [306, 126] width 37 height 8
click at [205, 129] on div "0 % Shipped: $0.00 0 % Allocated: $0.00 0 % Captured: $0.00 Shipped/Allocated B…" at bounding box center [237, 97] width 64 height 61
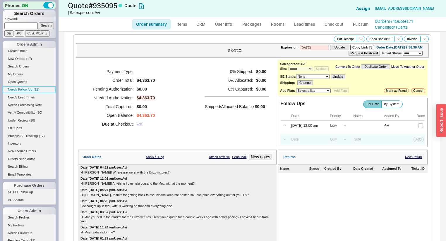
click at [25, 88] on span "Needs Follow Up" at bounding box center [20, 90] width 25 height 4
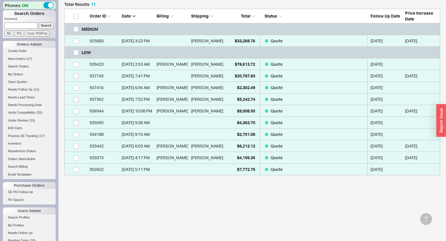
scroll to position [161, 0]
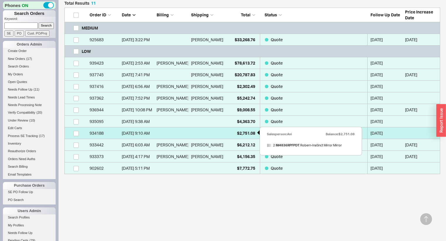
click at [242, 133] on span "$2,751.08" at bounding box center [246, 133] width 18 height 5
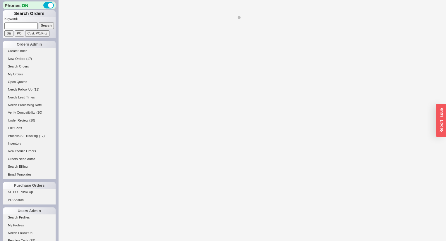
select select "*"
select select "LOW"
select select "3"
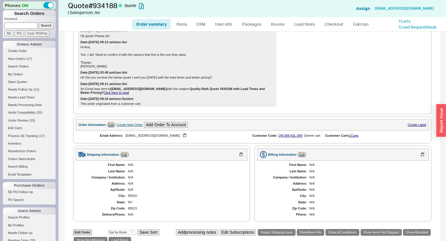
scroll to position [234, 0]
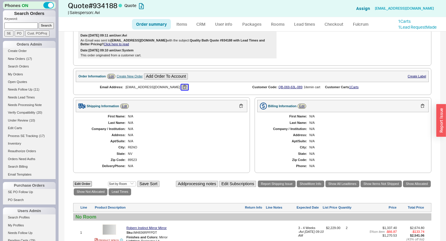
click at [181, 87] on button "button" at bounding box center [184, 87] width 7 height 6
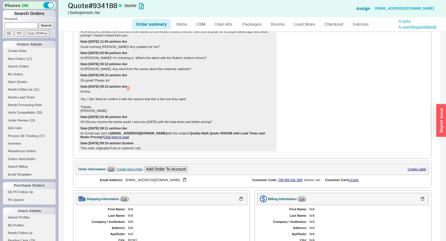
scroll to position [164, 0]
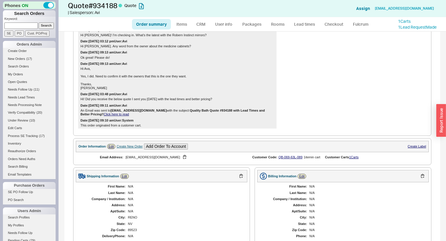
click at [220, 211] on div "N/A" at bounding box center [184, 212] width 113 height 4
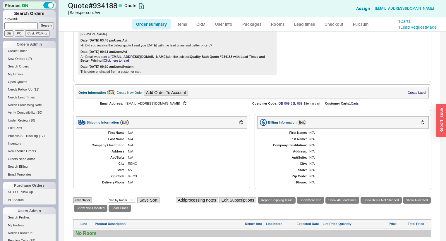
scroll to position [304, 0]
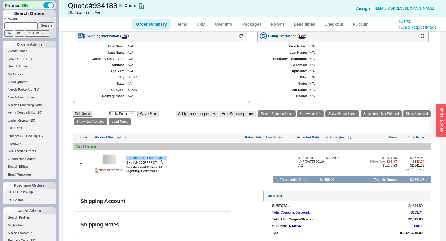
drag, startPoint x: 167, startPoint y: 163, endPoint x: 126, endPoint y: 163, distance: 40.9
click at [126, 160] on div "Robern Instinct Mirror Mirror" at bounding box center [184, 158] width 117 height 4
copy link "Robern Instinct Mirror Mirror"
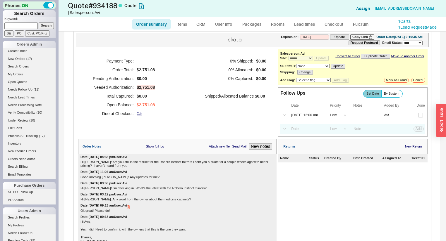
scroll to position [0, 0]
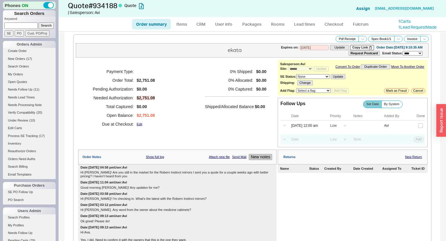
click at [249, 158] on button "New notes" at bounding box center [260, 157] width 23 height 6
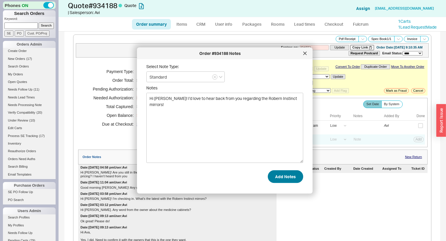
type textarea "Hi Chris! I’d love to hear back from you regarding the Robern Instinct mirrors!"
click at [281, 177] on button "Add Notes" at bounding box center [285, 176] width 35 height 13
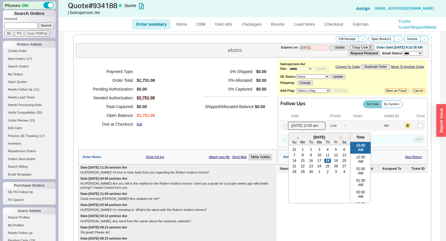
click at [296, 130] on input "09/18/25 12:00 am" at bounding box center [306, 126] width 37 height 8
click at [299, 167] on div "22" at bounding box center [302, 166] width 7 height 4
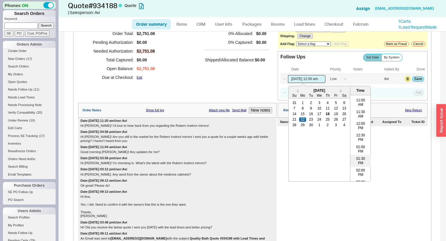
scroll to position [257, 0]
click at [357, 119] on li "11:30 AM" at bounding box center [360, 113] width 20 height 12
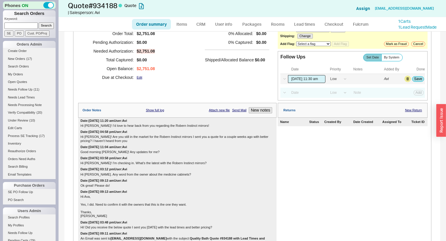
click at [306, 83] on input "09/22/25 11:30 am" at bounding box center [306, 79] width 37 height 8
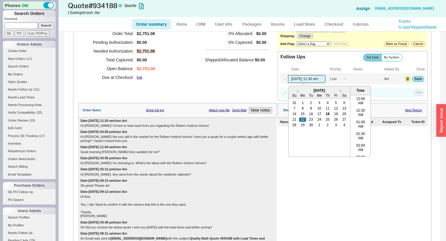
scroll to position [244, 0]
click at [358, 150] on li "12:30 PM" at bounding box center [360, 149] width 20 height 12
type input "09/22/25 12:30 pm"
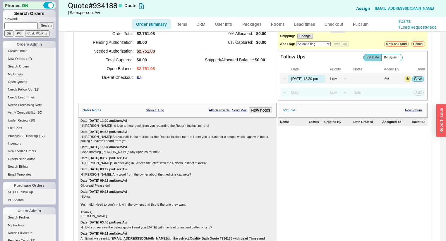
click at [425, 77] on div "**********" at bounding box center [252, 126] width 358 height 277
click at [413, 81] on button "Save" at bounding box center [418, 78] width 12 height 5
click at [22, 89] on span "Needs Follow Up" at bounding box center [20, 90] width 25 height 4
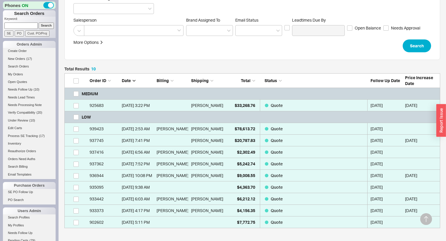
scroll to position [149, 0]
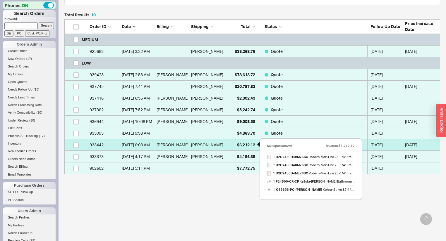
click at [235, 143] on div "$6,212.12" at bounding box center [240, 145] width 29 height 12
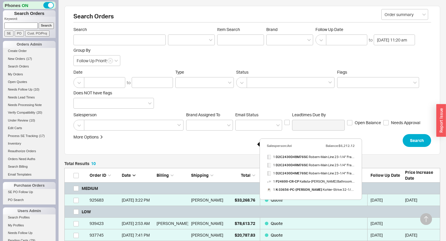
select select "*"
select select "LOW"
select select "3"
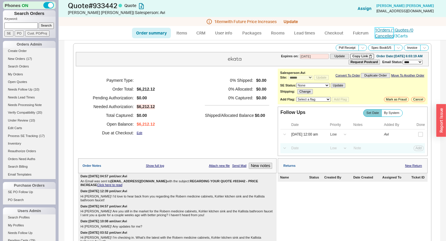
click at [382, 27] on link "1 Orders / 1 Quotes / 0 Cancelled" at bounding box center [394, 32] width 38 height 11
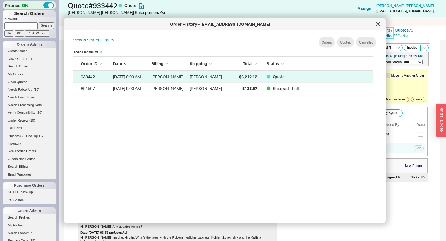
scroll to position [175, 305]
click at [376, 23] on icon at bounding box center [378, 25] width 4 height 4
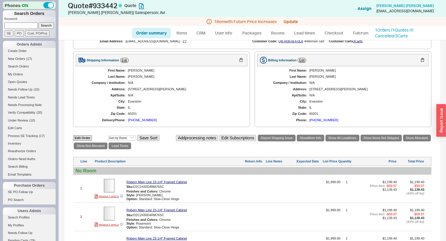
scroll to position [234, 0]
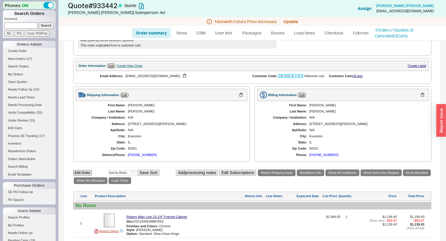
click at [290, 77] on link "QB-R08-0L4-0L8" at bounding box center [290, 76] width 25 height 4
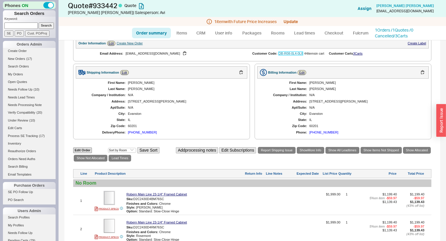
scroll to position [164, 0]
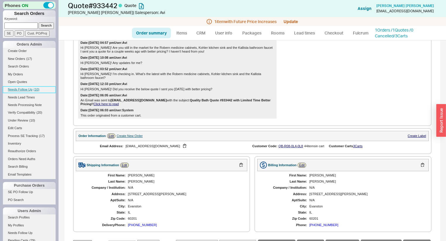
click at [35, 88] on span "( 10 )" at bounding box center [37, 90] width 6 height 4
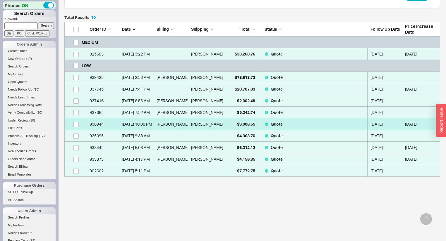
scroll to position [149, 0]
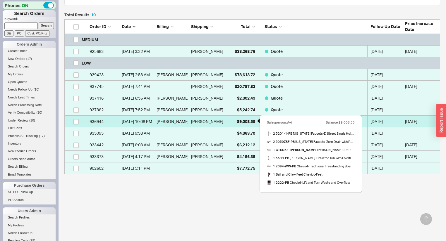
click at [242, 119] on span "$9,008.55" at bounding box center [246, 121] width 18 height 5
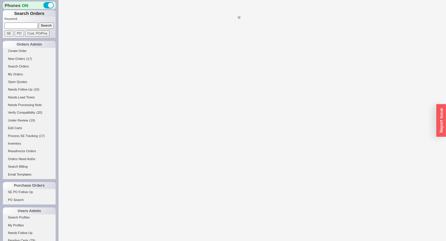
select select "*"
select select "LOW"
select select "3"
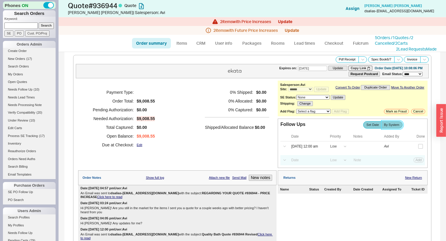
click at [384, 126] on span "By System" at bounding box center [391, 125] width 15 height 4
click at [0, 0] on input "By System" at bounding box center [0, 0] width 0 height 0
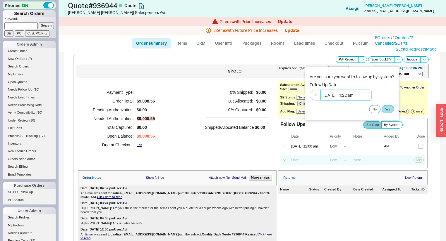
click at [345, 95] on input "09/22/2025 11:22 am" at bounding box center [345, 94] width 51 height 11
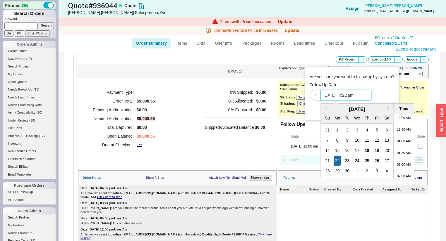
scroll to position [231, 0]
click at [368, 148] on div "18" at bounding box center [366, 151] width 7 height 10
click at [400, 156] on li "11:30 AM" at bounding box center [403, 158] width 20 height 12
type input "09/18/2025 11:30 am"
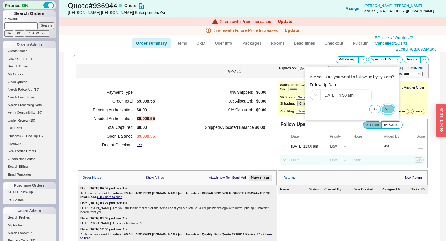
click at [389, 110] on button "Yes" at bounding box center [387, 109] width 12 height 8
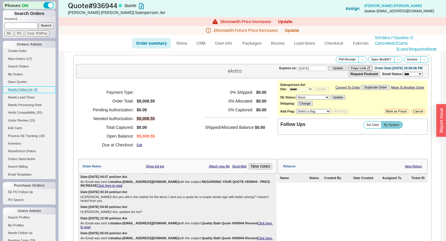
click at [34, 90] on span "( 9 )" at bounding box center [36, 90] width 4 height 4
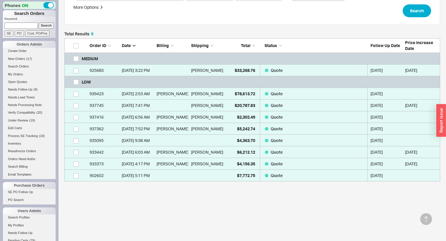
scroll to position [137, 0]
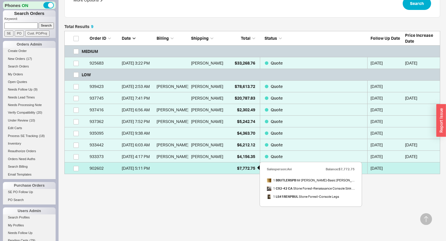
click at [237, 168] on span "$7,772.75" at bounding box center [246, 168] width 18 height 5
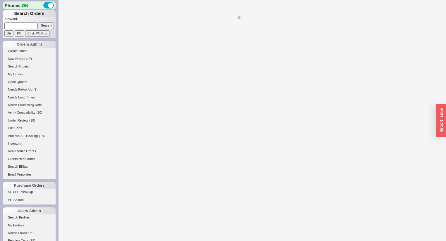
select select "*"
select select "LOW"
select select "3"
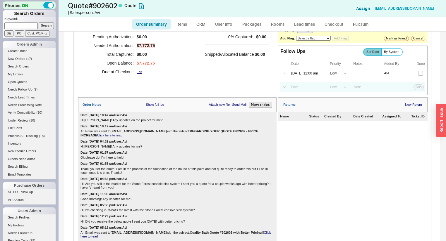
scroll to position [23, 0]
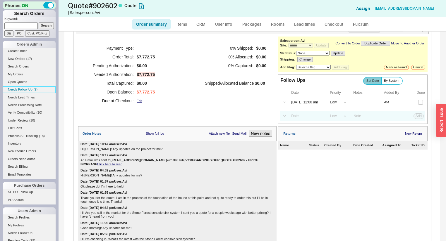
click at [27, 90] on span "Needs Follow Up" at bounding box center [20, 90] width 25 height 4
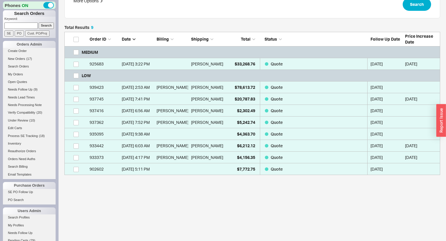
scroll to position [139, 372]
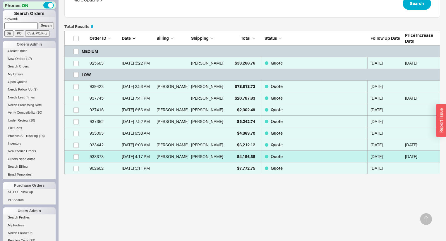
click at [224, 157] on link "933373 8/11/25 4:17 PM Beth Bogulski Beth Bogulski $4,156.35 Quote 09/18/2025 9…" at bounding box center [251, 157] width 375 height 12
select select "*"
select select "LOW"
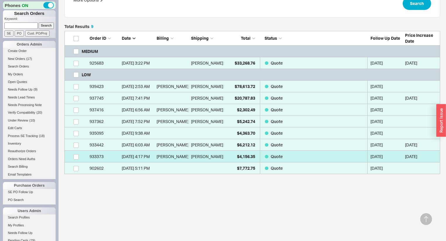
select select "3"
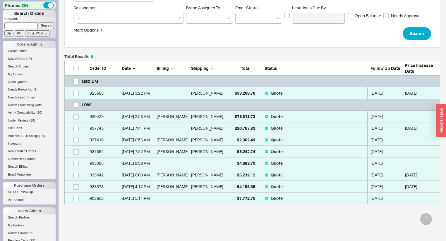
scroll to position [137, 0]
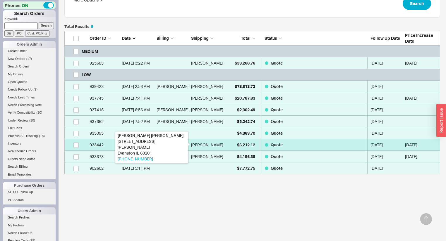
click at [215, 143] on div "Caroline Hayashida" at bounding box center [207, 145] width 32 height 12
select select "*"
select select "LOW"
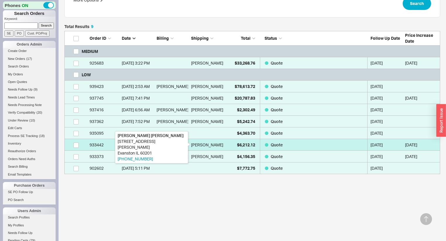
select select "3"
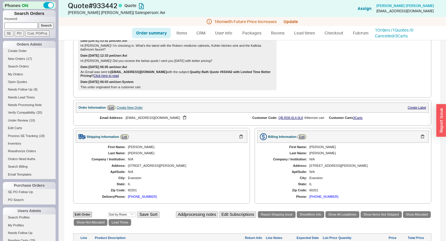
scroll to position [211, 0]
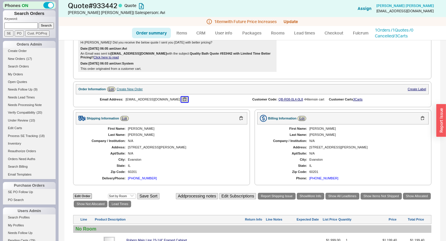
click at [181, 102] on button "button" at bounding box center [184, 100] width 7 height 6
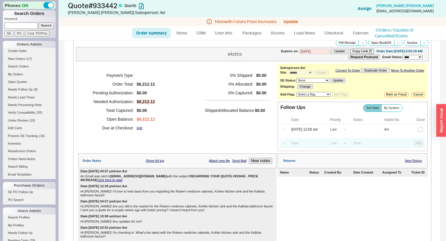
scroll to position [0, 0]
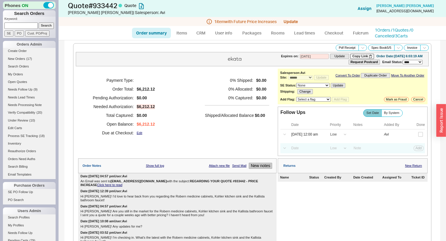
click at [255, 169] on button "New notes" at bounding box center [260, 166] width 23 height 6
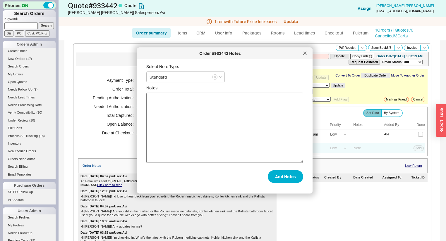
drag, startPoint x: 232, startPoint y: 153, endPoint x: 232, endPoint y: 150, distance: 3.5
click at [232, 153] on textarea "Notes" at bounding box center [224, 128] width 157 height 70
type textarea "Hi Caroline! Anything I can help you with at the moment?"
click at [272, 179] on button "Add Notes" at bounding box center [285, 176] width 35 height 13
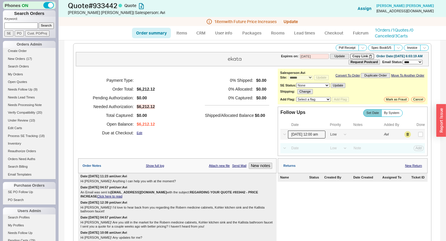
click at [307, 134] on input "09/18/25 12:00 am" at bounding box center [306, 135] width 37 height 8
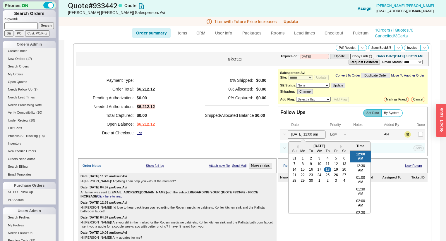
click at [303, 174] on div "21 22 23 24 25 26 27" at bounding box center [319, 175] width 58 height 6
click at [301, 176] on div "22" at bounding box center [302, 175] width 7 height 4
type input "09/22/25 12:00 am"
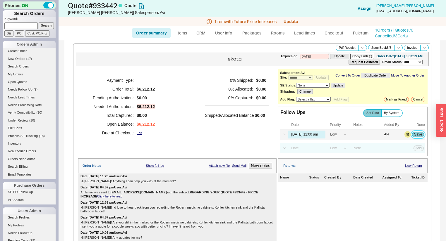
click at [412, 137] on button "Save" at bounding box center [418, 134] width 12 height 5
click at [30, 89] on span "Needs Follow Up" at bounding box center [20, 90] width 25 height 4
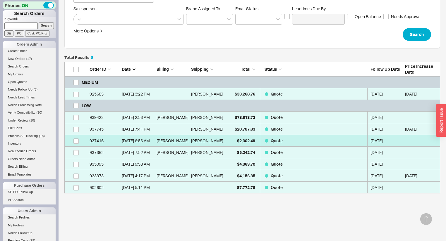
scroll to position [125, 0]
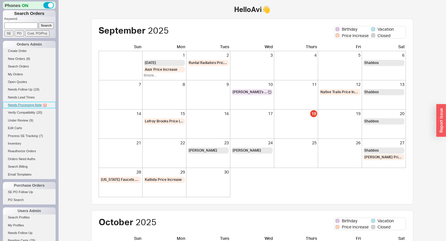
click at [35, 104] on span "Needs Processing Note" at bounding box center [25, 105] width 34 height 4
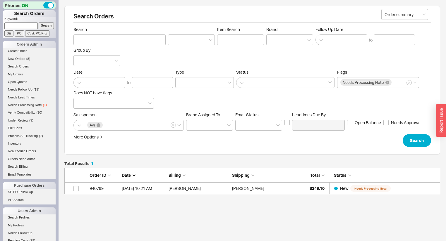
scroll to position [23, 372]
click at [289, 189] on div "Sean Brady" at bounding box center [262, 189] width 61 height 12
select select "*"
select select "LOW"
select select "3"
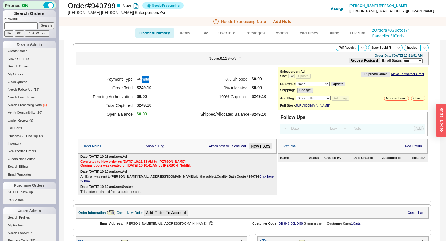
select select "*"
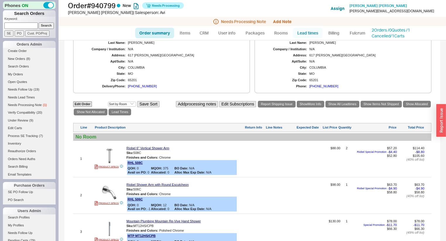
scroll to position [211, 0]
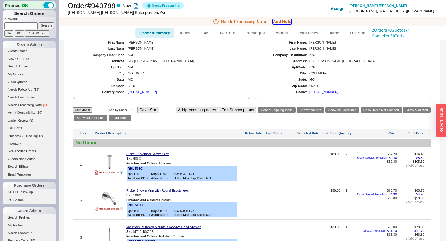
click at [288, 21] on button "Add Note" at bounding box center [282, 21] width 18 height 5
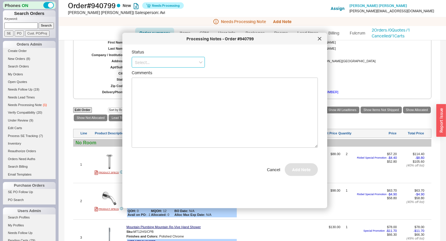
click at [149, 63] on input at bounding box center [168, 62] width 73 height 11
click at [153, 106] on div "No Status" at bounding box center [168, 105] width 73 height 11
type input "No Status"
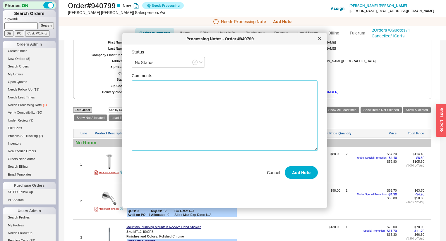
click at [179, 106] on textarea "Comments" at bounding box center [225, 116] width 186 height 70
type textarea "PLEASE DROP SHIP MOUNTAIN PLUMBING AND SHIP RIOBEL TOGETHER"
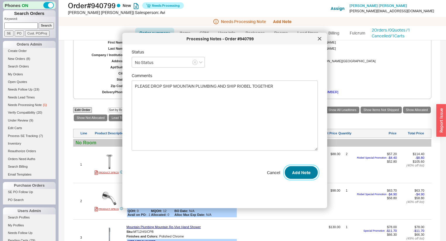
click at [306, 171] on button "Add Note" at bounding box center [300, 172] width 33 height 13
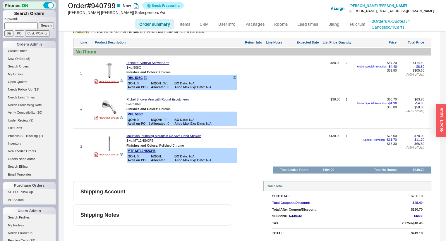
scroll to position [0, 0]
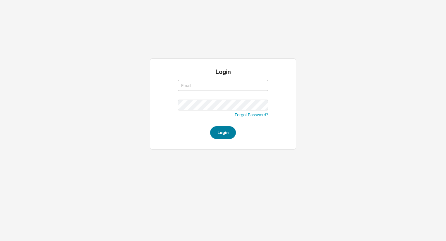
type input "[EMAIL_ADDRESS][DOMAIN_NAME]"
click at [223, 131] on button "Login" at bounding box center [223, 132] width 26 height 13
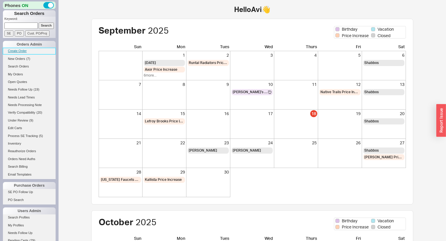
click at [21, 52] on link "Create Order" at bounding box center [29, 51] width 53 height 6
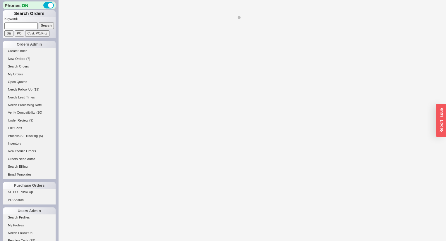
select select "3"
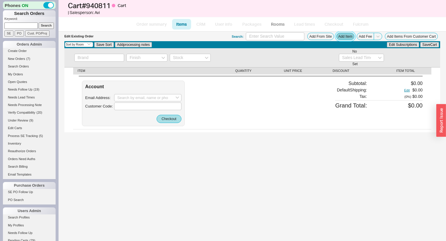
click at [343, 36] on button "Add Item" at bounding box center [345, 36] width 18 height 7
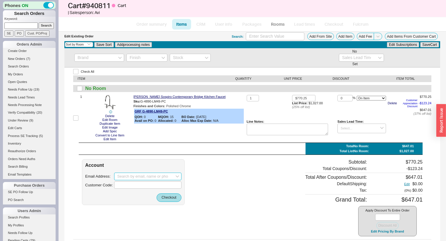
click at [145, 175] on input at bounding box center [147, 177] width 67 height 8
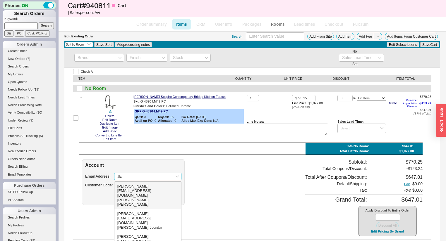
type input "J"
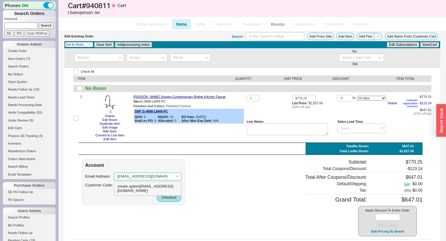
click at [146, 188] on div "create option [EMAIL_ADDRESS][DOMAIN_NAME]" at bounding box center [147, 189] width 67 height 14
type input "[EMAIL_ADDRESS][DOMAIN_NAME]"
click at [173, 199] on button "Checkout" at bounding box center [168, 198] width 25 height 8
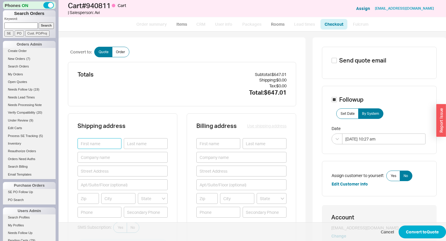
click at [119, 142] on input at bounding box center [99, 143] width 44 height 11
type input "[PERSON_NAME]"
click at [144, 140] on input at bounding box center [146, 143] width 44 height 11
type input "Watters"
click at [132, 173] on input at bounding box center [122, 171] width 90 height 11
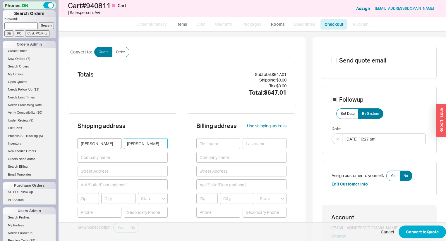
drag, startPoint x: 152, startPoint y: 142, endPoint x: 115, endPoint y: 139, distance: 37.6
click at [115, 139] on div "Jessica Watters" at bounding box center [122, 143] width 90 height 11
click at [116, 171] on input at bounding box center [122, 171] width 90 height 11
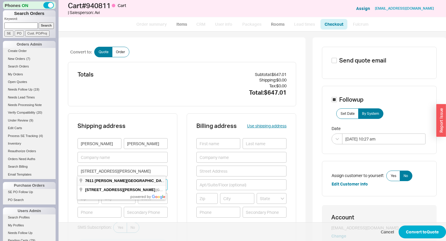
type input "7611 Barnard Mill Road"
type input "60071"
type input "[GEOGRAPHIC_DATA]"
type input "Illinois"
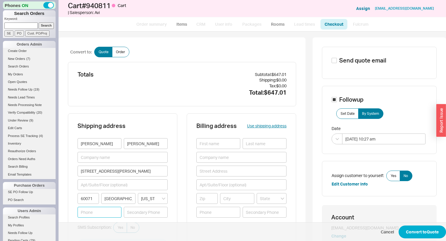
click at [104, 212] on input at bounding box center [99, 212] width 44 height 11
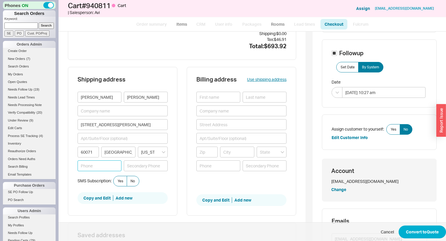
scroll to position [47, 0]
type input "847-868-"
drag, startPoint x: 142, startPoint y: 95, endPoint x: 74, endPoint y: 84, distance: 69.2
click at [97, 85] on div "Shipping address Jessica Watters 7611 Barnard Mill Road 60071 Richmond Illinois…" at bounding box center [122, 141] width 109 height 149
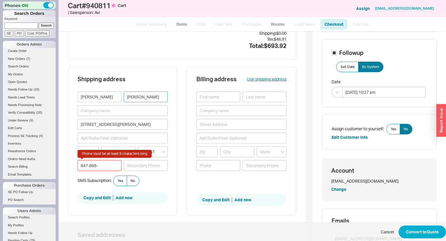
type input "[PERSON_NAME]"
click at [114, 162] on input "847-868-" at bounding box center [99, 165] width 44 height 11
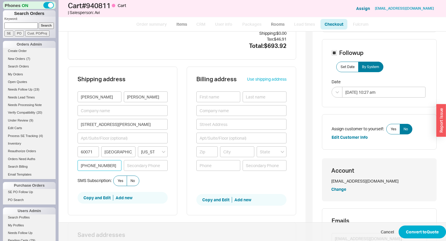
type input "847-868-5463"
click at [248, 80] on button "Use shipping address" at bounding box center [266, 79] width 39 height 6
type input "[PERSON_NAME]"
type input "[STREET_ADDRESS][PERSON_NAME]"
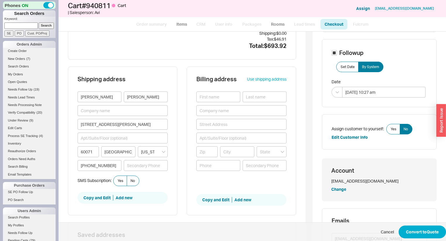
type input "60071"
type input "[GEOGRAPHIC_DATA]"
type input "[PHONE_NUMBER]"
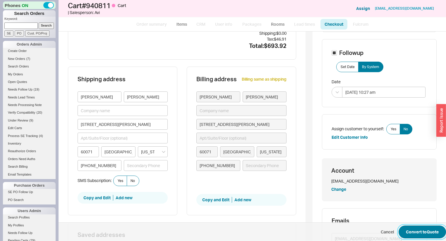
click at [429, 227] on button "Convert to Quote" at bounding box center [421, 232] width 47 height 13
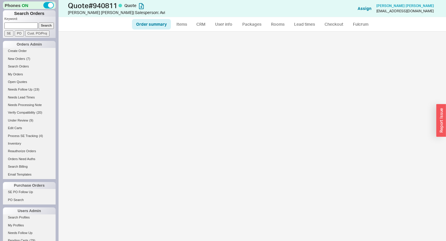
select select "*"
select select "3"
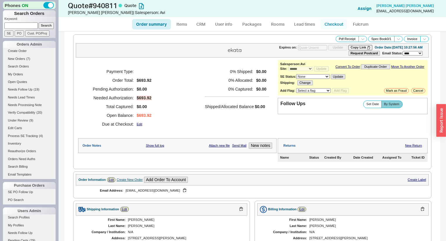
click at [333, 27] on link "Checkout" at bounding box center [333, 24] width 27 height 11
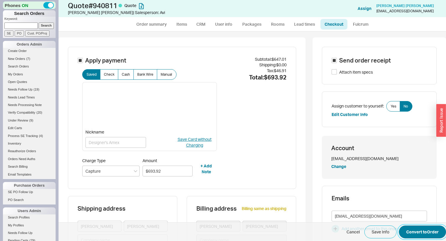
click at [411, 234] on button "Convert to Order" at bounding box center [421, 232] width 47 height 13
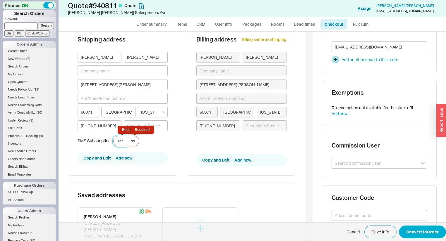
scroll to position [174, 0]
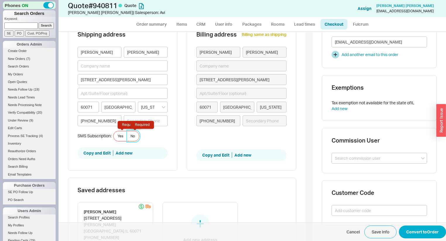
click at [136, 134] on label "No Required" at bounding box center [133, 136] width 13 height 11
click at [0, 0] on input "No Required" at bounding box center [0, 0] width 0 height 0
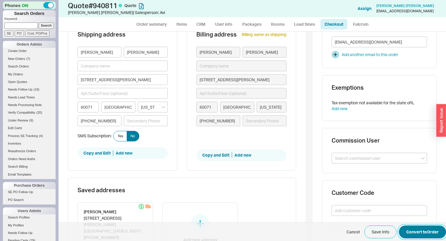
click at [423, 228] on button "Convert to Order" at bounding box center [421, 232] width 47 height 13
select select "*"
select select "LOW"
select select "3"
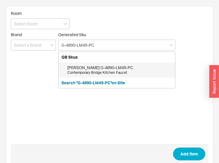
click at [115, 70] on div "Contemporary Bridge Kitchen Faucet" at bounding box center [119, 72] width 105 height 5
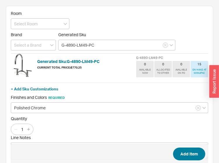
type input "G-4890-LM49-PC"
click at [185, 152] on button "Add Item" at bounding box center [189, 154] width 32 height 13
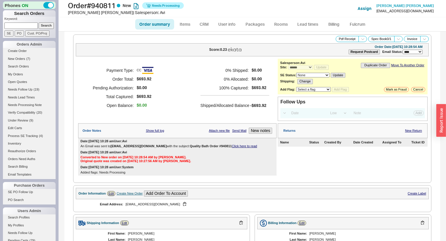
select select "*"
select select "LOW"
select select "3"
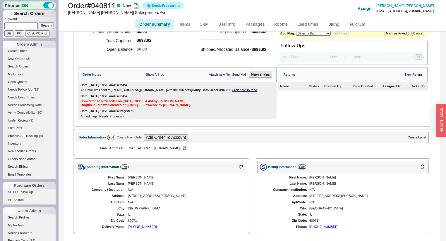
scroll to position [47, 0]
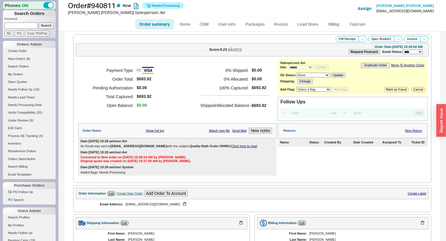
select select "*"
select select "LOW"
select select "3"
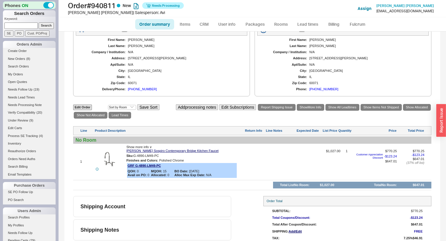
scroll to position [211, 0]
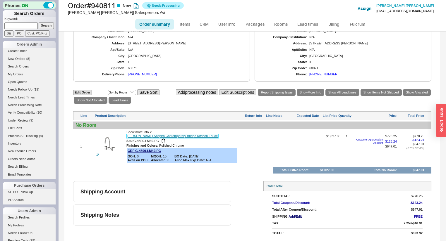
click at [149, 134] on link "[PERSON_NAME] Sospiro Contemporary Bridge Kitchen Faucet" at bounding box center [172, 136] width 92 height 4
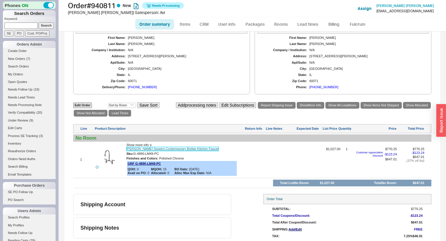
scroll to position [188, 0]
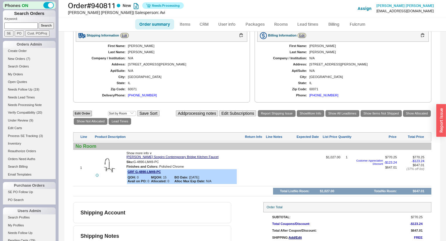
click at [218, 73] on div "First Name: [PERSON_NAME] Last Name: [PERSON_NAME] Company / Institution: N/A A…" at bounding box center [161, 71] width 171 height 58
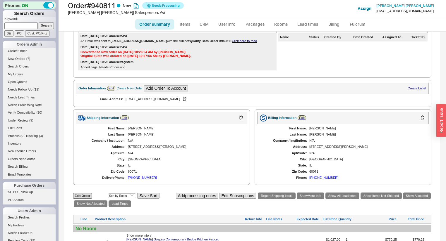
scroll to position [47, 0]
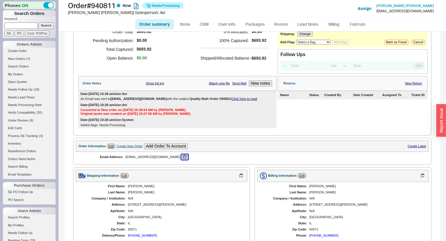
click at [181, 156] on button "button" at bounding box center [184, 157] width 7 height 6
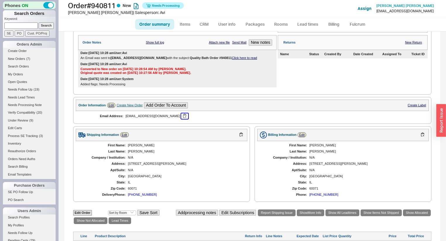
scroll to position [0, 0]
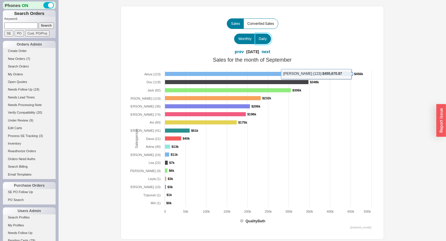
click at [266, 37] on label "Daily" at bounding box center [263, 39] width 16 height 11
click at [0, 0] on input "Daily" at bounding box center [0, 0] width 0 height 0
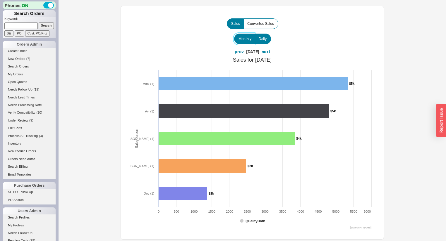
click at [242, 37] on span "Monthly" at bounding box center [244, 39] width 13 height 5
click at [0, 0] on input "Monthly" at bounding box center [0, 0] width 0 height 0
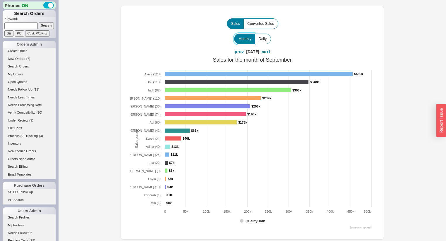
scroll to position [4, 0]
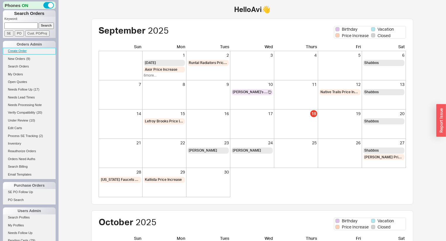
click at [15, 50] on link "Create Order" at bounding box center [29, 51] width 53 height 6
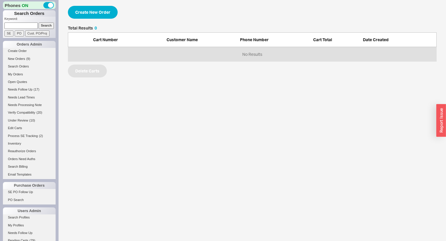
select select "3"
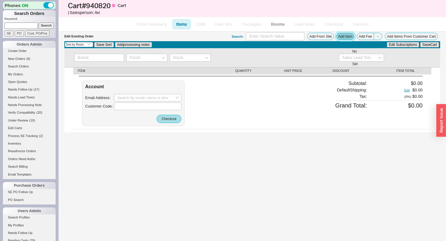
click at [349, 35] on button "Add Item" at bounding box center [345, 36] width 18 height 7
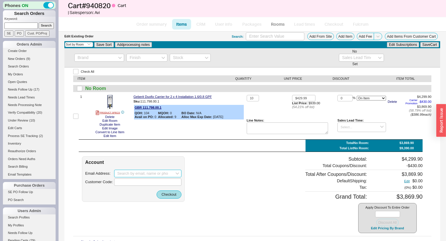
click at [166, 173] on input at bounding box center [147, 174] width 67 height 8
paste input "hkreno.nyc@gmail.com"
click at [147, 185] on div "[DOMAIN_NAME][EMAIL_ADDRESS][DOMAIN_NAME]" at bounding box center [147, 188] width 61 height 14
type input "[DOMAIN_NAME][EMAIL_ADDRESS][DOMAIN_NAME]"
click at [157, 184] on div "[DOMAIN_NAME][EMAIL_ADDRESS][DOMAIN_NAME]" at bounding box center [147, 188] width 61 height 14
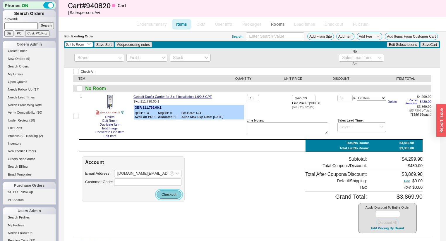
click at [161, 195] on button "Checkout" at bounding box center [168, 195] width 25 height 8
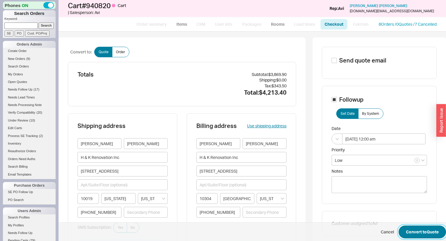
click at [428, 228] on button "Convert to Quote" at bounding box center [421, 232] width 47 height 13
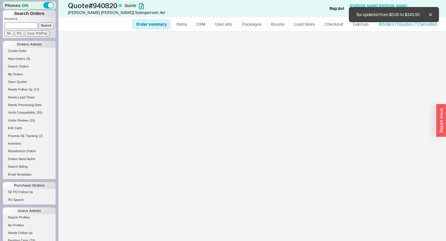
select select "*"
select select "LOW"
select select "3"
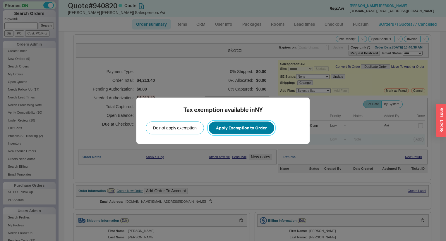
click at [227, 130] on button "Apply Exemption to Order" at bounding box center [240, 128] width 65 height 13
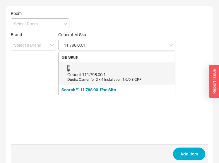
click at [103, 70] on div "Geberit 111.798.00.1 Duofix Carrier for 2 x 4 Installation 1.6/0.8 GPF" at bounding box center [119, 74] width 105 height 18
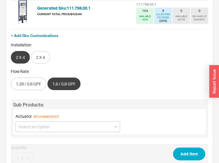
scroll to position [94, 0]
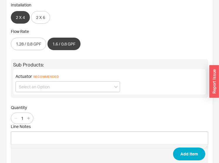
type input "111.798.00.1"
click at [23, 117] on input "1" at bounding box center [22, 118] width 8 height 7
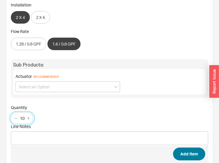
type input "10"
click at [179, 151] on button "Add Item" at bounding box center [189, 154] width 32 height 13
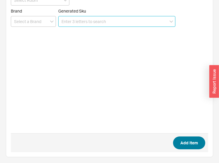
scroll to position [23, 0]
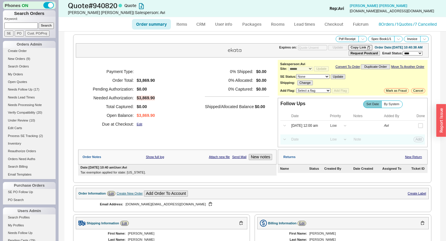
select select "*"
select select "LOW"
select select "3"
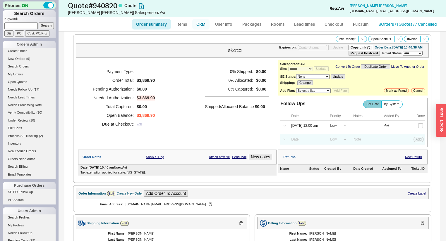
click at [199, 24] on link "CRM" at bounding box center [200, 24] width 17 height 11
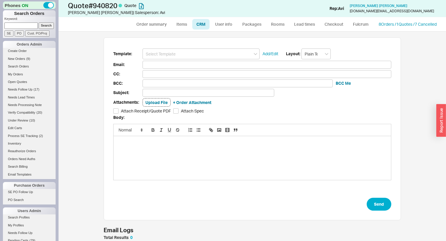
scroll to position [32, 293]
click at [196, 53] on input at bounding box center [200, 54] width 117 height 11
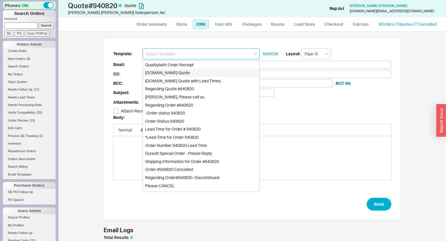
click at [182, 70] on div "Qualitybath.com Quote" at bounding box center [201, 73] width 116 height 8
type input "Receipt"
type input "hkreno.nyc@gmail.com"
type input "Quality Bath Quote #940820"
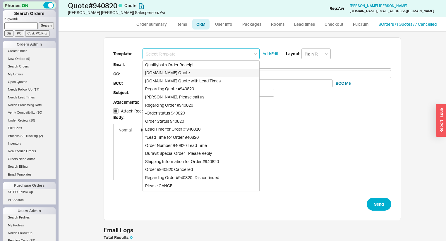
checkbox input "true"
type input "Qualitybath.com Quote"
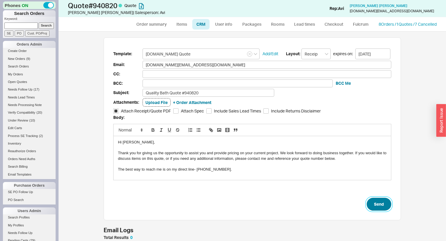
click at [376, 202] on button "Send" at bounding box center [378, 204] width 25 height 13
select select "*"
select select "LOW"
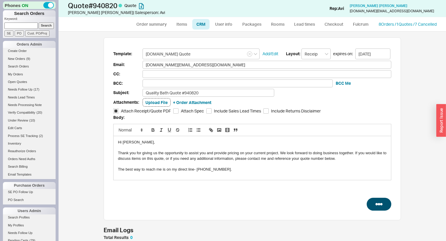
select select "3"
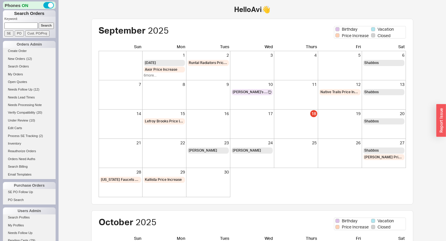
click at [27, 25] on input at bounding box center [20, 26] width 33 height 6
type input "939660"
click at [39, 23] on input "Search" at bounding box center [46, 26] width 15 height 6
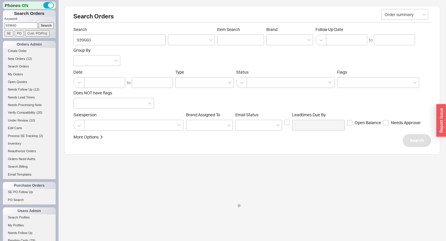
select select "*"
select select "LOW"
select select "3"
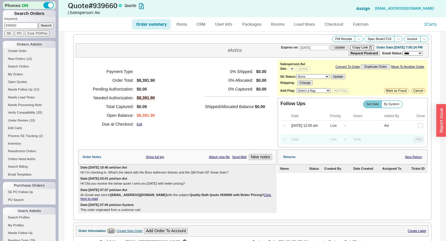
select select "*"
click at [264, 159] on button "New notes" at bounding box center [260, 157] width 23 height 6
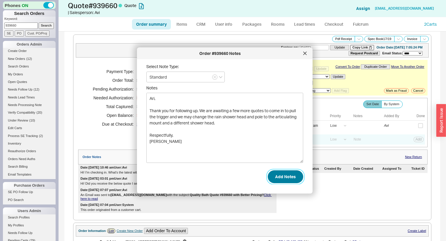
type textarea "Ari, Thank you for following up. We are awaiting a few more quotes to come in t…"
click at [272, 179] on button "Add Notes" at bounding box center [285, 176] width 35 height 13
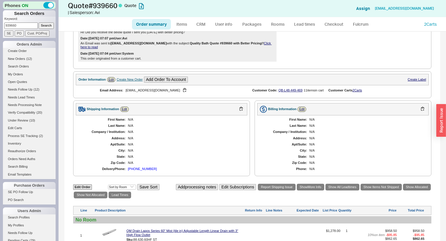
scroll to position [187, 0]
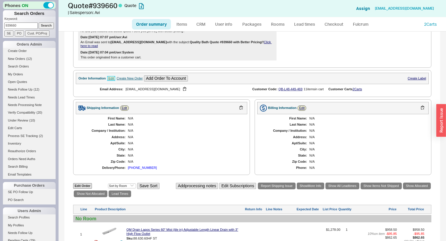
click at [114, 80] on link "Edit" at bounding box center [111, 78] width 8 height 5
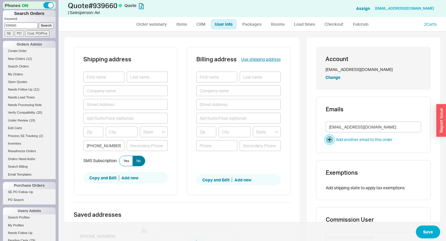
click at [325, 139] on button "button" at bounding box center [329, 140] width 8 height 8
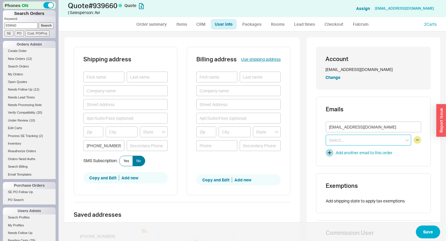
click at [334, 144] on input at bounding box center [367, 140] width 85 height 11
paste input "ktapscott087@gmail.com"
type input "ktapscott087@gmail.com"
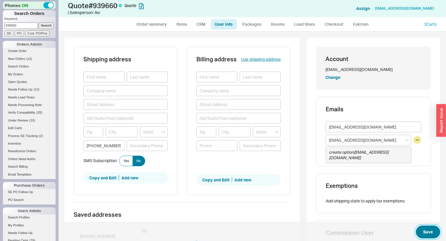
click at [422, 230] on button "Save" at bounding box center [427, 232] width 24 height 13
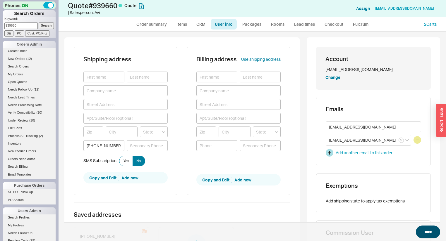
select select "*"
select select "LOW"
select select "3"
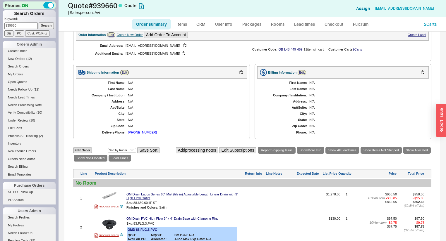
scroll to position [187, 0]
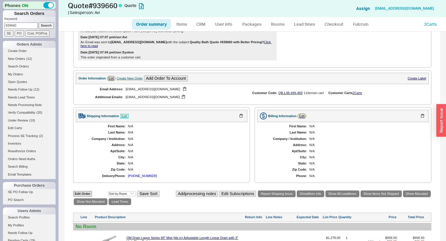
click at [124, 118] on link "Edit" at bounding box center [124, 116] width 8 height 5
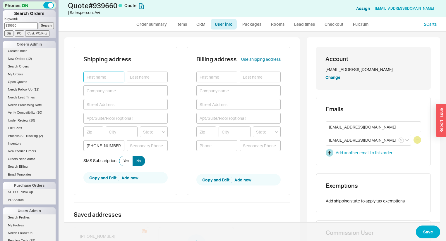
click at [111, 77] on input at bounding box center [103, 77] width 41 height 11
type input "Jordan"
type input "Tapscott"
click at [421, 233] on button "Save" at bounding box center [427, 232] width 24 height 13
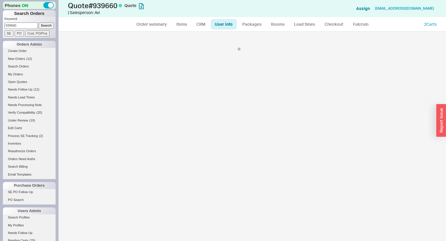
select select "*"
select select "LOW"
select select "3"
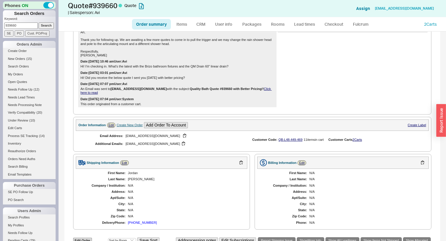
scroll to position [117, 0]
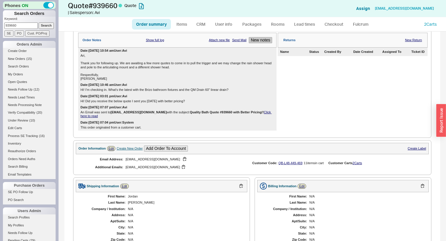
click at [254, 42] on button "New notes" at bounding box center [260, 40] width 23 height 6
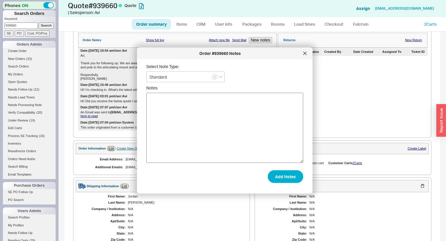
drag, startPoint x: 226, startPoint y: 93, endPoint x: 178, endPoint y: 124, distance: 56.5
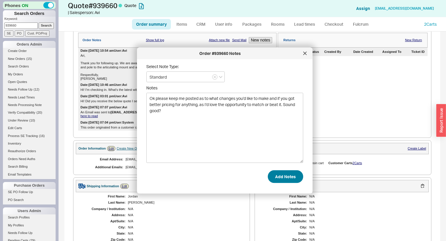
type textarea "Ok please keep me posted as to what changes you’d like to make and if you got b…"
click at [286, 175] on button "Add Notes" at bounding box center [285, 176] width 35 height 13
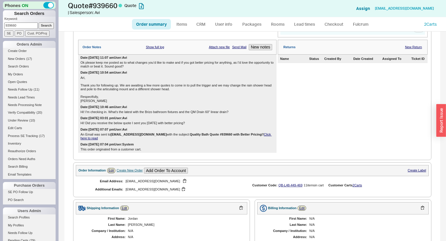
scroll to position [47, 0]
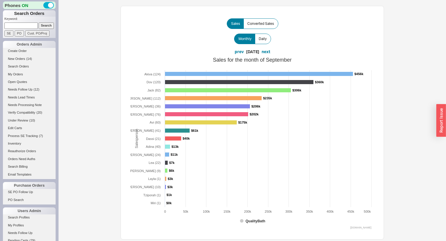
click at [272, 133] on rect at bounding box center [252, 142] width 244 height 175
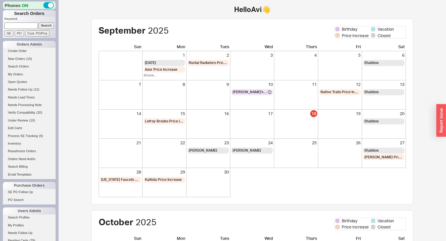
click at [21, 26] on input at bounding box center [20, 26] width 33 height 6
click at [16, 82] on link "Open Quotes" at bounding box center [29, 82] width 53 height 6
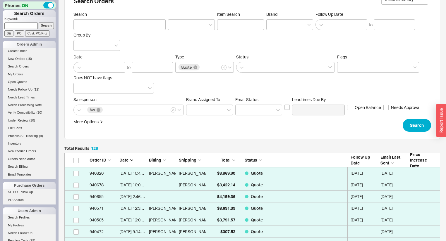
scroll to position [23, 0]
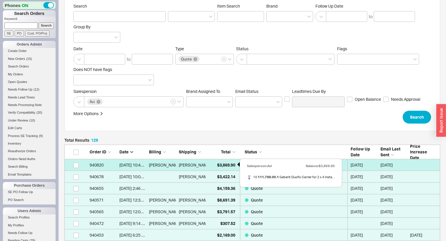
click at [222, 166] on span "$3,869.90" at bounding box center [226, 165] width 18 height 5
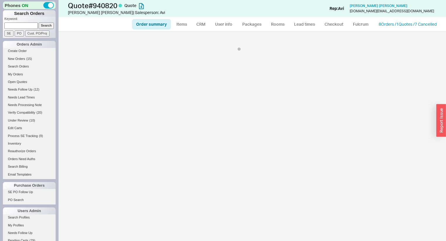
select select "*"
select select "LOW"
select select "3"
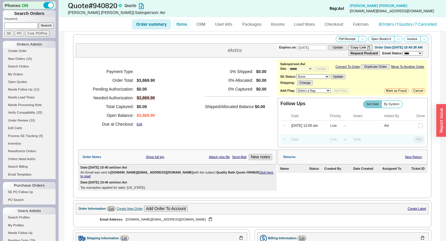
click at [181, 20] on link "Items" at bounding box center [181, 24] width 19 height 11
select select "3"
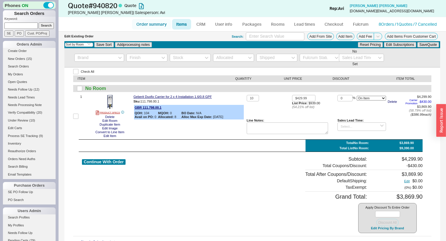
click at [158, 23] on link "Order summary" at bounding box center [151, 24] width 39 height 11
select select "*"
select select "LOW"
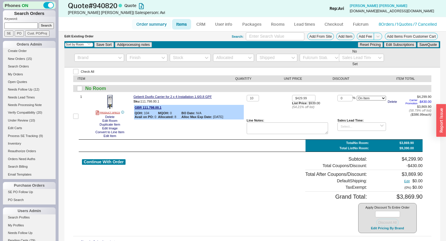
select select "3"
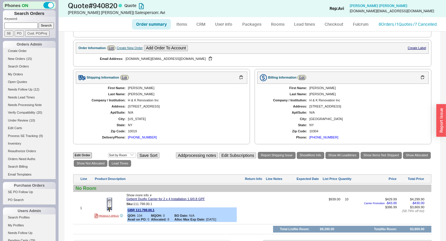
scroll to position [164, 0]
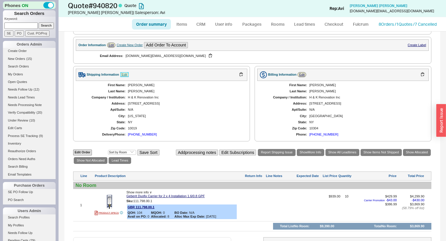
click at [124, 72] on link "Edit" at bounding box center [124, 74] width 8 height 5
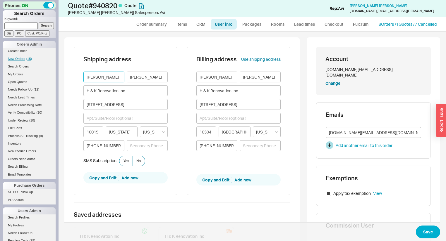
drag, startPoint x: 109, startPoint y: 77, endPoint x: 11, endPoint y: 57, distance: 100.1
click at [13, 57] on div "Phones ON Search Orders Keyword: Search SE PO Cust. PO/Proj Orders Admin Create…" at bounding box center [223, 120] width 446 height 241
type input "Tony"
drag, startPoint x: 136, startPoint y: 103, endPoint x: 42, endPoint y: 100, distance: 93.6
click at [42, 100] on div "Phones ON Search Orders Keyword: Search SE PO Cust. PO/Proj Orders Admin Create…" at bounding box center [223, 120] width 446 height 241
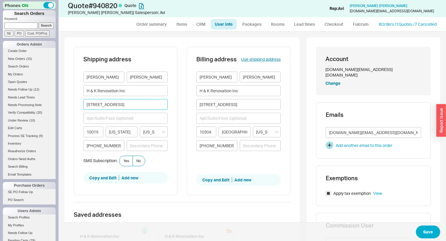
click at [137, 104] on input "24 West 56th Street" at bounding box center [125, 104] width 84 height 11
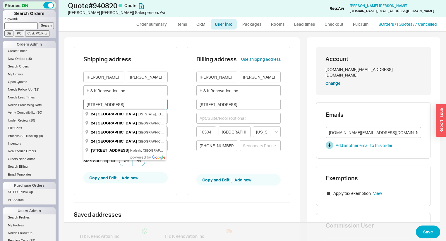
drag, startPoint x: 134, startPoint y: 103, endPoint x: 59, endPoint y: 98, distance: 75.6
paste input "387 Neckar Ave"
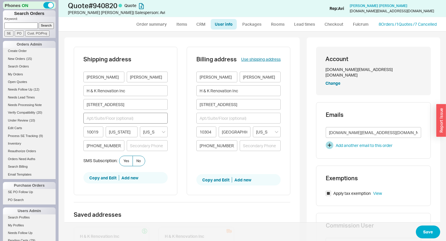
type input "387 Neckar Avenue"
type input "10304"
click at [423, 229] on button "Save" at bounding box center [427, 232] width 24 height 13
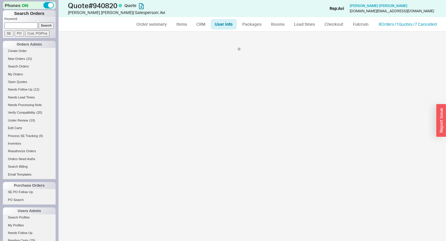
select select "*"
select select "LOW"
select select "3"
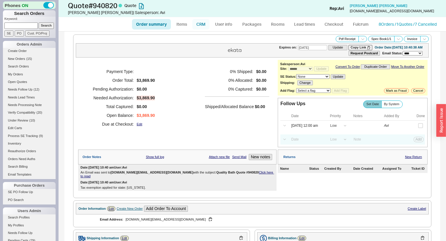
click at [201, 22] on link "CRM" at bounding box center [200, 24] width 17 height 11
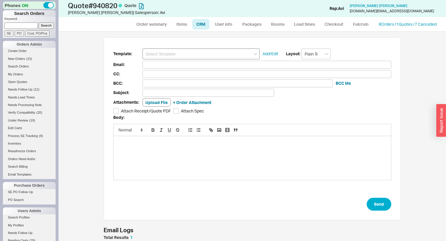
scroll to position [206, 380]
click at [199, 58] on input at bounding box center [200, 54] width 117 height 11
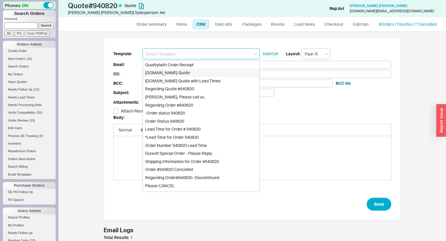
click at [194, 71] on div "Qualitybath.com Quote" at bounding box center [201, 73] width 116 height 8
type input "Qualitybath.com Quote"
type input "Receipt"
type input "hkreno.nyc@gmail.com"
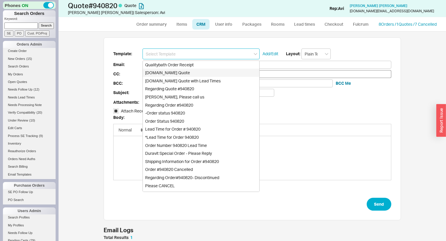
type input "Quality Bath Quote #940820"
checkbox input "true"
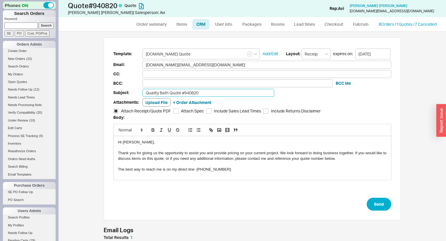
click at [208, 89] on input "Quality Bath Quote #940820" at bounding box center [208, 93] width 132 height 8
type input "Quality Bath Quote #940820 Revised"
click at [364, 196] on form "Template: Qualitybath.com Quote Add/Edit Layout: Receipt expires on: 10/02/2025…" at bounding box center [252, 130] width 278 height 163
click at [384, 206] on button "Send" at bounding box center [378, 204] width 25 height 13
select select "*"
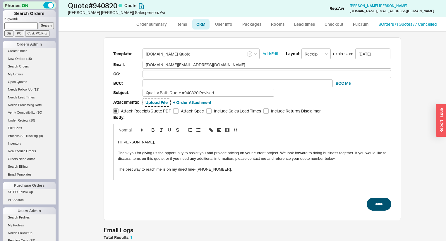
select select "*"
select select "LOW"
select select "3"
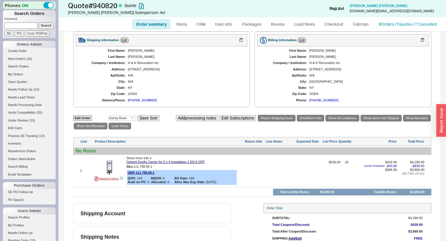
scroll to position [233, 0]
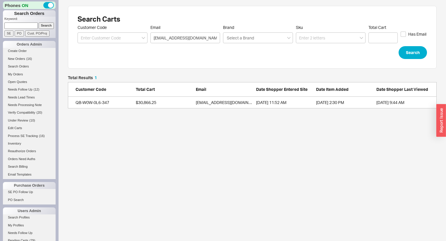
scroll to position [29, 365]
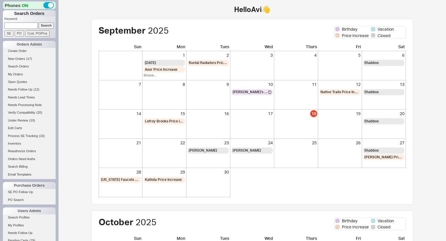
click at [23, 28] on input at bounding box center [20, 26] width 33 height 6
type input "924958"
click at [39, 23] on input "Search" at bounding box center [46, 26] width 15 height 6
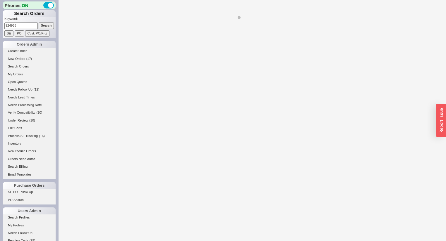
select select "LOW"
select select "3"
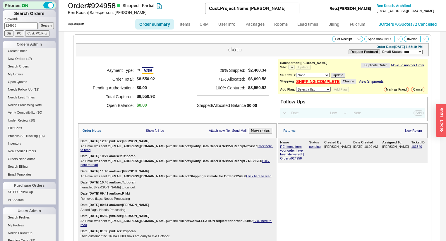
select select "*"
